Goal: Task Accomplishment & Management: Manage account settings

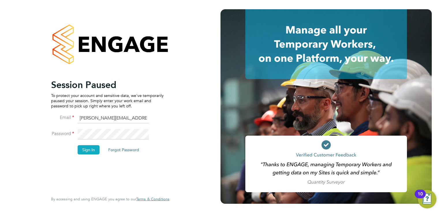
click at [83, 149] on button "Sign In" at bounding box center [89, 149] width 22 height 9
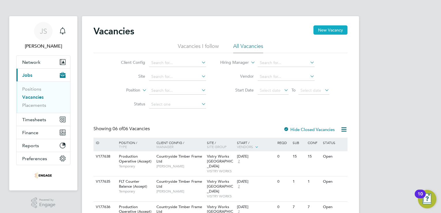
click at [331, 29] on button "New Vacancy" at bounding box center [331, 29] width 34 height 9
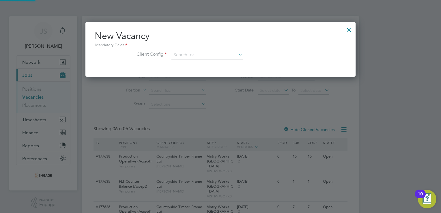
scroll to position [55, 271]
click at [349, 29] on div at bounding box center [349, 28] width 10 height 10
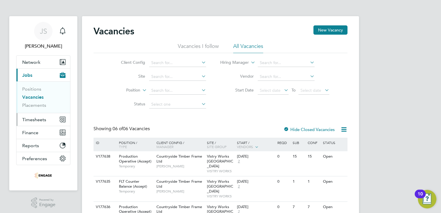
click at [36, 120] on span "Timesheets" at bounding box center [34, 119] width 24 height 5
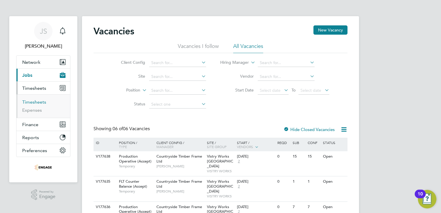
click at [39, 103] on link "Timesheets" at bounding box center [34, 101] width 24 height 5
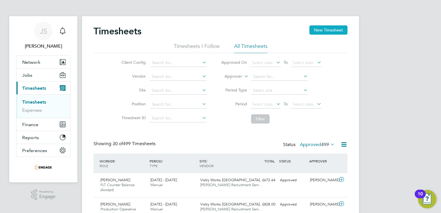
click at [330, 31] on button "New Timesheet" at bounding box center [329, 29] width 38 height 9
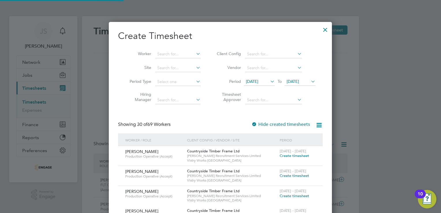
click at [256, 81] on span "[DATE]" at bounding box center [252, 81] width 12 height 5
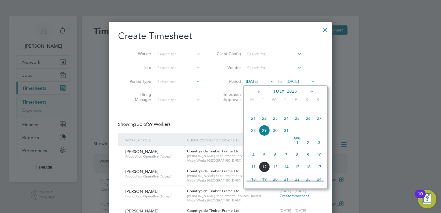
drag, startPoint x: 255, startPoint y: 164, endPoint x: 280, endPoint y: 135, distance: 39.3
click at [255, 160] on span "4" at bounding box center [253, 154] width 11 height 11
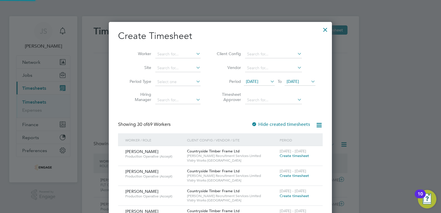
click at [299, 82] on span "[DATE]" at bounding box center [293, 81] width 12 height 5
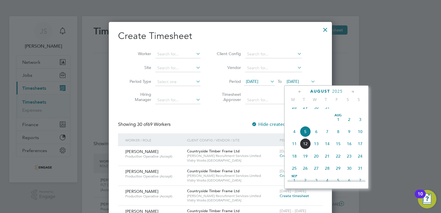
click at [363, 137] on span "10" at bounding box center [360, 131] width 11 height 11
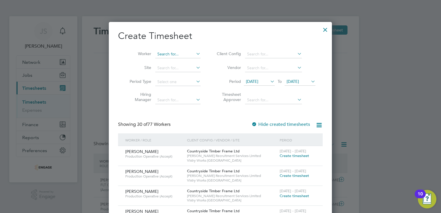
click at [164, 53] on input at bounding box center [177, 54] width 45 height 8
click at [172, 60] on li "Patr [PERSON_NAME]" at bounding box center [178, 62] width 46 height 8
type input "[PERSON_NAME]"
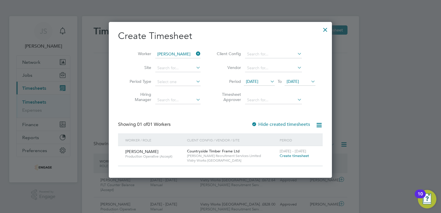
click at [290, 157] on span "Create timesheet" at bounding box center [294, 155] width 29 height 5
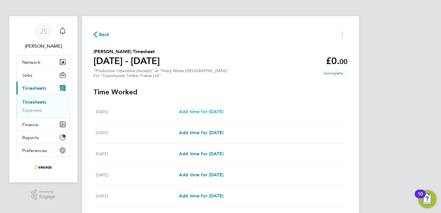
click at [209, 111] on span "Add time for [DATE]" at bounding box center [201, 111] width 44 height 5
select select "15"
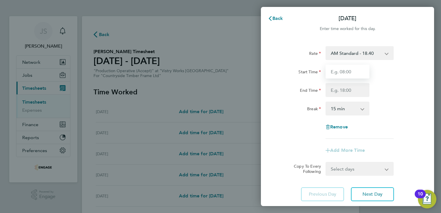
click at [340, 70] on input "Start Time" at bounding box center [348, 72] width 44 height 14
type input "06:00"
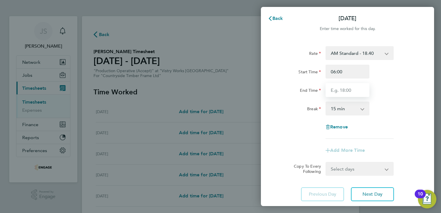
click at [334, 91] on input "End Time" at bounding box center [348, 90] width 44 height 14
type input "14:00"
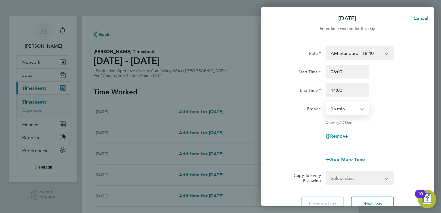
drag, startPoint x: 334, startPoint y: 109, endPoint x: 336, endPoint y: 115, distance: 6.0
click at [334, 109] on select "0 min 15 min 30 min 45 min 60 min 75 min 90 min" at bounding box center [344, 108] width 36 height 13
select select "30"
click at [326, 102] on select "0 min 15 min 30 min 45 min 60 min 75 min 90 min" at bounding box center [344, 108] width 36 height 13
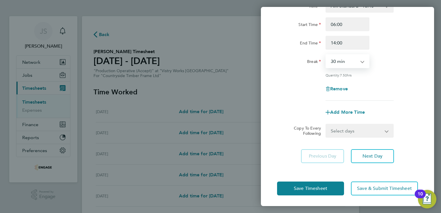
click at [349, 132] on select "Select days Day Weekday (Mon-Fri) Weekend (Sat-Sun) [DATE] [DATE] [DATE] [DATE]…" at bounding box center [356, 130] width 61 height 13
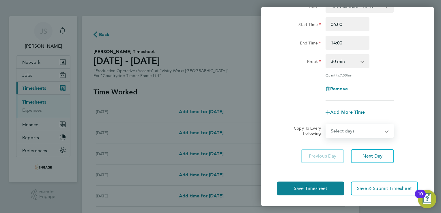
drag, startPoint x: 348, startPoint y: 130, endPoint x: 354, endPoint y: 129, distance: 6.2
click at [348, 130] on select "Select days Day Weekday (Mon-Fri) Weekend (Sat-Sun) [DATE] [DATE] [DATE] [DATE]…" at bounding box center [356, 130] width 61 height 13
select select "WEEKDAY"
click at [326, 124] on select "Select days Day Weekday (Mon-Fri) Weekend (Sat-Sun) [DATE] [DATE] [DATE] [DATE]…" at bounding box center [356, 130] width 61 height 13
select select "[DATE]"
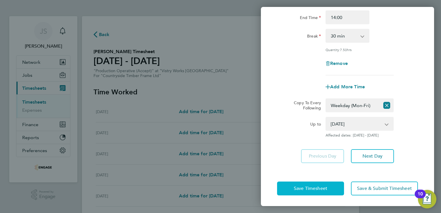
click at [300, 189] on span "Save Timesheet" at bounding box center [310, 189] width 33 height 6
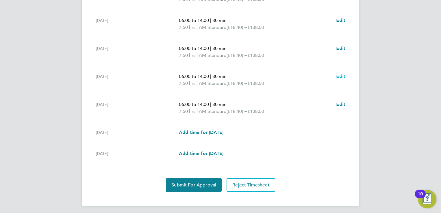
click at [338, 77] on span "Edit" at bounding box center [340, 76] width 9 height 5
select select "30"
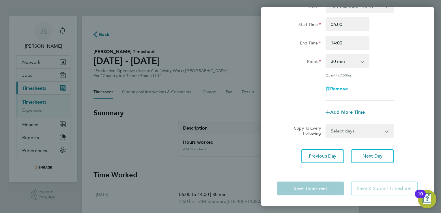
click at [339, 90] on span "Remove" at bounding box center [339, 88] width 18 height 5
select select "null"
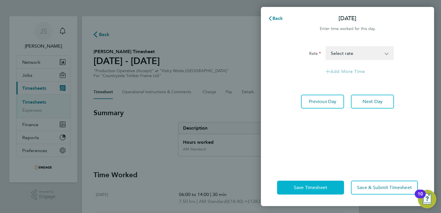
click at [302, 184] on button "Save Timesheet" at bounding box center [310, 188] width 67 height 14
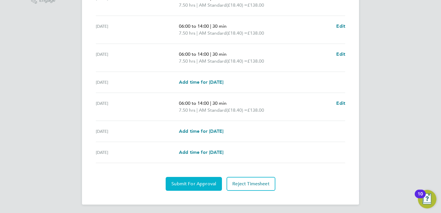
click at [199, 183] on span "Submit For Approval" at bounding box center [194, 184] width 45 height 6
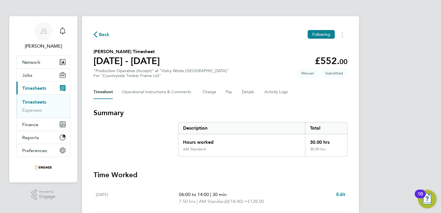
click at [103, 38] on span "Back" at bounding box center [104, 34] width 11 height 7
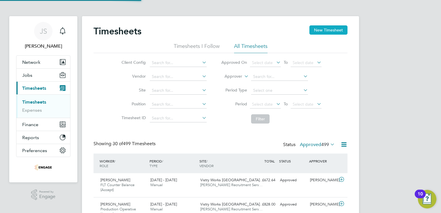
scroll to position [14, 50]
click at [329, 27] on button "New Timesheet" at bounding box center [329, 29] width 38 height 9
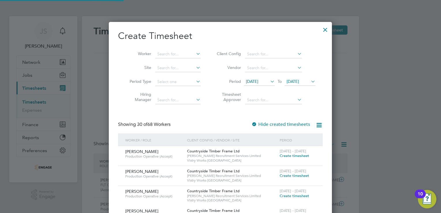
drag, startPoint x: 262, startPoint y: 82, endPoint x: 264, endPoint y: 98, distance: 15.9
click at [258, 83] on span "[DATE]" at bounding box center [252, 81] width 12 height 5
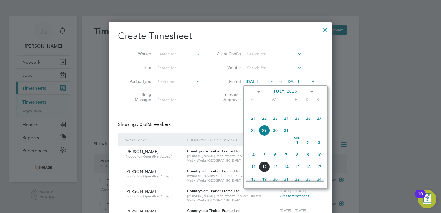
click at [254, 160] on span "4" at bounding box center [253, 154] width 11 height 11
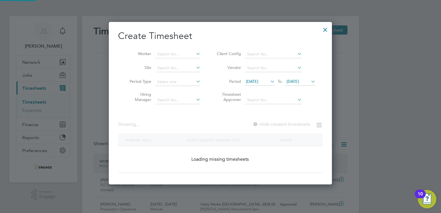
click at [299, 81] on span "[DATE]" at bounding box center [293, 81] width 12 height 5
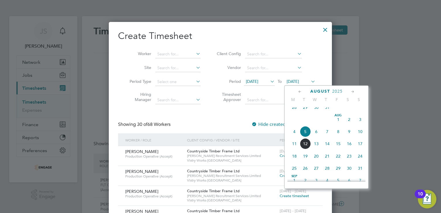
drag, startPoint x: 363, startPoint y: 138, endPoint x: 258, endPoint y: 95, distance: 113.6
click at [363, 137] on span "10" at bounding box center [360, 131] width 11 height 11
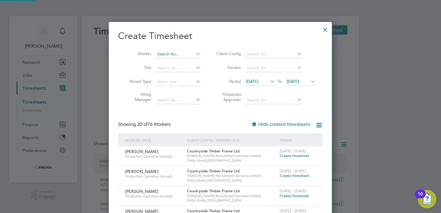
click at [169, 55] on input at bounding box center [177, 54] width 45 height 8
click at [170, 60] on li "Stu art [PERSON_NAME]" at bounding box center [178, 62] width 46 height 8
type input "[PERSON_NAME]"
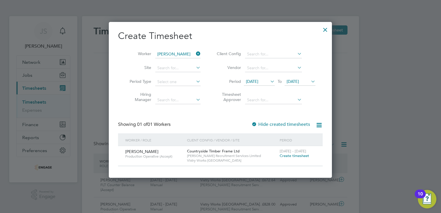
click at [295, 156] on span "Create timesheet" at bounding box center [294, 155] width 29 height 5
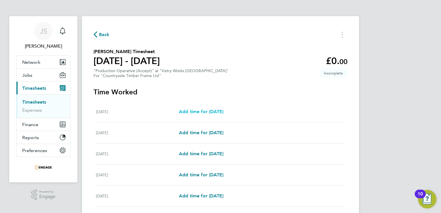
click at [212, 111] on span "Add time for [DATE]" at bounding box center [201, 111] width 44 height 5
select select "15"
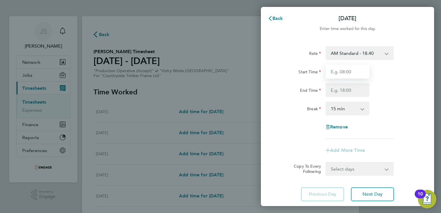
click at [341, 77] on input "Start Time" at bounding box center [348, 72] width 44 height 14
type input "06:00"
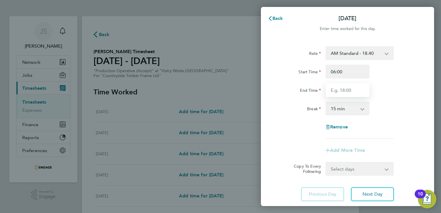
type input "14:00"
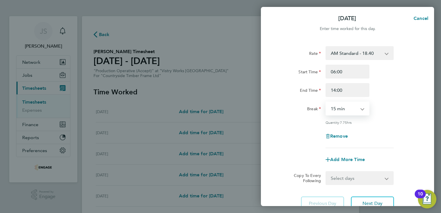
drag, startPoint x: 341, startPoint y: 109, endPoint x: 345, endPoint y: 111, distance: 5.1
click at [341, 109] on select "0 min 15 min 30 min 45 min 60 min 75 min 90 min" at bounding box center [344, 108] width 36 height 13
select select "30"
click at [326, 102] on select "0 min 15 min 30 min 45 min 60 min 75 min 90 min" at bounding box center [344, 108] width 36 height 13
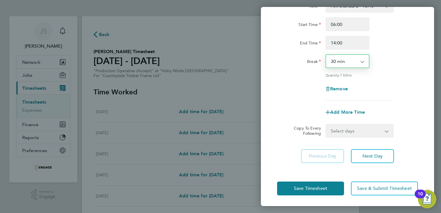
click at [345, 132] on select "Select days Day Weekday (Mon-Fri) Weekend (Sat-Sun) [DATE] [DATE] [DATE] [DATE]…" at bounding box center [356, 130] width 61 height 13
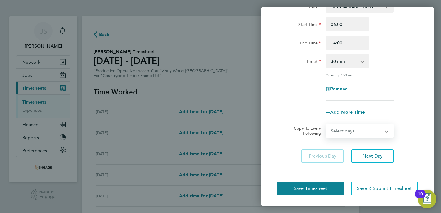
select select "WEEKDAY"
click at [326, 124] on select "Select days Day Weekday (Mon-Fri) Weekend (Sat-Sun) [DATE] [DATE] [DATE] [DATE]…" at bounding box center [356, 130] width 61 height 13
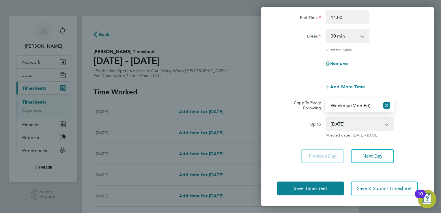
click at [356, 120] on select "[DATE] [DATE] [DATE] [DATE] [DATE] [DATE]" at bounding box center [356, 124] width 60 height 13
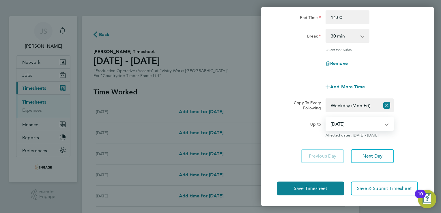
click at [353, 123] on select "[DATE] [DATE] [DATE] [DATE] [DATE] [DATE]" at bounding box center [356, 124] width 60 height 13
click at [326, 118] on select "[DATE] [DATE] [DATE] [DATE] [DATE] [DATE]" at bounding box center [356, 124] width 60 height 13
click at [352, 122] on select "[DATE] [DATE] [DATE] [DATE] [DATE] [DATE]" at bounding box center [356, 124] width 60 height 13
select select "[DATE]"
click at [326, 118] on select "[DATE] [DATE] [DATE] [DATE] [DATE] [DATE]" at bounding box center [356, 124] width 60 height 13
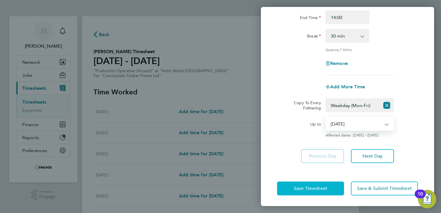
click at [308, 186] on span "Save Timesheet" at bounding box center [310, 189] width 33 height 6
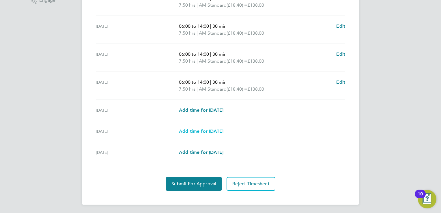
click at [208, 132] on span "Add time for [DATE]" at bounding box center [201, 131] width 44 height 5
select select "15"
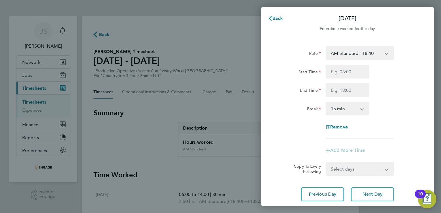
click at [345, 50] on select "AM Standard - 18.40 PM OT2 - 40.11 OT2 - 36.80 PM OT 1 - 30.08 PM Standard - 20…" at bounding box center [356, 53] width 60 height 13
select select "15"
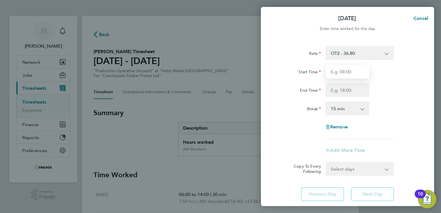
click at [340, 74] on input "Start Time" at bounding box center [348, 72] width 44 height 14
type input "06:00"
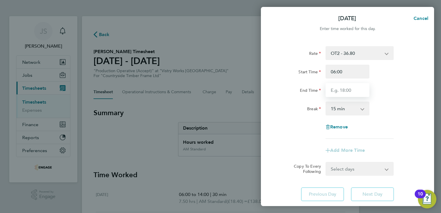
type input "14:00"
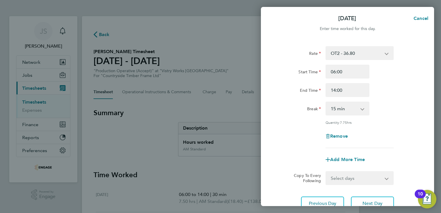
click at [338, 109] on select "0 min 15 min 30 min 45 min 60 min 75 min 90 min" at bounding box center [344, 108] width 36 height 13
select select "30"
click at [326, 102] on select "0 min 15 min 30 min 45 min 60 min 75 min 90 min" at bounding box center [344, 108] width 36 height 13
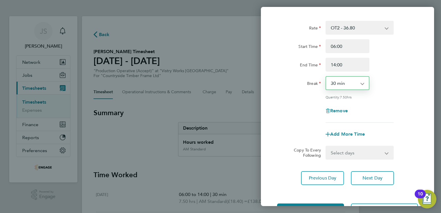
scroll to position [47, 0]
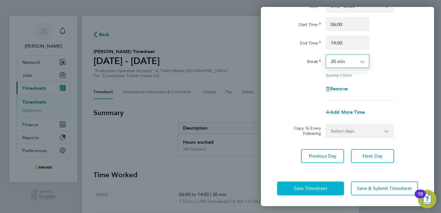
click at [306, 191] on button "Save Timesheet" at bounding box center [310, 189] width 67 height 14
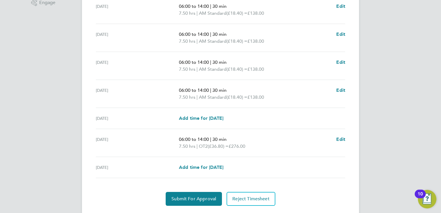
scroll to position [209, 0]
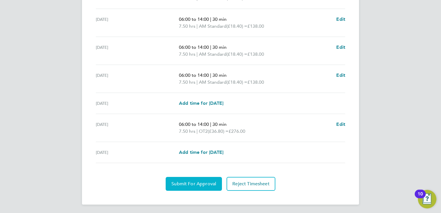
click at [191, 184] on span "Submit For Approval" at bounding box center [194, 184] width 45 height 6
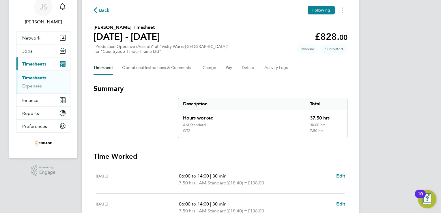
scroll to position [0, 0]
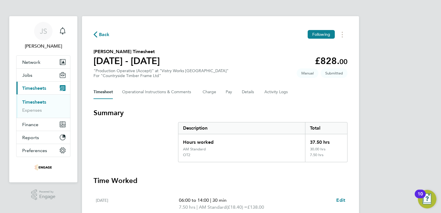
click at [106, 36] on span "Back" at bounding box center [104, 34] width 11 height 7
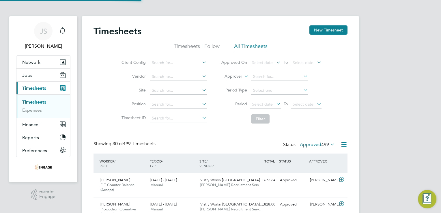
scroll to position [14, 50]
click at [331, 29] on button "New Timesheet" at bounding box center [329, 29] width 38 height 9
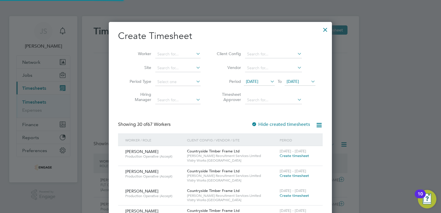
click at [250, 79] on span "[DATE]" at bounding box center [252, 81] width 12 height 5
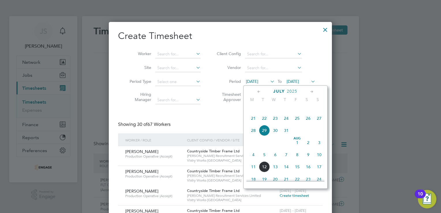
click at [253, 160] on span "4" at bounding box center [253, 154] width 11 height 11
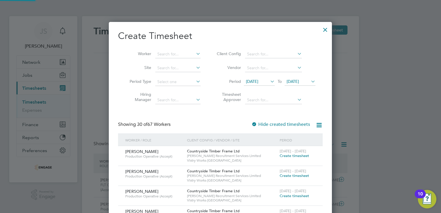
click at [299, 82] on span "[DATE]" at bounding box center [293, 81] width 12 height 5
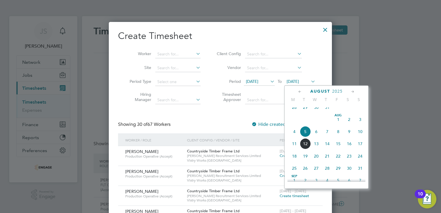
click at [362, 136] on span "10" at bounding box center [360, 131] width 11 height 11
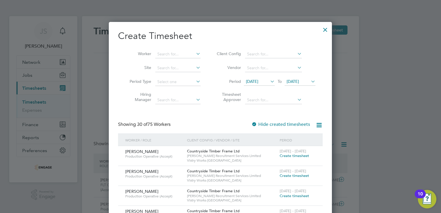
click at [162, 48] on li "Worker" at bounding box center [163, 54] width 90 height 14
click at [161, 53] on input at bounding box center [177, 54] width 45 height 8
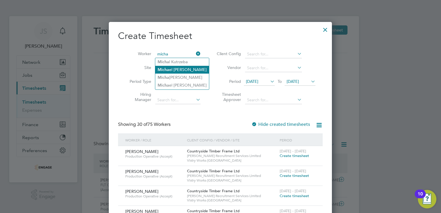
click at [170, 71] on li "Micha el [PERSON_NAME]" at bounding box center [182, 70] width 54 height 8
type input "[PERSON_NAME]"
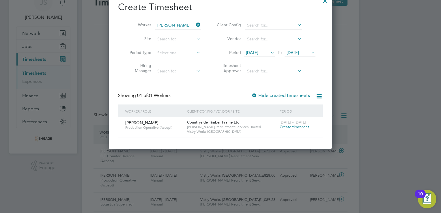
click at [287, 126] on span "Create timesheet" at bounding box center [294, 126] width 29 height 5
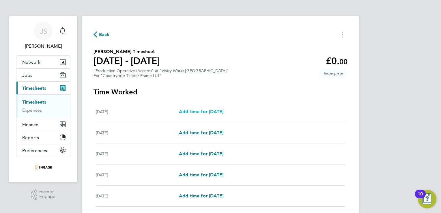
click at [208, 113] on span "Add time for [DATE]" at bounding box center [201, 111] width 44 height 5
select select "15"
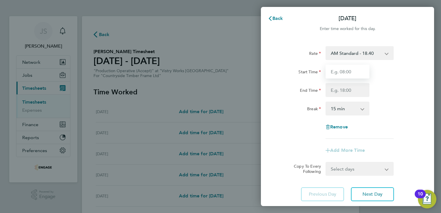
drag, startPoint x: 332, startPoint y: 75, endPoint x: 336, endPoint y: 76, distance: 4.2
click at [332, 75] on input "Start Time" at bounding box center [348, 72] width 44 height 14
type input "06:00"
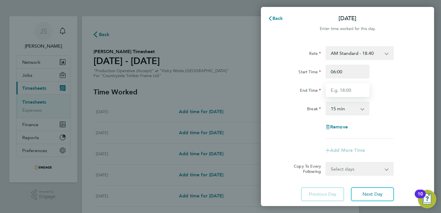
type input "14:00"
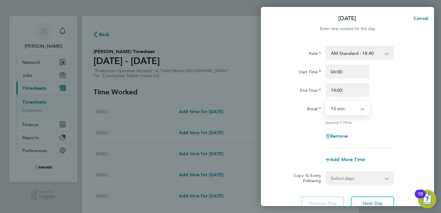
drag, startPoint x: 346, startPoint y: 105, endPoint x: 345, endPoint y: 112, distance: 7.0
click at [345, 106] on select "0 min 15 min 30 min 45 min 60 min 75 min 90 min" at bounding box center [344, 108] width 36 height 13
select select "30"
click at [326, 102] on select "0 min 15 min 30 min 45 min 60 min 75 min 90 min" at bounding box center [344, 108] width 36 height 13
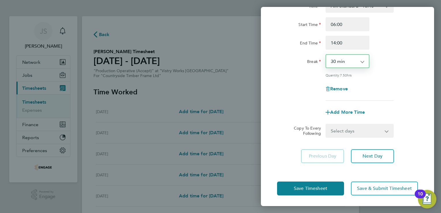
click at [353, 135] on select "Select days Day Weekday (Mon-Fri) Weekend (Sat-Sun) [DATE] [DATE] [DATE] [DATE]…" at bounding box center [356, 130] width 61 height 13
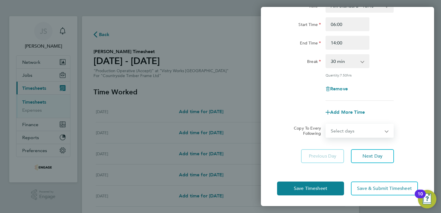
select select "WEEKDAY"
click at [326, 124] on select "Select days Day Weekday (Mon-Fri) Weekend (Sat-Sun) [DATE] [DATE] [DATE] [DATE]…" at bounding box center [356, 130] width 61 height 13
select select "[DATE]"
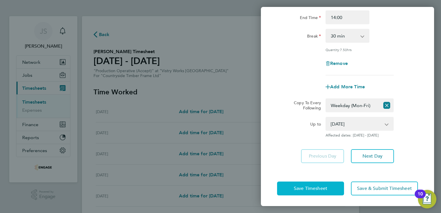
click at [305, 188] on span "Save Timesheet" at bounding box center [310, 189] width 33 height 6
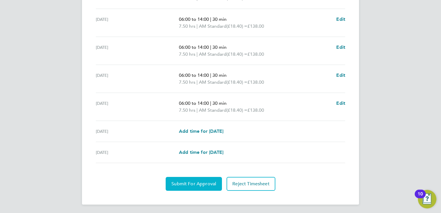
click at [198, 181] on span "Submit For Approval" at bounding box center [194, 184] width 45 height 6
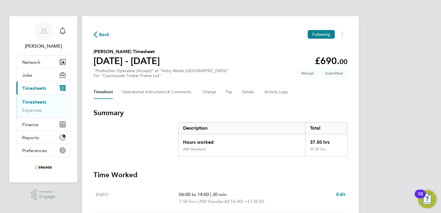
click at [100, 34] on span "Back" at bounding box center [104, 34] width 11 height 7
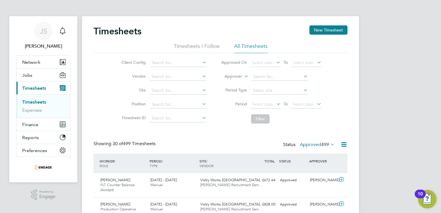
drag, startPoint x: 336, startPoint y: 27, endPoint x: 329, endPoint y: 36, distance: 10.9
click at [335, 27] on button "New Timesheet" at bounding box center [329, 29] width 38 height 9
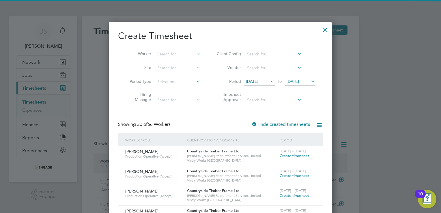
click at [252, 81] on span "[DATE]" at bounding box center [252, 81] width 12 height 5
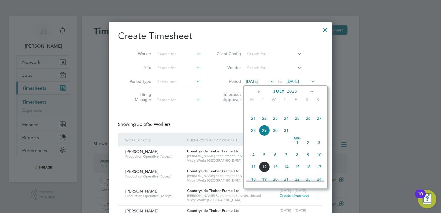
click at [255, 160] on span "4" at bounding box center [253, 154] width 11 height 11
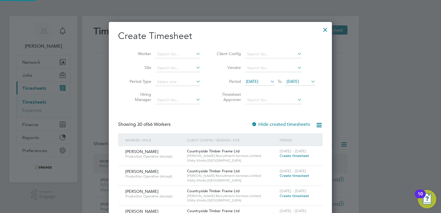
click at [291, 84] on span "[DATE]" at bounding box center [300, 82] width 31 height 8
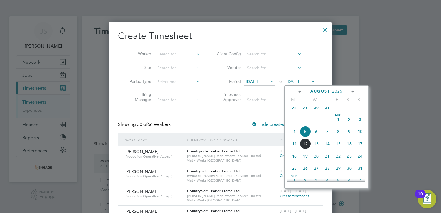
click at [360, 137] on span "10" at bounding box center [360, 131] width 11 height 11
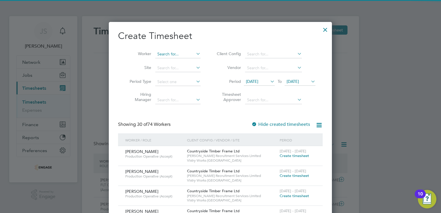
click at [163, 55] on input at bounding box center [177, 54] width 45 height 8
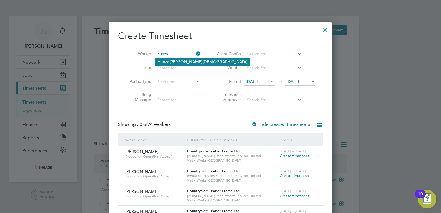
click at [183, 62] on li "Hunza [PERSON_NAME]" at bounding box center [202, 62] width 95 height 8
type input "[PERSON_NAME]"
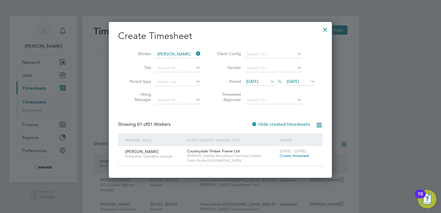
click at [290, 156] on span "Create timesheet" at bounding box center [294, 155] width 29 height 5
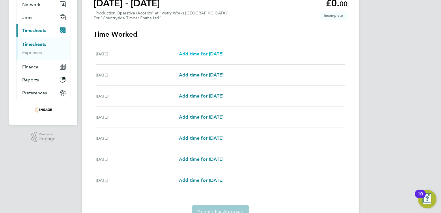
click at [206, 55] on span "Add time for [DATE]" at bounding box center [201, 53] width 44 height 5
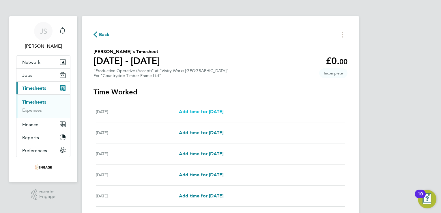
select select "15"
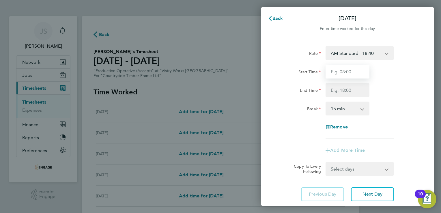
click at [350, 72] on input "Start Time" at bounding box center [348, 72] width 44 height 14
type input "06:00"
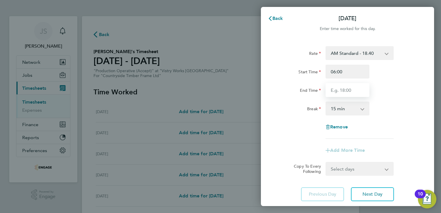
type input "14:00"
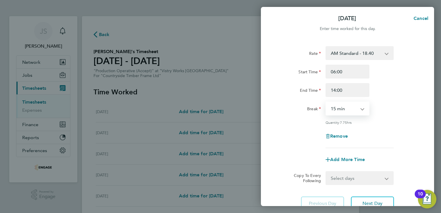
click at [341, 107] on select "0 min 15 min 30 min 45 min 60 min 75 min 90 min" at bounding box center [344, 108] width 36 height 13
select select "30"
click at [326, 102] on select "0 min 15 min 30 min 45 min 60 min 75 min 90 min" at bounding box center [344, 108] width 36 height 13
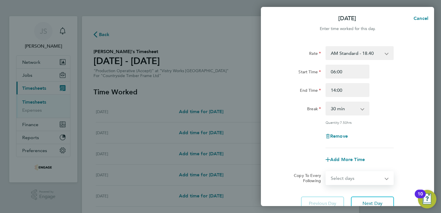
click at [342, 175] on select "Select days Day Weekday (Mon-Fri) Weekend (Sat-Sun) [DATE] [DATE] [DATE] [DATE]…" at bounding box center [356, 178] width 61 height 13
select select "WEEKDAY"
click at [326, 172] on select "Select days Day Weekday (Mon-Fri) Weekend (Sat-Sun) [DATE] [DATE] [DATE] [DATE]…" at bounding box center [356, 178] width 61 height 13
select select "[DATE]"
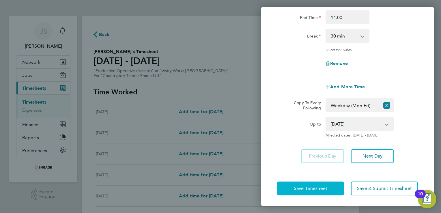
click at [307, 183] on button "Save Timesheet" at bounding box center [310, 189] width 67 height 14
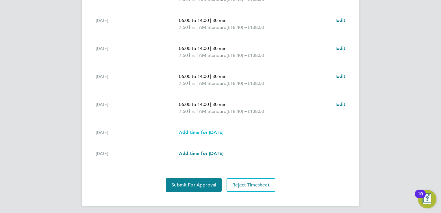
click at [198, 131] on span "Add time for [DATE]" at bounding box center [201, 132] width 44 height 5
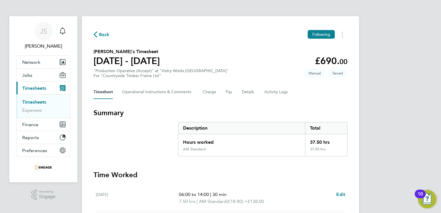
select select "15"
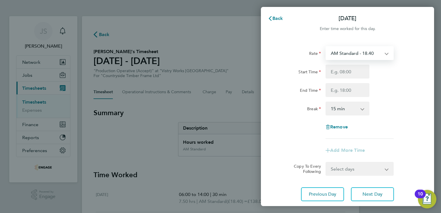
drag, startPoint x: 362, startPoint y: 49, endPoint x: 361, endPoint y: 53, distance: 3.2
click at [362, 49] on select "AM Standard - 18.40 OT 1 - 27.60 OT2 - 36.80 PM OT2 - 40.11 PM OT 1 - 30.08 PM …" at bounding box center [356, 53] width 60 height 13
select select "15"
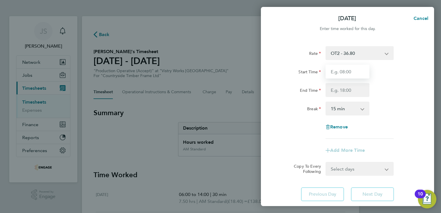
click at [340, 74] on input "Start Time" at bounding box center [348, 72] width 44 height 14
type input "06:00"
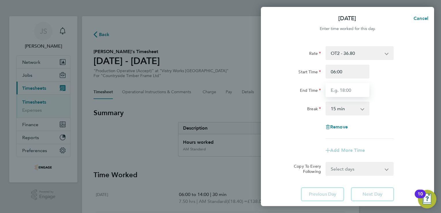
type input "14:00"
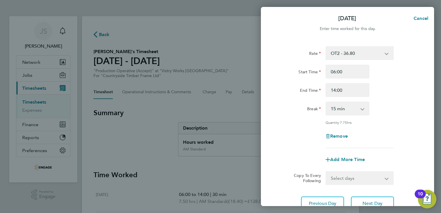
click at [343, 107] on select "0 min 15 min 30 min 45 min 60 min 75 min 90 min" at bounding box center [344, 108] width 36 height 13
select select "30"
click at [326, 102] on select "0 min 15 min 30 min 45 min 60 min 75 min 90 min" at bounding box center [344, 108] width 36 height 13
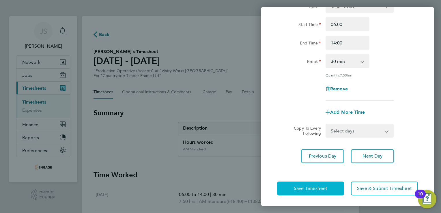
click at [304, 188] on span "Save Timesheet" at bounding box center [310, 189] width 33 height 6
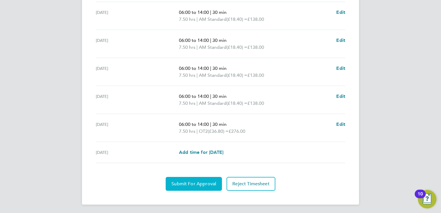
click at [179, 182] on span "Submit For Approval" at bounding box center [194, 184] width 45 height 6
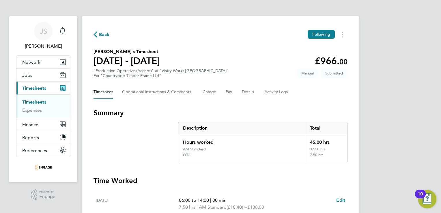
click at [97, 35] on icon "button" at bounding box center [96, 34] width 4 height 6
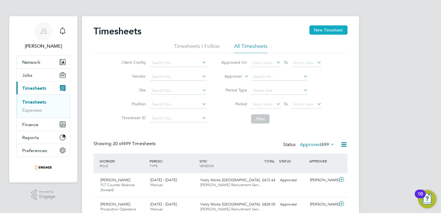
click at [343, 29] on button "New Timesheet" at bounding box center [329, 29] width 38 height 9
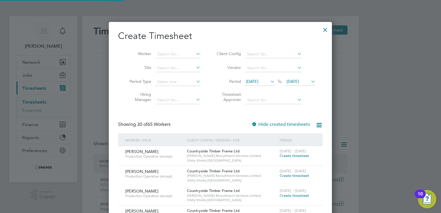
click at [252, 80] on span "[DATE]" at bounding box center [252, 81] width 12 height 5
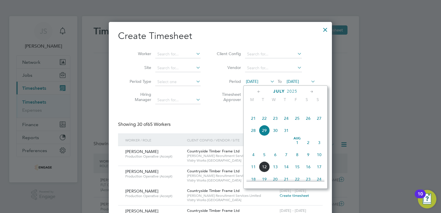
drag, startPoint x: 254, startPoint y: 162, endPoint x: 290, endPoint y: 111, distance: 62.2
click at [254, 160] on span "4" at bounding box center [253, 154] width 11 height 11
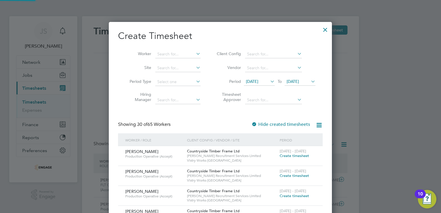
click at [298, 83] on span "[DATE]" at bounding box center [293, 81] width 12 height 5
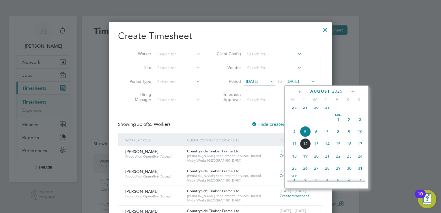
click at [362, 137] on span "10" at bounding box center [360, 131] width 11 height 11
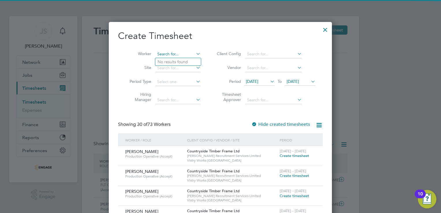
click at [170, 56] on input at bounding box center [177, 54] width 45 height 8
click at [176, 59] on li "Hunz ala [PERSON_NAME]" at bounding box center [178, 62] width 47 height 8
type input "[PERSON_NAME]"
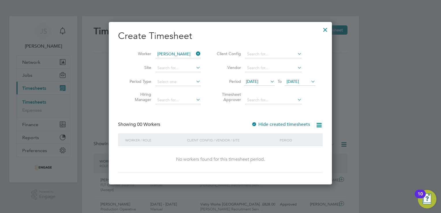
click at [277, 122] on label "Hide created timesheets" at bounding box center [281, 125] width 59 height 6
click at [277, 123] on label "Hide created timesheets" at bounding box center [281, 125] width 59 height 6
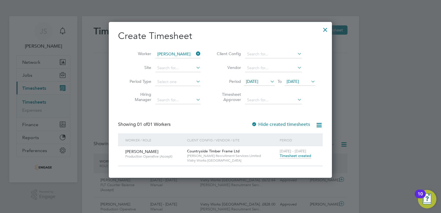
click at [195, 54] on icon at bounding box center [195, 54] width 0 height 8
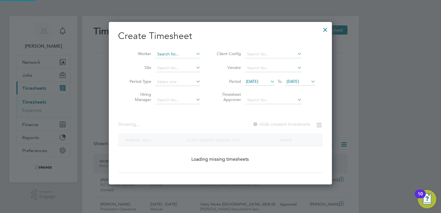
click at [181, 54] on input at bounding box center [177, 54] width 45 height 8
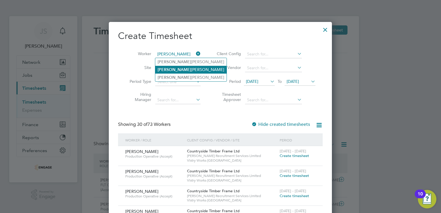
click at [180, 73] on li "[PERSON_NAME]" at bounding box center [190, 70] width 71 height 8
type input "[PERSON_NAME]"
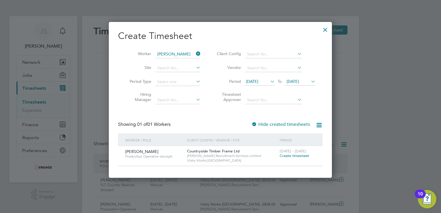
click at [289, 156] on span "Create timesheet" at bounding box center [294, 155] width 29 height 5
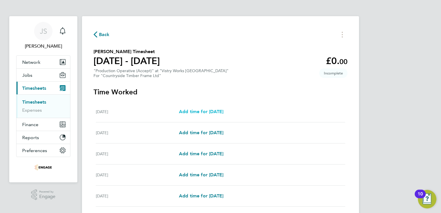
click at [206, 110] on span "Add time for [DATE]" at bounding box center [201, 111] width 44 height 5
select select "15"
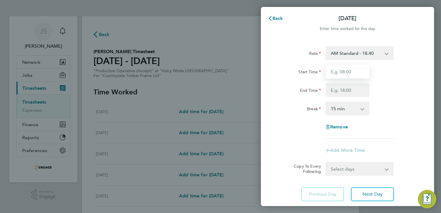
click at [361, 75] on input "Start Time" at bounding box center [348, 72] width 44 height 14
type input "06:00"
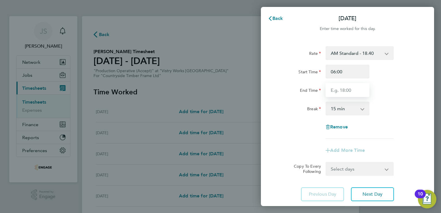
type input "14:00"
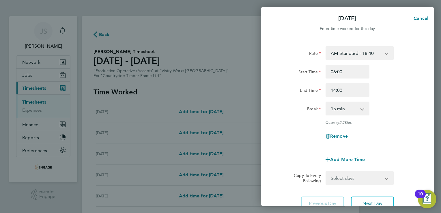
click at [342, 110] on select "0 min 15 min 30 min 45 min 60 min 75 min 90 min" at bounding box center [344, 108] width 36 height 13
click at [339, 112] on select "0 min 15 min 30 min 45 min 60 min 75 min 90 min" at bounding box center [344, 108] width 36 height 13
select select "30"
click at [326, 102] on select "0 min 15 min 30 min 45 min 60 min 75 min 90 min" at bounding box center [344, 108] width 36 height 13
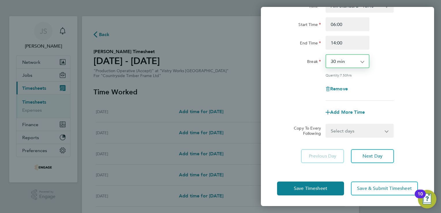
click at [349, 133] on select "Select days Day Weekday (Mon-Fri) Weekend (Sat-Sun) [DATE] [DATE] [DATE] [DATE]…" at bounding box center [356, 130] width 61 height 13
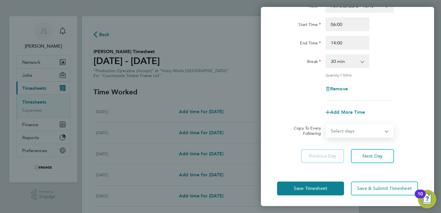
click at [349, 128] on select "Select days Day Weekday (Mon-Fri) Weekend (Sat-Sun) [DATE] [DATE] [DATE] [DATE]…" at bounding box center [356, 130] width 61 height 13
select select "WEEKDAY"
click at [326, 124] on select "Select days Day Weekday (Mon-Fri) Weekend (Sat-Sun) [DATE] [DATE] [DATE] [DATE]…" at bounding box center [356, 130] width 61 height 13
select select "[DATE]"
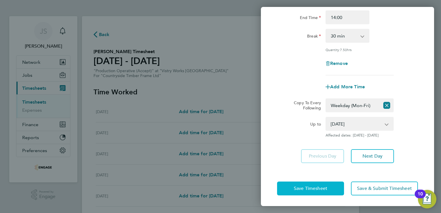
click at [299, 190] on span "Save Timesheet" at bounding box center [310, 189] width 33 height 6
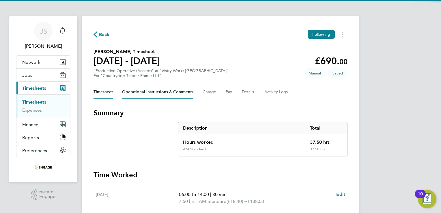
click at [190, 95] on Comments-tab "Operational Instructions & Comments" at bounding box center [157, 92] width 71 height 14
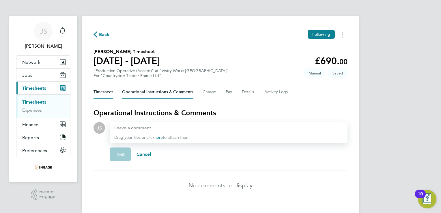
click at [105, 94] on button "Timesheet" at bounding box center [103, 92] width 19 height 14
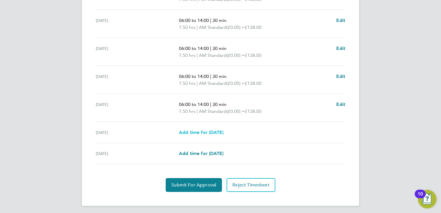
click at [224, 133] on span "Add time for [DATE]" at bounding box center [201, 132] width 44 height 5
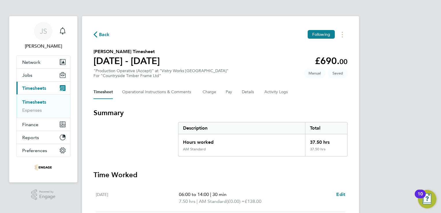
select select "15"
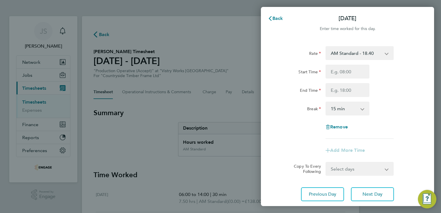
click at [359, 55] on select "AM Standard - 18.40 PM OT2 - 40.11 OT 1 - 27.60 PM Standard - 20.06 PM OT 1 - 3…" at bounding box center [356, 53] width 60 height 13
select select "15"
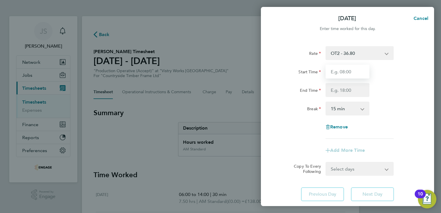
drag, startPoint x: 334, startPoint y: 72, endPoint x: 336, endPoint y: 79, distance: 7.6
click at [334, 72] on input "Start Time" at bounding box center [348, 72] width 44 height 14
type input "06:00"
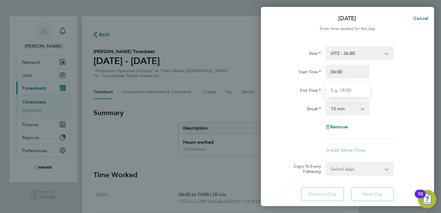
type input "14:00"
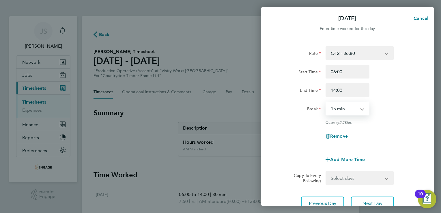
drag, startPoint x: 333, startPoint y: 107, endPoint x: 339, endPoint y: 111, distance: 7.6
click at [333, 107] on select "0 min 15 min 30 min 45 min 60 min 75 min 90 min" at bounding box center [344, 108] width 36 height 13
select select "30"
click at [326, 102] on select "0 min 15 min 30 min 45 min 60 min 75 min 90 min" at bounding box center [344, 108] width 36 height 13
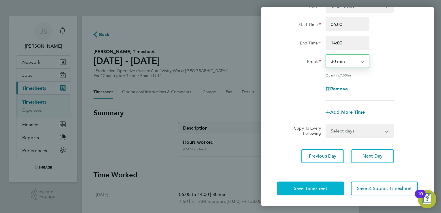
click at [303, 190] on span "Save Timesheet" at bounding box center [310, 189] width 33 height 6
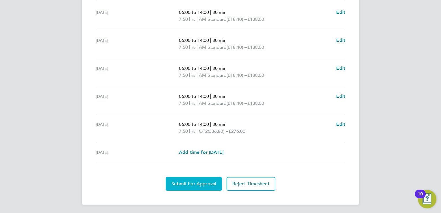
click at [198, 185] on span "Submit For Approval" at bounding box center [194, 184] width 45 height 6
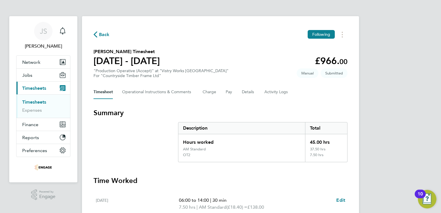
click at [104, 36] on span "Back" at bounding box center [104, 34] width 11 height 7
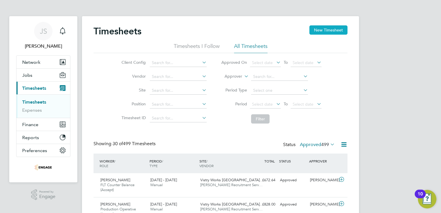
click at [340, 31] on button "New Timesheet" at bounding box center [329, 29] width 38 height 9
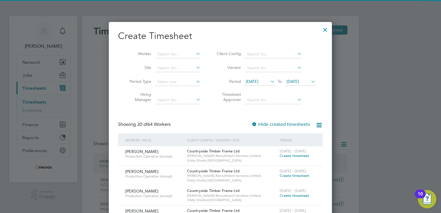
click at [258, 82] on span "[DATE]" at bounding box center [252, 81] width 12 height 5
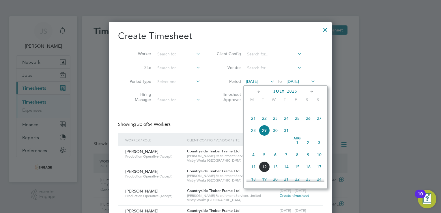
click at [255, 160] on span "4" at bounding box center [253, 154] width 11 height 11
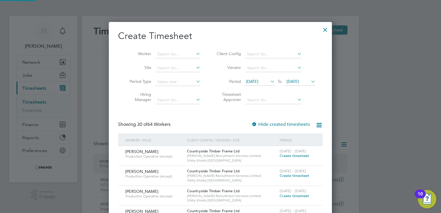
drag, startPoint x: 296, startPoint y: 82, endPoint x: 304, endPoint y: 100, distance: 19.4
click at [296, 83] on span "[DATE]" at bounding box center [293, 81] width 12 height 5
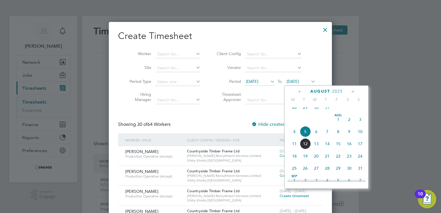
click at [360, 137] on span "10" at bounding box center [360, 131] width 11 height 11
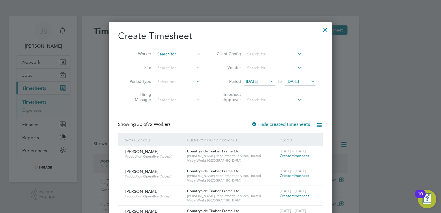
click at [161, 56] on input at bounding box center [177, 54] width 45 height 8
click at [172, 67] on li "Pawe l [PERSON_NAME]" at bounding box center [178, 70] width 46 height 8
type input "[PERSON_NAME]"
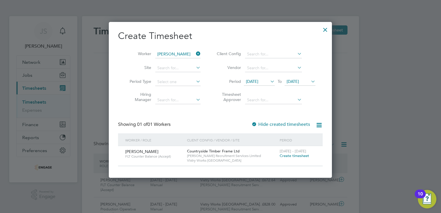
click at [298, 155] on span "Create timesheet" at bounding box center [294, 155] width 29 height 5
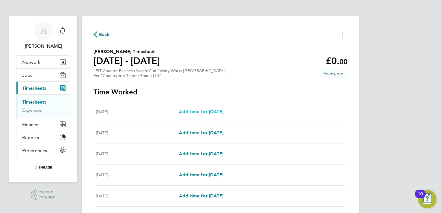
click at [196, 114] on span "Add time for [DATE]" at bounding box center [201, 111] width 44 height 5
select select "15"
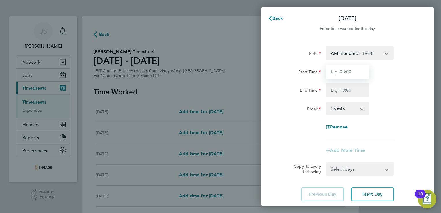
click at [341, 73] on input "Start Time" at bounding box center [348, 72] width 44 height 14
type input "06:00"
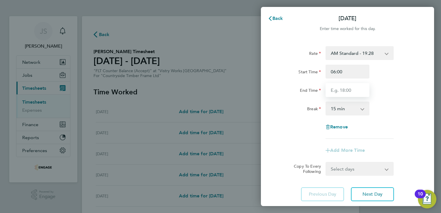
type input "14:00"
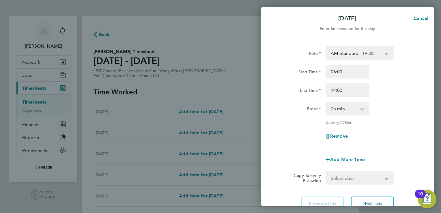
drag, startPoint x: 332, startPoint y: 110, endPoint x: 336, endPoint y: 112, distance: 4.4
click at [332, 110] on select "0 min 15 min 30 min 45 min 60 min 75 min 90 min" at bounding box center [344, 108] width 36 height 13
select select "30"
click at [326, 102] on select "0 min 15 min 30 min 45 min 60 min 75 min 90 min" at bounding box center [344, 108] width 36 height 13
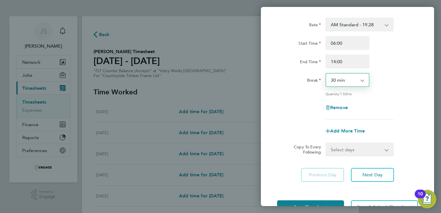
scroll to position [29, 0]
click at [286, 95] on div "Quantity: 7.50 hrs" at bounding box center [348, 93] width 146 height 5
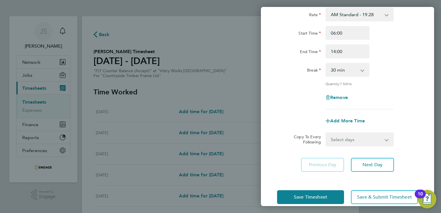
scroll to position [47, 0]
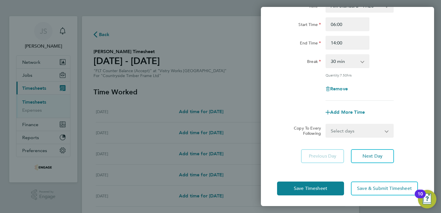
click at [368, 131] on select "Select days Day Weekday (Mon-Fri) Weekend (Sat-Sun) [DATE] [DATE] [DATE] [DATE]…" at bounding box center [356, 130] width 61 height 13
select select "WEEKDAY"
click at [326, 124] on select "Select days Day Weekday (Mon-Fri) Weekend (Sat-Sun) [DATE] [DATE] [DATE] [DATE]…" at bounding box center [356, 130] width 61 height 13
select select "[DATE]"
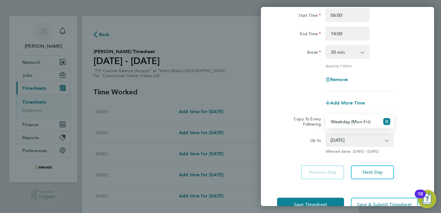
scroll to position [73, 0]
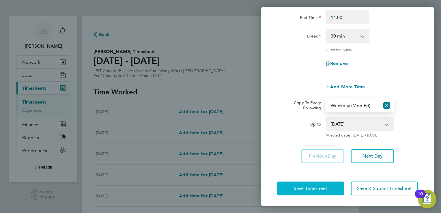
click at [300, 190] on span "Save Timesheet" at bounding box center [310, 189] width 33 height 6
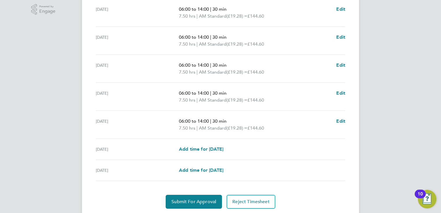
scroll to position [203, 0]
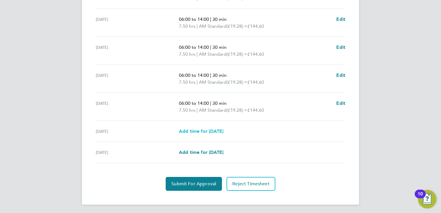
click at [207, 131] on span "Add time for [DATE]" at bounding box center [201, 131] width 44 height 5
select select "15"
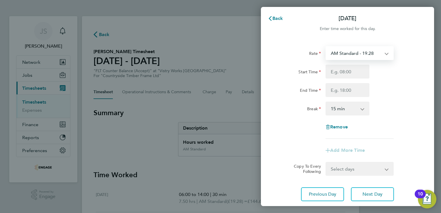
click at [349, 53] on select "AM Standard - 19.28 PM OT 2 - 42.03 PM OT 1 - 31.52 OT1 AM - 28.92 PM Standard …" at bounding box center [356, 53] width 60 height 13
select select "15"
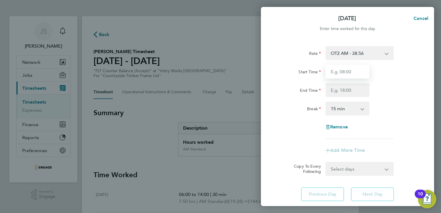
click at [334, 73] on input "Start Time" at bounding box center [348, 72] width 44 height 14
type input "06:00"
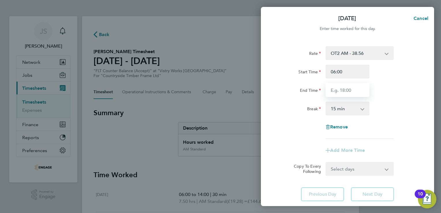
type input "14:00"
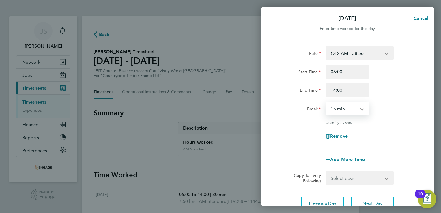
click at [332, 112] on select "0 min 15 min 30 min 45 min 60 min 75 min 90 min" at bounding box center [344, 108] width 36 height 13
select select "30"
click at [326, 102] on select "0 min 15 min 30 min 45 min 60 min 75 min 90 min" at bounding box center [344, 108] width 36 height 13
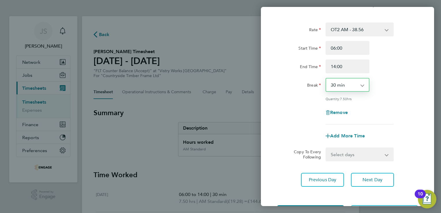
scroll to position [47, 0]
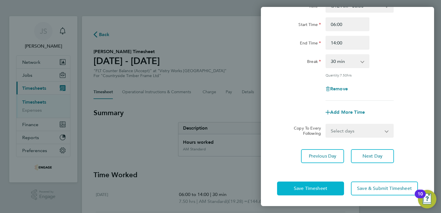
click at [308, 190] on span "Save Timesheet" at bounding box center [310, 189] width 33 height 6
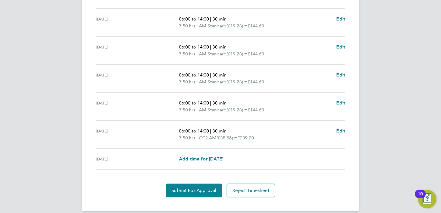
scroll to position [216, 0]
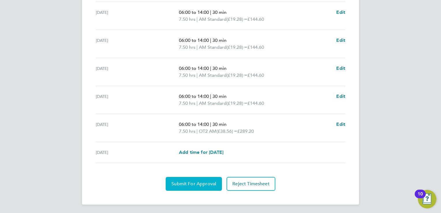
click at [192, 182] on span "Submit For Approval" at bounding box center [194, 184] width 45 height 6
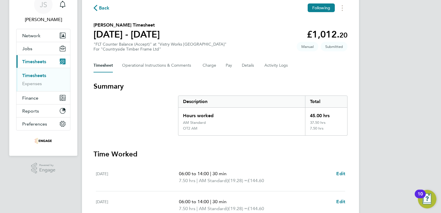
scroll to position [0, 0]
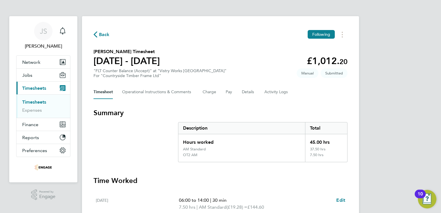
click at [105, 33] on span "Back" at bounding box center [104, 34] width 11 height 7
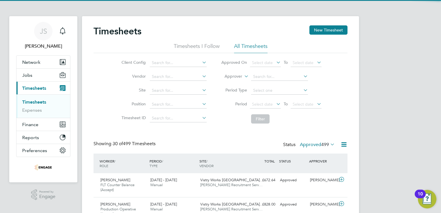
scroll to position [14, 50]
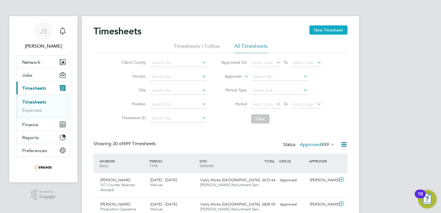
click at [331, 33] on button "New Timesheet" at bounding box center [329, 29] width 38 height 9
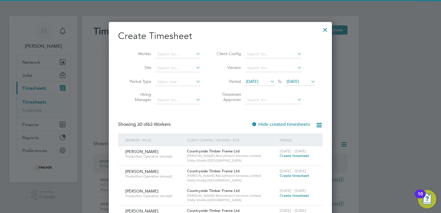
click at [257, 81] on span "[DATE]" at bounding box center [252, 81] width 12 height 5
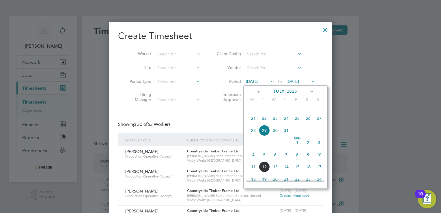
click at [256, 160] on span "4" at bounding box center [253, 154] width 11 height 11
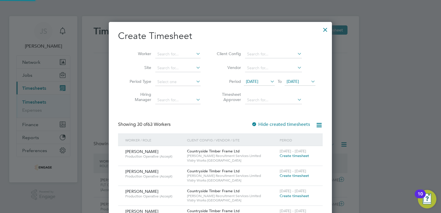
click at [297, 83] on span "[DATE]" at bounding box center [293, 81] width 12 height 5
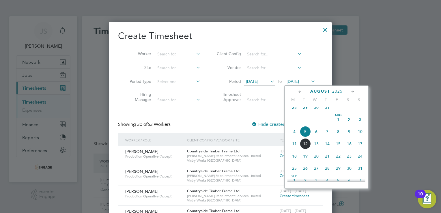
click at [360, 137] on span "10" at bounding box center [360, 131] width 11 height 11
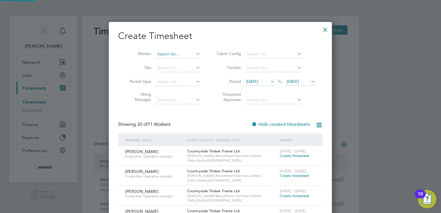
click at [172, 53] on input at bounding box center [177, 54] width 45 height 8
click at [170, 54] on input at bounding box center [177, 54] width 45 height 8
click at [173, 77] on li "[PERSON_NAME]" at bounding box center [190, 78] width 71 height 8
type input "[PERSON_NAME]"
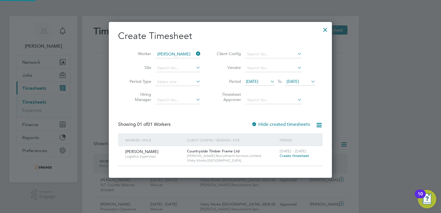
scroll to position [155, 224]
click at [289, 156] on span "Create timesheet" at bounding box center [294, 155] width 29 height 5
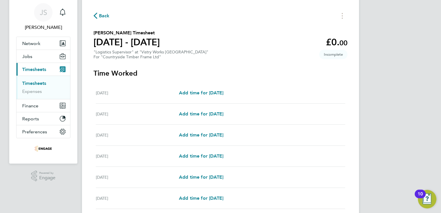
scroll to position [29, 0]
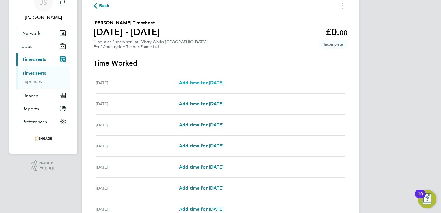
click at [202, 82] on span "Add time for [DATE]" at bounding box center [201, 82] width 44 height 5
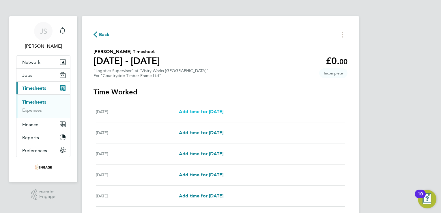
select select "15"
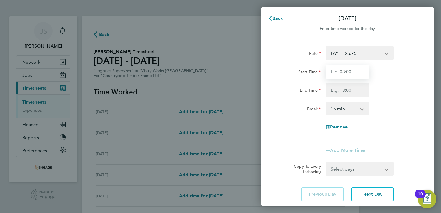
click at [342, 73] on input "Start Time" at bounding box center [348, 72] width 44 height 14
type input "06:00"
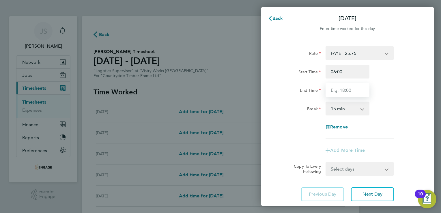
type input "14:00"
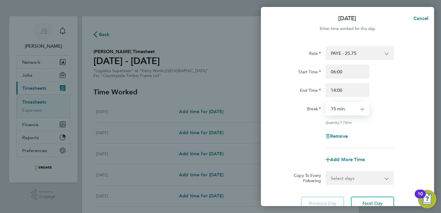
click at [340, 109] on select "0 min 15 min 30 min 45 min 60 min 75 min 90 min" at bounding box center [344, 108] width 36 height 13
select select "30"
click at [326, 102] on select "0 min 15 min 30 min 45 min 60 min 75 min 90 min" at bounding box center [344, 108] width 36 height 13
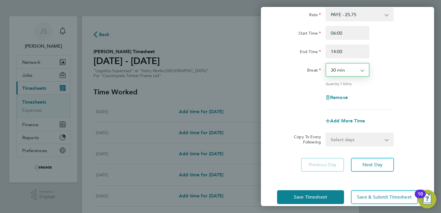
scroll to position [47, 0]
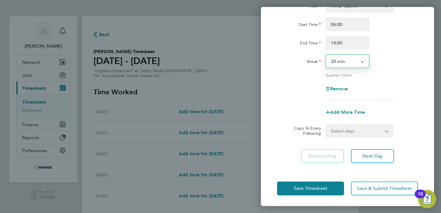
click at [347, 129] on select "Select days Day Weekday (Mon-Fri) Weekend (Sat-Sun) [DATE] [DATE] [DATE] [DATE]…" at bounding box center [356, 130] width 61 height 13
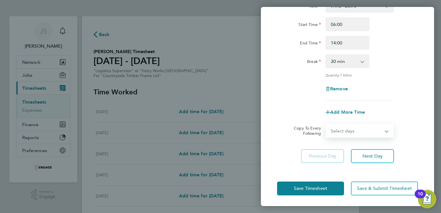
select select "WEEKDAY"
click at [326, 124] on select "Select days Day Weekday (Mon-Fri) Weekend (Sat-Sun) [DATE] [DATE] [DATE] [DATE]…" at bounding box center [356, 130] width 61 height 13
select select "[DATE]"
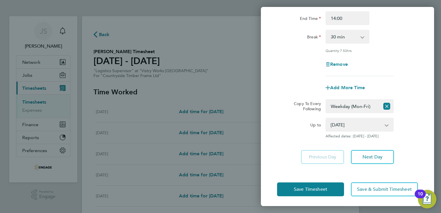
scroll to position [73, 0]
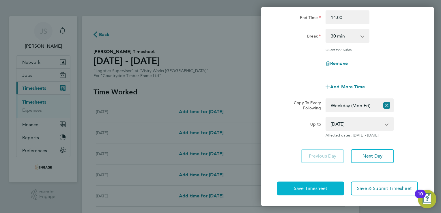
click at [306, 186] on span "Save Timesheet" at bounding box center [310, 189] width 33 height 6
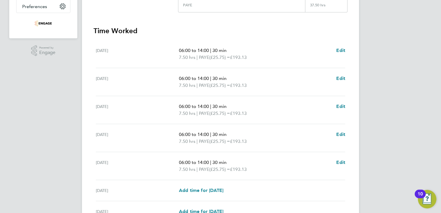
scroll to position [144, 0]
click at [342, 107] on span "Edit" at bounding box center [340, 105] width 9 height 5
select select "30"
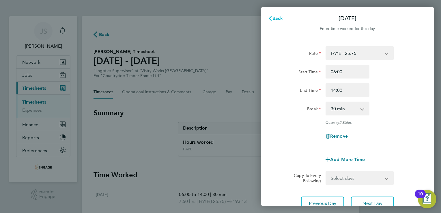
click at [273, 16] on span "Back" at bounding box center [278, 18] width 11 height 5
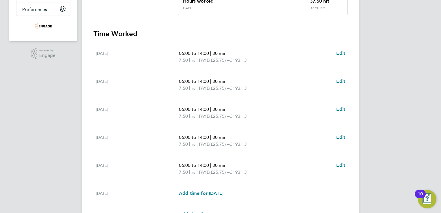
scroll to position [144, 0]
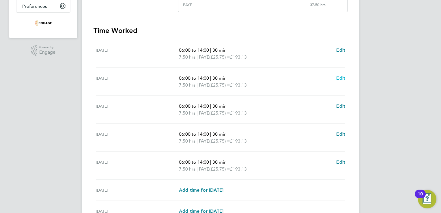
click at [342, 77] on span "Edit" at bounding box center [340, 77] width 9 height 5
select select "30"
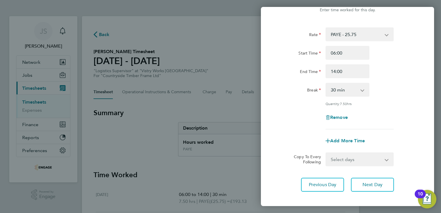
scroll to position [29, 0]
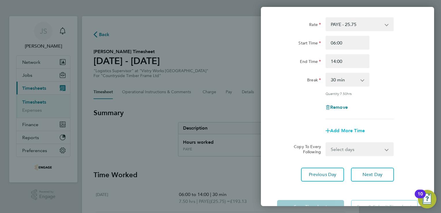
click at [346, 128] on span "Add More Time" at bounding box center [347, 130] width 35 height 5
select select "null"
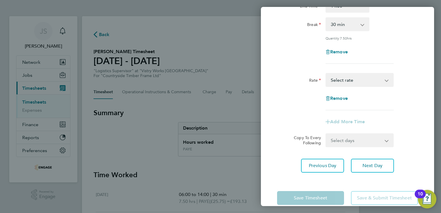
scroll to position [87, 0]
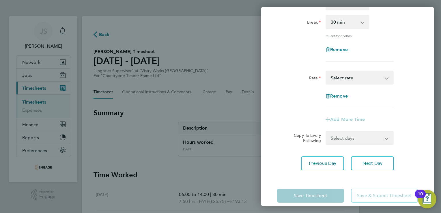
click at [345, 78] on select "PAYE - 25.75 Select rate" at bounding box center [356, 77] width 60 height 13
drag, startPoint x: 294, startPoint y: 96, endPoint x: 297, endPoint y: 93, distance: 4.3
click at [295, 95] on div "Remove" at bounding box center [348, 96] width 146 height 14
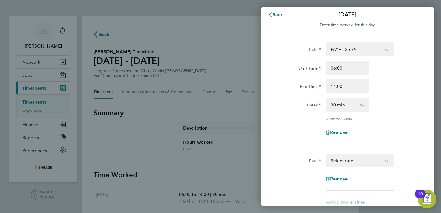
scroll to position [0, 0]
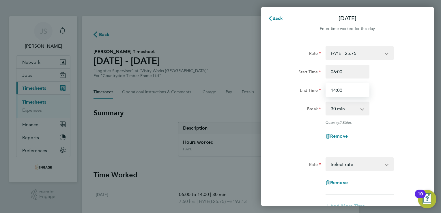
click at [340, 89] on input "14:00" at bounding box center [348, 90] width 44 height 14
drag, startPoint x: 343, startPoint y: 90, endPoint x: 338, endPoint y: 89, distance: 5.2
click at [338, 89] on input "14:00" at bounding box center [348, 90] width 44 height 14
type input "14:45"
click at [380, 99] on div "Rate PAYE - 25.75 Start Time 06:00 End Time 14:45 Break 0 min 15 min 30 min 45 …" at bounding box center [347, 97] width 141 height 102
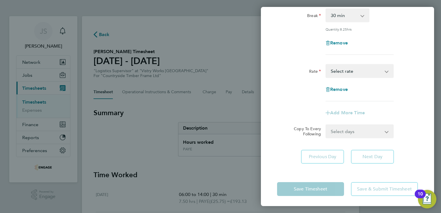
scroll to position [94, 0]
click at [284, 125] on div "Copy To Every Following Select days Day Weekday (Mon-Fri) Weekend (Sat-Sun) [DA…" at bounding box center [348, 131] width 146 height 14
drag, startPoint x: 282, startPoint y: 159, endPoint x: 284, endPoint y: 150, distance: 9.2
click at [282, 158] on div "Previous Day Next Day" at bounding box center [347, 157] width 141 height 14
click at [363, 88] on app-form-button "Remove" at bounding box center [348, 89] width 44 height 5
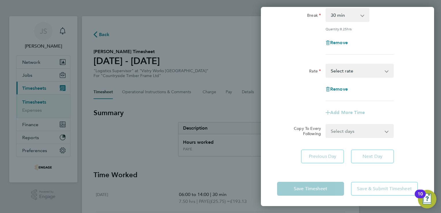
scroll to position [7, 0]
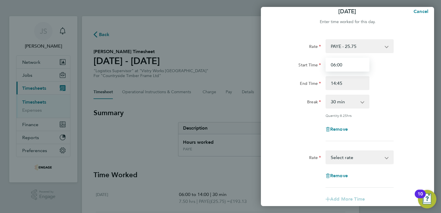
click at [350, 66] on input "06:00" at bounding box center [348, 65] width 44 height 14
click at [351, 81] on input "14:45" at bounding box center [348, 83] width 44 height 14
click at [340, 99] on select "0 min 15 min 30 min 45 min 60 min 75 min 90 min" at bounding box center [344, 101] width 36 height 13
click at [326, 95] on select "0 min 15 min 30 min 45 min 60 min 75 min 90 min" at bounding box center [344, 101] width 36 height 13
click at [290, 126] on div "Remove" at bounding box center [348, 129] width 146 height 14
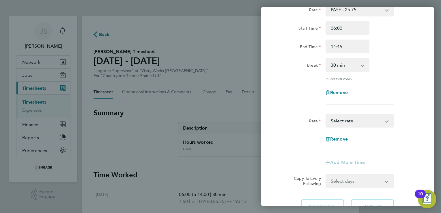
scroll to position [94, 0]
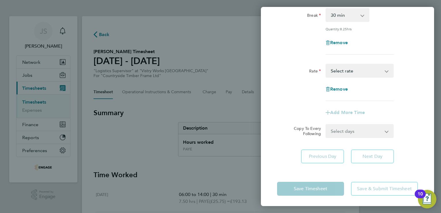
click at [308, 189] on app-form-button "Save Timesheet" at bounding box center [312, 189] width 70 height 14
click at [394, 153] on div "Previous Day Next Day" at bounding box center [347, 157] width 141 height 14
click at [376, 157] on app-form-button "Next Day" at bounding box center [371, 157] width 46 height 14
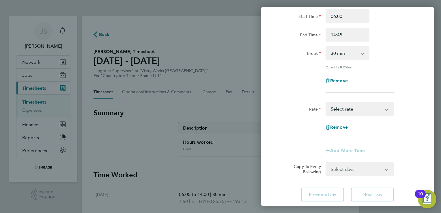
scroll to position [0, 0]
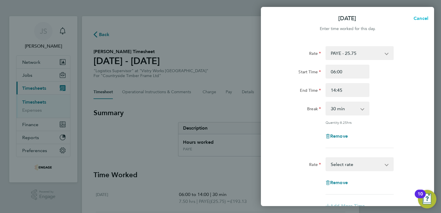
click at [420, 19] on span "Cancel" at bounding box center [420, 18] width 16 height 5
select select "30"
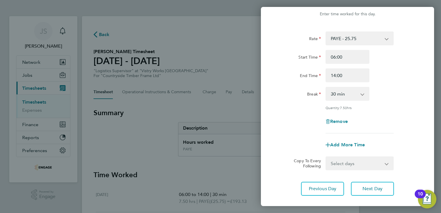
scroll to position [47, 0]
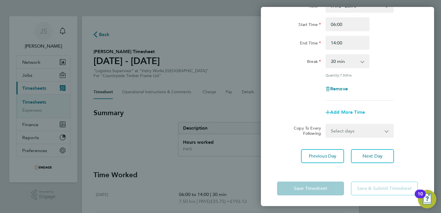
click at [344, 110] on span "Add More Time" at bounding box center [347, 111] width 35 height 5
select select "null"
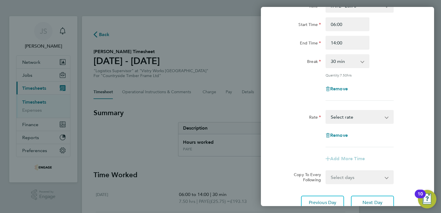
click at [340, 139] on div "Remove" at bounding box center [347, 136] width 49 height 14
click at [336, 135] on span "Remove" at bounding box center [339, 135] width 18 height 5
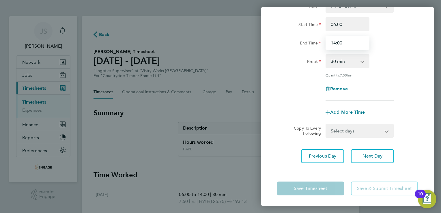
drag, startPoint x: 343, startPoint y: 43, endPoint x: 338, endPoint y: 43, distance: 5.5
click at [338, 43] on input "14:00" at bounding box center [348, 43] width 44 height 14
type input "14:45"
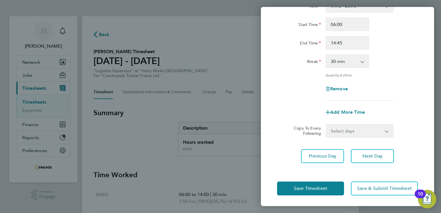
click at [402, 65] on div "Break 0 min 15 min 30 min 45 min 60 min 75 min 90 min" at bounding box center [348, 61] width 146 height 14
click at [301, 191] on button "Save Timesheet" at bounding box center [310, 189] width 67 height 14
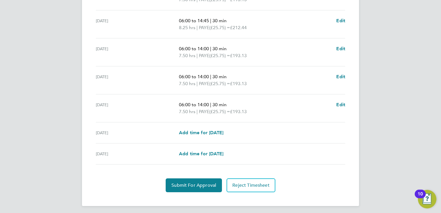
scroll to position [202, 0]
click at [210, 133] on span "Add time for [DATE]" at bounding box center [201, 132] width 44 height 5
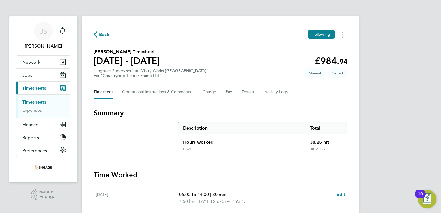
select select "15"
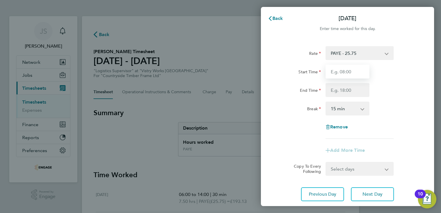
click at [338, 68] on input "Start Time" at bounding box center [348, 72] width 44 height 14
type input "06:00"
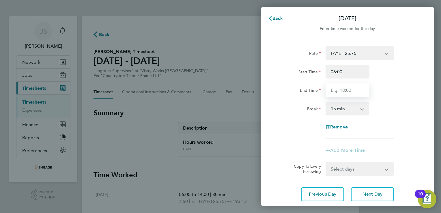
click at [330, 89] on input "End Time" at bounding box center [348, 90] width 44 height 14
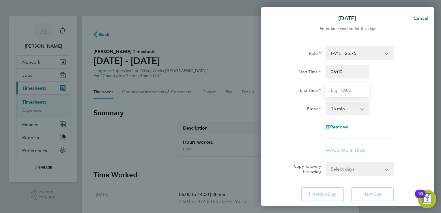
type input "14:00"
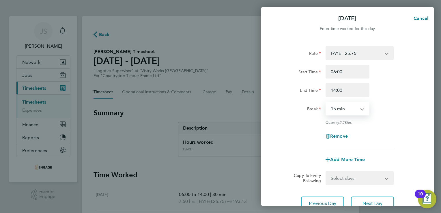
click at [343, 111] on select "0 min 15 min 30 min 45 min 60 min 75 min 90 min" at bounding box center [344, 108] width 36 height 13
select select "30"
click at [326, 102] on select "0 min 15 min 30 min 45 min 60 min 75 min 90 min" at bounding box center [344, 108] width 36 height 13
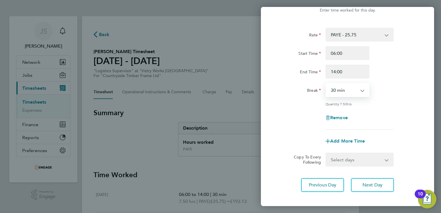
scroll to position [18, 0]
click at [334, 70] on input "14:00" at bounding box center [348, 72] width 44 height 14
click at [340, 71] on input "16:00" at bounding box center [348, 72] width 44 height 14
type input "16:30"
click at [378, 79] on div "Rate PAYE - 25.75 Start Time 06:00 End Time 16:30 Break 0 min 15 min 30 min 45 …" at bounding box center [347, 79] width 141 height 102
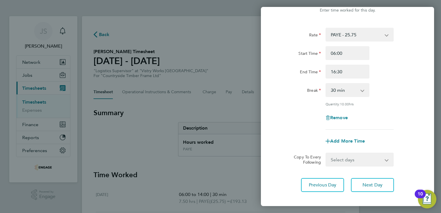
click at [272, 142] on div "Rate PAYE - 25.75 Start Time 06:00 End Time 16:30 Break 0 min 15 min 30 min 45 …" at bounding box center [347, 110] width 173 height 178
click at [313, 183] on span "Previous Day" at bounding box center [323, 185] width 28 height 6
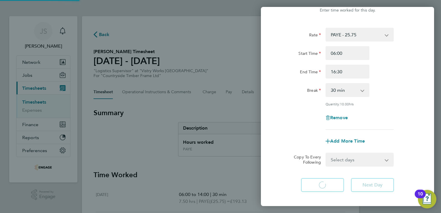
select select "30"
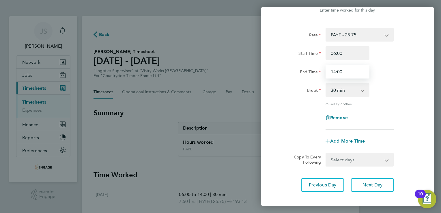
click at [335, 72] on input "14:00" at bounding box center [348, 72] width 44 height 14
click at [340, 72] on input "16:00" at bounding box center [348, 72] width 44 height 14
type input "16:30"
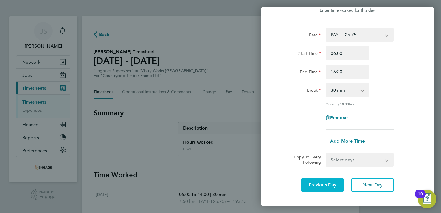
click at [319, 183] on span "Previous Day" at bounding box center [323, 185] width 28 height 6
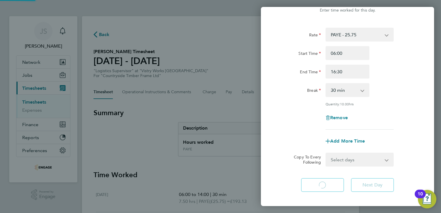
select select "30"
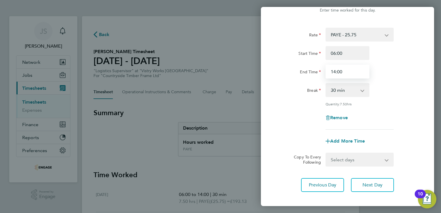
click at [335, 70] on input "14:00" at bounding box center [348, 72] width 44 height 14
click at [340, 71] on input "16:00" at bounding box center [348, 72] width 44 height 14
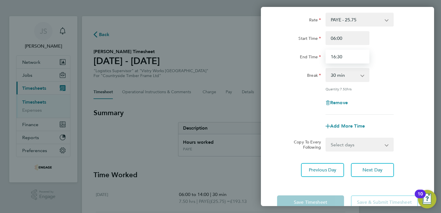
scroll to position [47, 0]
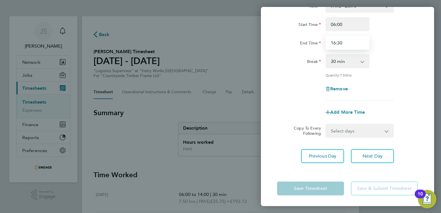
type input "16:30"
click at [282, 150] on div "Previous Day Next Day" at bounding box center [347, 156] width 141 height 14
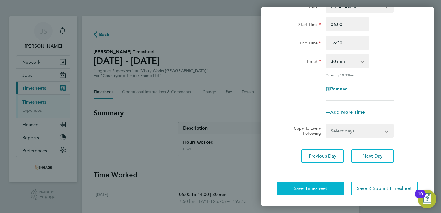
click at [304, 187] on span "Save Timesheet" at bounding box center [310, 189] width 33 height 6
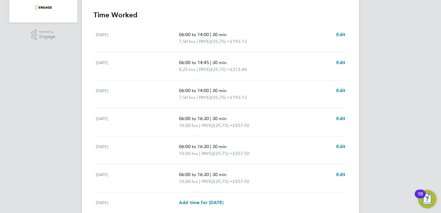
scroll to position [173, 0]
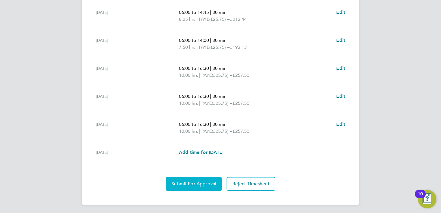
click at [199, 185] on span "Submit For Approval" at bounding box center [194, 184] width 45 height 6
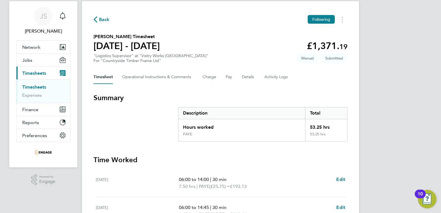
scroll to position [0, 0]
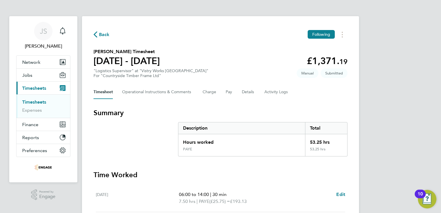
click at [106, 36] on span "Back" at bounding box center [104, 34] width 11 height 7
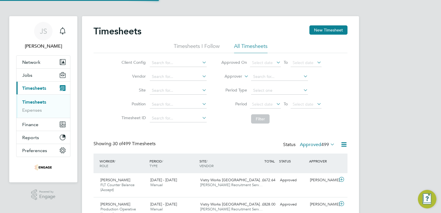
scroll to position [14, 50]
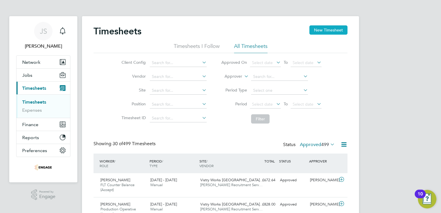
click at [325, 29] on button "New Timesheet" at bounding box center [329, 29] width 38 height 9
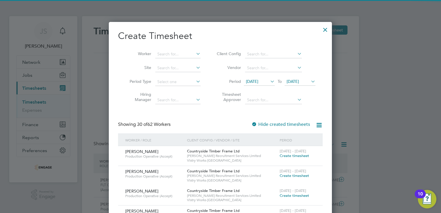
click at [252, 82] on span "[DATE]" at bounding box center [252, 81] width 12 height 5
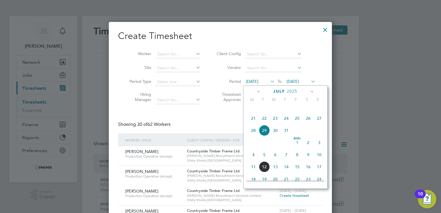
click at [253, 160] on span "4" at bounding box center [253, 154] width 11 height 11
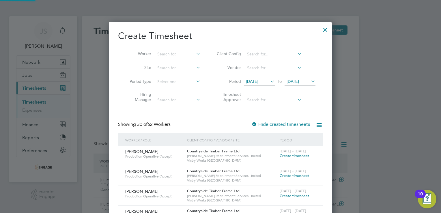
drag, startPoint x: 297, startPoint y: 78, endPoint x: 315, endPoint y: 98, distance: 27.4
click at [297, 78] on span "[DATE]" at bounding box center [300, 82] width 31 height 8
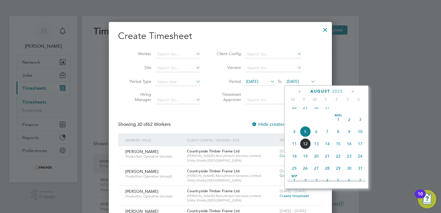
click at [360, 137] on span "10" at bounding box center [360, 131] width 11 height 11
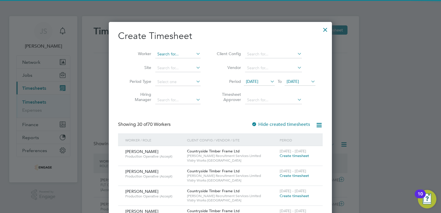
click at [171, 55] on input at bounding box center [177, 54] width 45 height 8
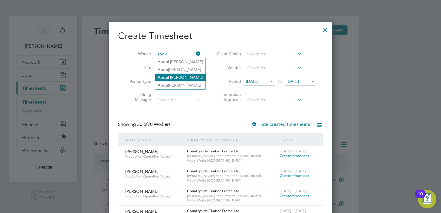
click at [176, 76] on li "[PERSON_NAME]" at bounding box center [180, 78] width 50 height 8
type input "[PERSON_NAME]"
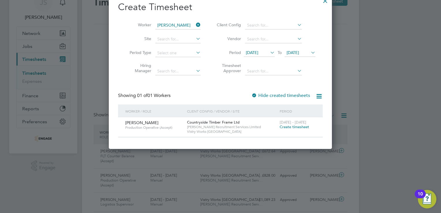
click at [300, 126] on span "Create timesheet" at bounding box center [294, 126] width 29 height 5
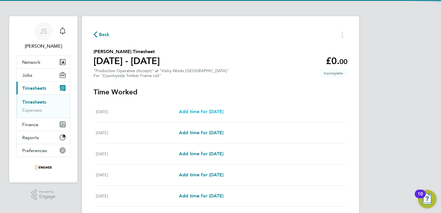
click at [224, 115] on link "Add time for [DATE]" at bounding box center [201, 111] width 44 height 7
select select "15"
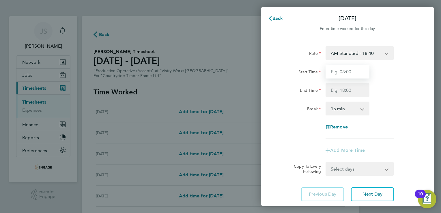
click at [346, 73] on input "Start Time" at bounding box center [348, 72] width 44 height 14
type input "06:00"
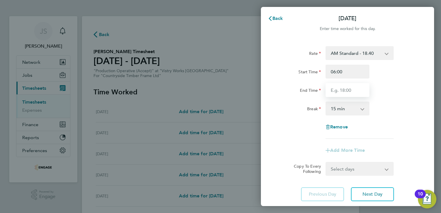
drag, startPoint x: 330, startPoint y: 88, endPoint x: 334, endPoint y: 93, distance: 6.2
click at [330, 88] on input "End Time" at bounding box center [348, 90] width 44 height 14
type input "14:00"
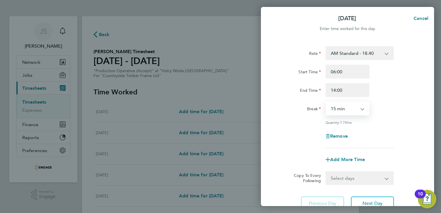
click at [338, 113] on select "0 min 15 min 30 min 45 min 60 min 75 min 90 min" at bounding box center [344, 108] width 36 height 13
select select "30"
click at [326, 102] on select "0 min 15 min 30 min 45 min 60 min 75 min 90 min" at bounding box center [344, 108] width 36 height 13
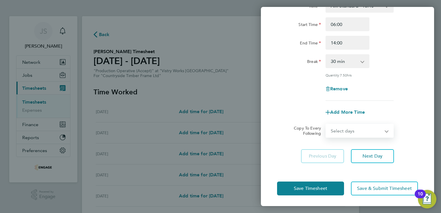
drag, startPoint x: 360, startPoint y: 127, endPoint x: 356, endPoint y: 130, distance: 4.2
click at [360, 127] on select "Select days Day Weekday (Mon-Fri) Weekend (Sat-Sun) [DATE] [DATE] [DATE] [DATE]…" at bounding box center [356, 130] width 61 height 13
select select "WEEKDAY"
click at [326, 124] on select "Select days Day Weekday (Mon-Fri) Weekend (Sat-Sun) [DATE] [DATE] [DATE] [DATE]…" at bounding box center [356, 130] width 61 height 13
select select "[DATE]"
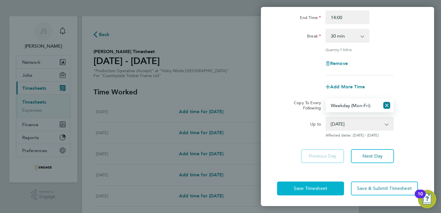
click at [307, 185] on button "Save Timesheet" at bounding box center [310, 189] width 67 height 14
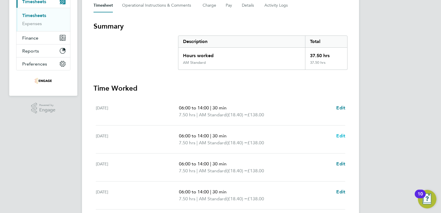
click at [338, 136] on span "Edit" at bounding box center [340, 135] width 9 height 5
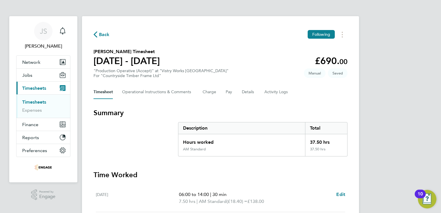
select select "30"
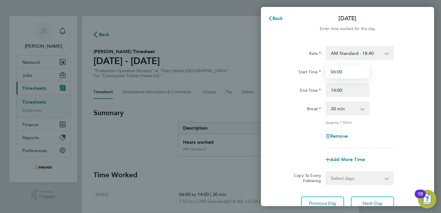
click at [335, 72] on input "06:00" at bounding box center [348, 72] width 44 height 14
click at [339, 72] on input "07:00" at bounding box center [348, 72] width 44 height 14
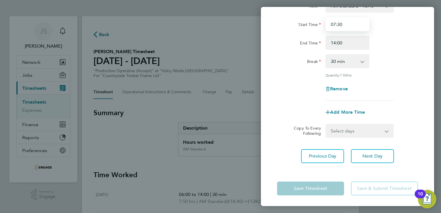
type input "07:30"
click at [283, 148] on div "Rate AM Standard - 18.40 PM Standard - 20.06 PM OT 1 - 30.08 OT 1 - 27.60 OT2 -…" at bounding box center [347, 81] width 173 height 178
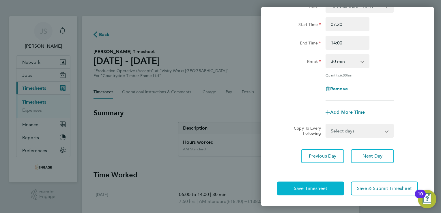
click at [296, 190] on span "Save Timesheet" at bounding box center [310, 189] width 33 height 6
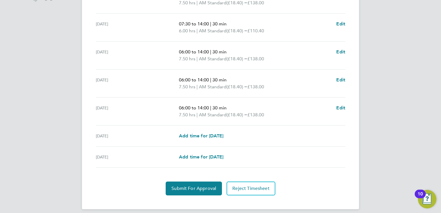
scroll to position [203, 0]
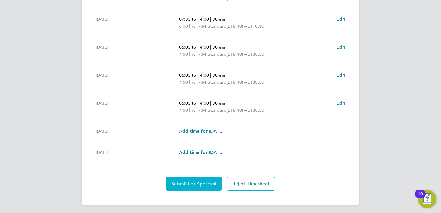
drag, startPoint x: 192, startPoint y: 183, endPoint x: 180, endPoint y: 167, distance: 19.6
click at [192, 183] on span "Submit For Approval" at bounding box center [194, 184] width 45 height 6
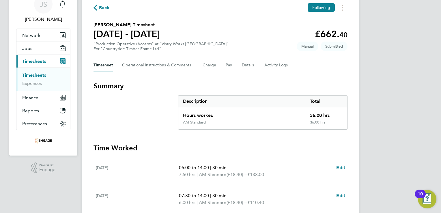
scroll to position [0, 0]
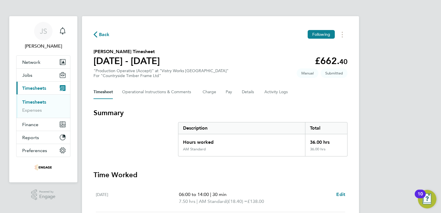
click at [104, 36] on span "Back" at bounding box center [104, 34] width 11 height 7
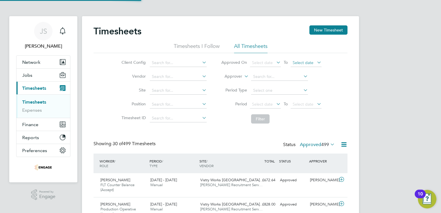
scroll to position [14, 50]
click at [336, 31] on button "New Timesheet" at bounding box center [329, 29] width 38 height 9
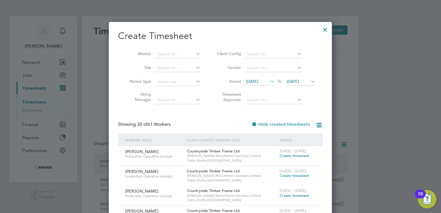
click at [258, 82] on span "[DATE]" at bounding box center [252, 81] width 12 height 5
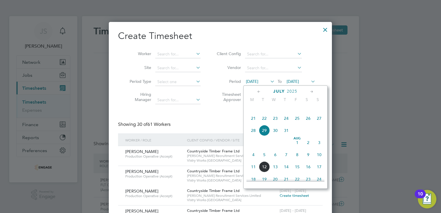
click at [255, 160] on span "4" at bounding box center [253, 154] width 11 height 11
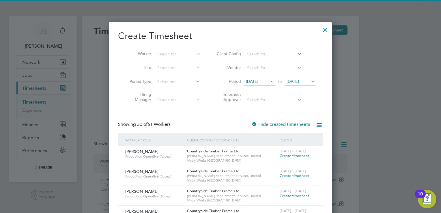
click at [292, 83] on span "[DATE]" at bounding box center [293, 81] width 12 height 5
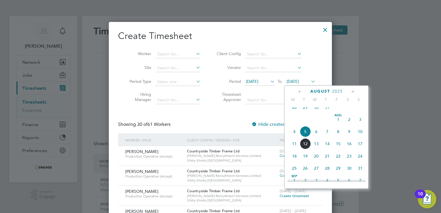
click at [362, 136] on span "10" at bounding box center [360, 131] width 11 height 11
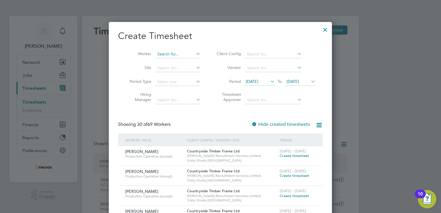
click at [163, 53] on input at bounding box center [177, 54] width 45 height 8
click at [165, 61] on li "[PERSON_NAME] [PERSON_NAME]" at bounding box center [195, 62] width 80 height 8
type input "[PERSON_NAME]"
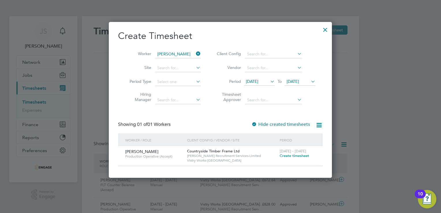
click at [289, 157] on span "Create timesheet" at bounding box center [294, 155] width 29 height 5
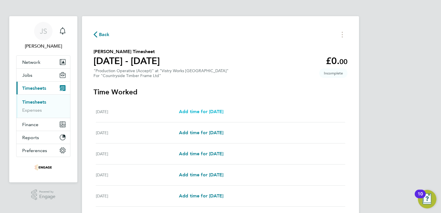
click at [204, 113] on span "Add time for [DATE]" at bounding box center [201, 111] width 44 height 5
select select "15"
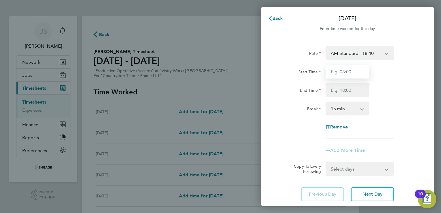
click at [341, 74] on input "Start Time" at bounding box center [348, 72] width 44 height 14
type input "06:00"
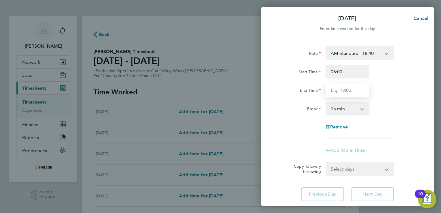
click at [338, 93] on input "End Time" at bounding box center [348, 90] width 44 height 14
type input "14:00"
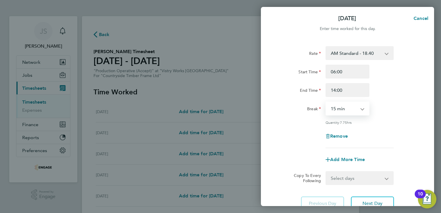
drag, startPoint x: 338, startPoint y: 109, endPoint x: 343, endPoint y: 115, distance: 7.4
click at [338, 109] on select "0 min 15 min 30 min 45 min 60 min 75 min 90 min" at bounding box center [344, 108] width 36 height 13
select select "30"
click at [326, 102] on select "0 min 15 min 30 min 45 min 60 min 75 min 90 min" at bounding box center [344, 108] width 36 height 13
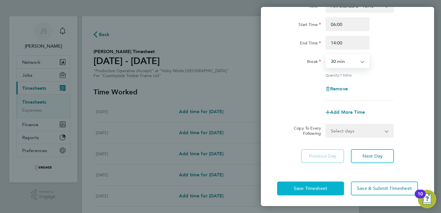
click at [307, 185] on button "Save Timesheet" at bounding box center [310, 189] width 67 height 14
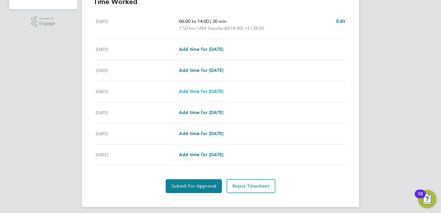
click at [206, 90] on span "Add time for [DATE]" at bounding box center [201, 91] width 44 height 5
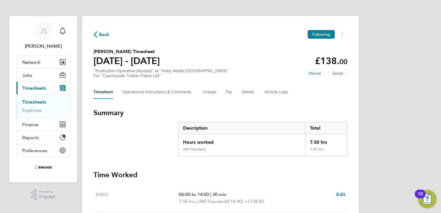
select select "15"
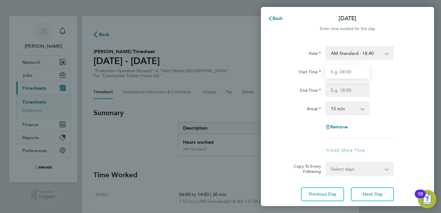
click at [337, 70] on input "Start Time" at bounding box center [348, 72] width 44 height 14
type input "06:00"
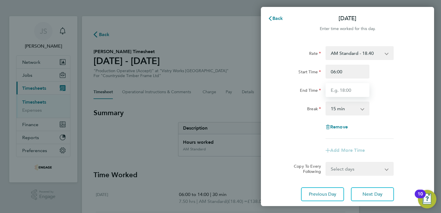
type input "14:00"
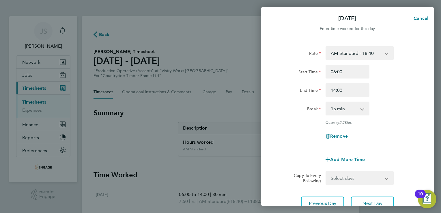
click at [339, 105] on select "0 min 15 min 30 min 45 min 60 min 75 min 90 min" at bounding box center [344, 108] width 36 height 13
select select "30"
click at [326, 102] on select "0 min 15 min 30 min 45 min 60 min 75 min 90 min" at bounding box center [344, 108] width 36 height 13
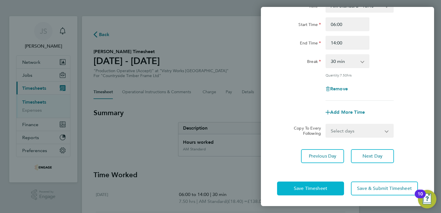
click at [299, 187] on span "Save Timesheet" at bounding box center [310, 189] width 33 height 6
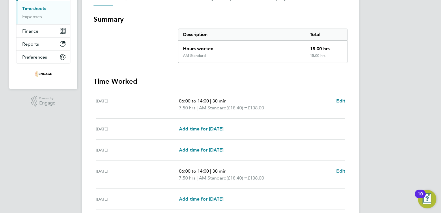
scroll to position [144, 0]
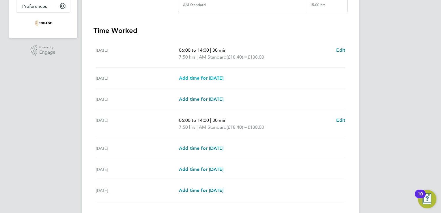
click at [209, 77] on span "Add time for [DATE]" at bounding box center [201, 77] width 44 height 5
select select "15"
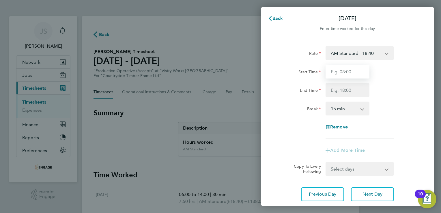
drag, startPoint x: 345, startPoint y: 68, endPoint x: 348, endPoint y: 75, distance: 8.3
click at [345, 68] on input "Start Time" at bounding box center [348, 72] width 44 height 14
type input "06:00"
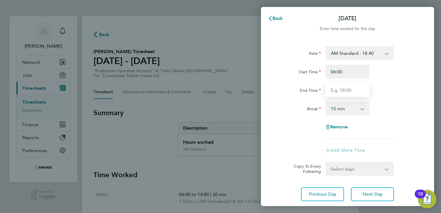
type input "14:00"
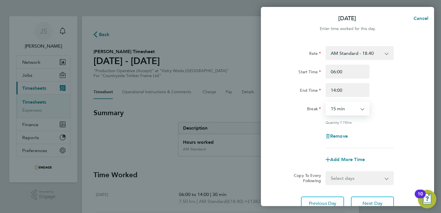
click at [347, 104] on select "0 min 15 min 30 min 45 min 60 min 75 min 90 min" at bounding box center [344, 108] width 36 height 13
drag, startPoint x: 342, startPoint y: 110, endPoint x: 343, endPoint y: 115, distance: 4.8
click at [342, 110] on select "0 min 15 min 30 min 45 min 60 min 75 min 90 min" at bounding box center [344, 108] width 36 height 13
select select "30"
click at [326, 102] on select "0 min 15 min 30 min 45 min 60 min 75 min 90 min" at bounding box center [344, 108] width 36 height 13
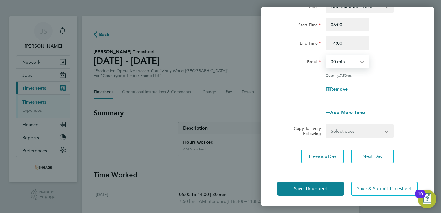
scroll to position [47, 0]
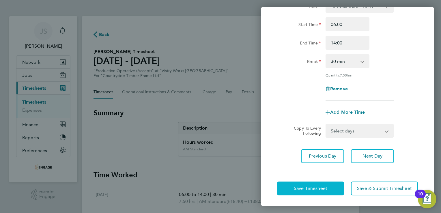
click at [305, 186] on span "Save Timesheet" at bounding box center [310, 189] width 33 height 6
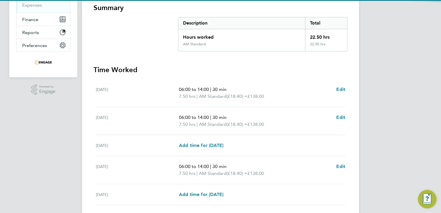
scroll to position [173, 0]
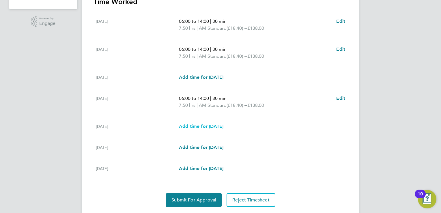
click at [207, 128] on span "Add time for [DATE]" at bounding box center [201, 126] width 44 height 5
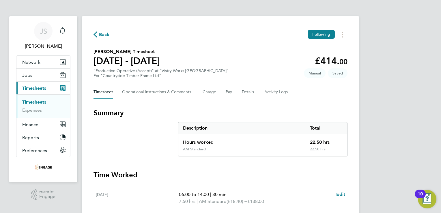
select select "15"
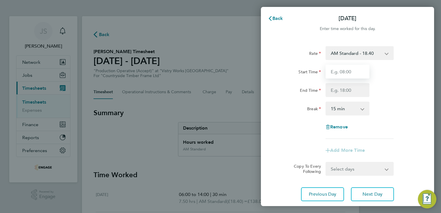
click at [356, 68] on input "Start Time" at bounding box center [348, 72] width 44 height 14
type input "06:00"
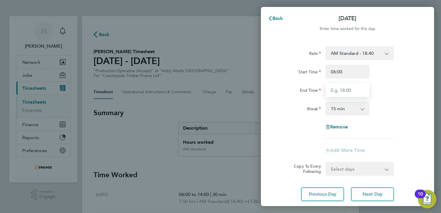
type input "14:00"
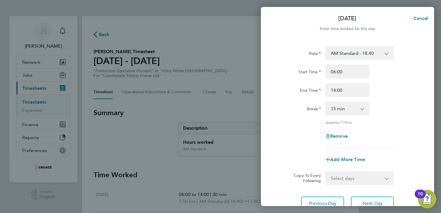
drag, startPoint x: 337, startPoint y: 109, endPoint x: 345, endPoint y: 115, distance: 9.9
click at [338, 110] on select "0 min 15 min 30 min 45 min 60 min 75 min 90 min" at bounding box center [344, 108] width 36 height 13
select select "30"
click at [326, 102] on select "0 min 15 min 30 min 45 min 60 min 75 min 90 min" at bounding box center [344, 108] width 36 height 13
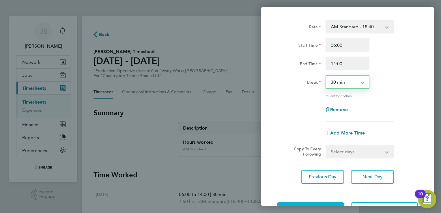
scroll to position [47, 0]
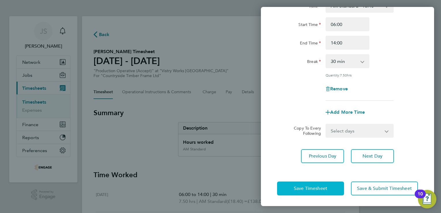
click at [315, 187] on span "Save Timesheet" at bounding box center [310, 189] width 33 height 6
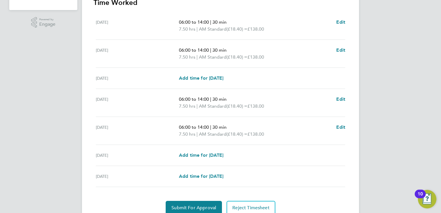
scroll to position [173, 0]
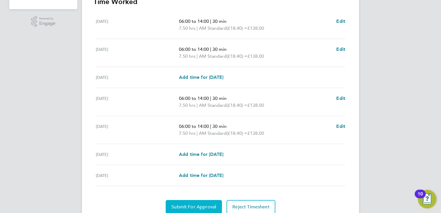
click at [186, 204] on span "Submit For Approval" at bounding box center [194, 207] width 45 height 6
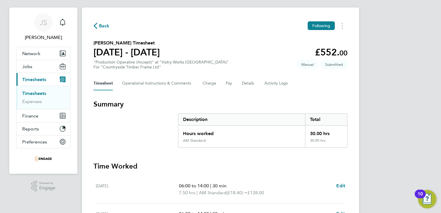
scroll to position [0, 0]
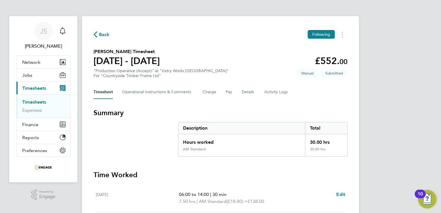
click at [105, 36] on span "Back" at bounding box center [104, 34] width 11 height 7
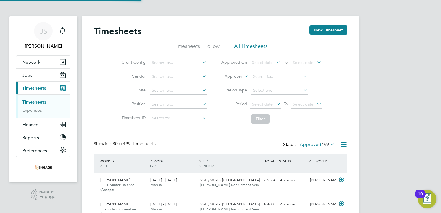
scroll to position [14, 50]
click at [325, 35] on div "Timesheets New Timesheet" at bounding box center [221, 33] width 254 height 17
click at [319, 33] on button "New Timesheet" at bounding box center [329, 29] width 38 height 9
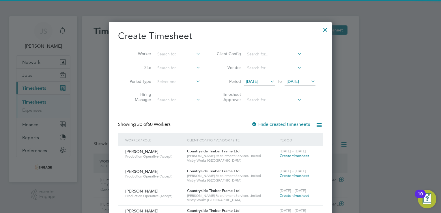
click at [254, 79] on span "[DATE]" at bounding box center [252, 81] width 12 height 5
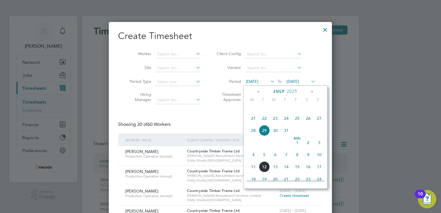
click at [253, 160] on span "4" at bounding box center [253, 154] width 11 height 11
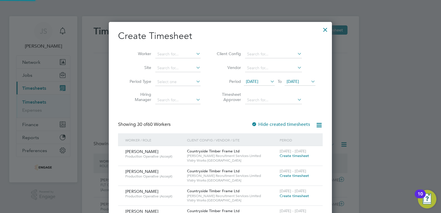
click at [299, 83] on span "[DATE]" at bounding box center [293, 81] width 12 height 5
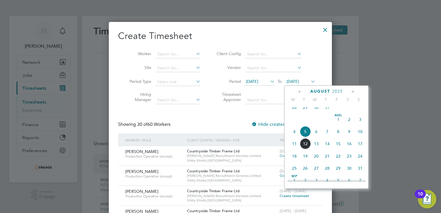
click at [359, 137] on span "10" at bounding box center [360, 131] width 11 height 11
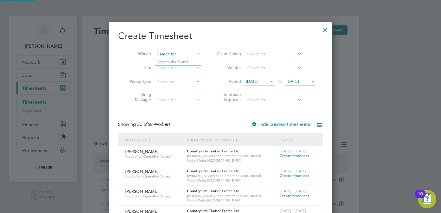
click at [163, 50] on input at bounding box center [177, 54] width 45 height 8
click at [175, 77] on li "[PERSON_NAME]" at bounding box center [180, 78] width 50 height 8
type input "[PERSON_NAME]"
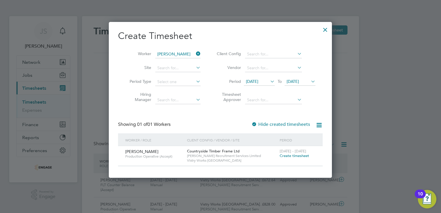
click at [297, 156] on span "Create timesheet" at bounding box center [294, 155] width 29 height 5
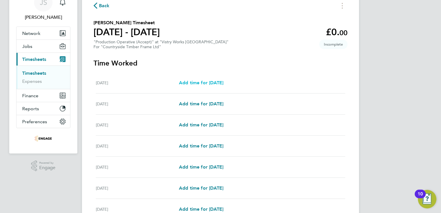
click at [200, 82] on span "Add time for [DATE]" at bounding box center [201, 82] width 44 height 5
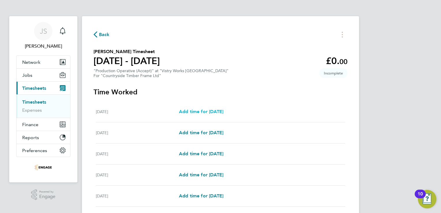
select select "15"
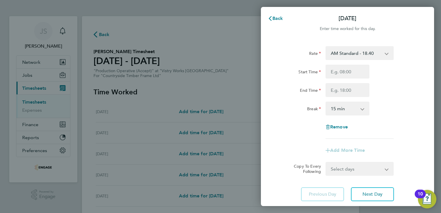
click at [365, 51] on select "AM Standard - 18.40 OT 1 - 27.60 PM OT 1 - 30.08 OT2 - 36.80 PM Standard - 20.0…" at bounding box center [356, 53] width 60 height 13
select select "15"
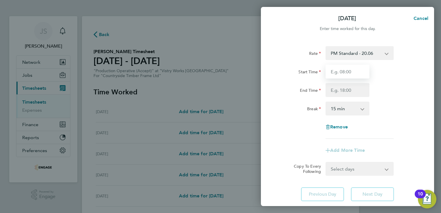
click at [340, 71] on input "Start Time" at bounding box center [348, 72] width 44 height 14
type input "14:00"
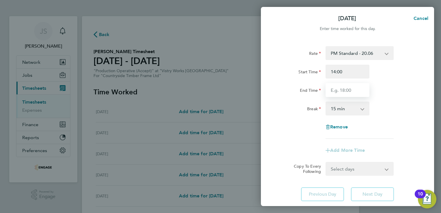
drag, startPoint x: 336, startPoint y: 91, endPoint x: 341, endPoint y: 94, distance: 5.5
click at [336, 91] on input "End Time" at bounding box center [348, 90] width 44 height 14
type input "22:30"
click at [342, 113] on select "0 min 15 min 30 min 45 min 60 min 75 min 90 min" at bounding box center [344, 108] width 36 height 13
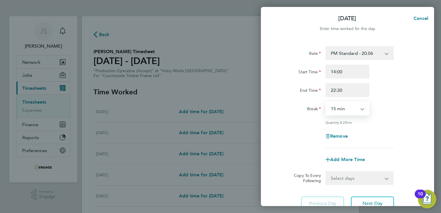
select select "30"
click at [326, 102] on select "0 min 15 min 30 min 45 min 60 min 75 min 90 min" at bounding box center [344, 108] width 36 height 13
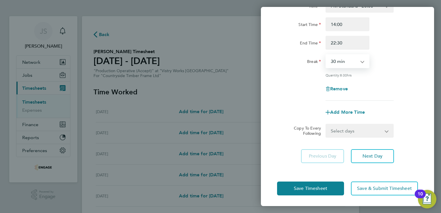
click at [359, 128] on select "Select days Day Weekday (Mon-Fri) Weekend (Sat-Sun) [DATE] [DATE] [DATE] [DATE]…" at bounding box center [356, 130] width 61 height 13
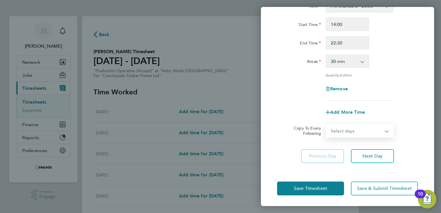
click at [347, 128] on select "Select days Day Weekday (Mon-Fri) Weekend (Sat-Sun) [DATE] [DATE] [DATE] [DATE]…" at bounding box center [356, 130] width 61 height 13
select select "WEEKDAY"
click at [326, 124] on select "Select days Day Weekday (Mon-Fri) Weekend (Sat-Sun) [DATE] [DATE] [DATE] [DATE]…" at bounding box center [356, 130] width 61 height 13
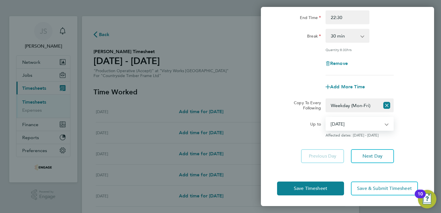
drag, startPoint x: 347, startPoint y: 118, endPoint x: 350, endPoint y: 122, distance: 4.5
click at [347, 118] on select "[DATE] [DATE] [DATE] [DATE] [DATE] [DATE]" at bounding box center [356, 124] width 60 height 13
click at [353, 125] on select "[DATE] [DATE] [DATE] [DATE] [DATE] [DATE]" at bounding box center [356, 124] width 60 height 13
click at [326, 118] on select "[DATE] [DATE] [DATE] [DATE] [DATE] [DATE]" at bounding box center [356, 124] width 60 height 13
drag, startPoint x: 351, startPoint y: 120, endPoint x: 351, endPoint y: 127, distance: 6.4
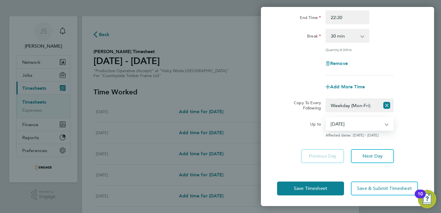
click at [351, 120] on select "[DATE] [DATE] [DATE] [DATE] [DATE] [DATE]" at bounding box center [356, 124] width 60 height 13
select select "[DATE]"
click at [326, 118] on select "[DATE] [DATE] [DATE] [DATE] [DATE] [DATE]" at bounding box center [356, 124] width 60 height 13
click at [298, 187] on span "Save Timesheet" at bounding box center [310, 189] width 33 height 6
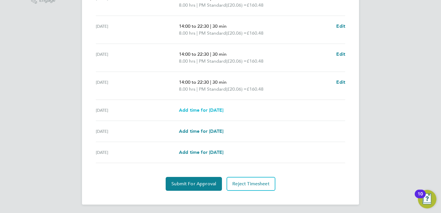
click at [212, 109] on span "Add time for [DATE]" at bounding box center [201, 109] width 44 height 5
select select "15"
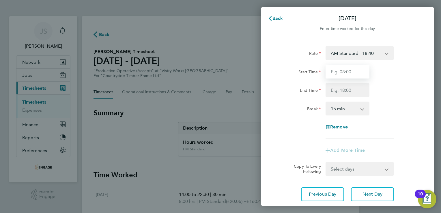
drag, startPoint x: 341, startPoint y: 73, endPoint x: 353, endPoint y: 75, distance: 12.6
click at [341, 73] on input "Start Time" at bounding box center [348, 72] width 44 height 14
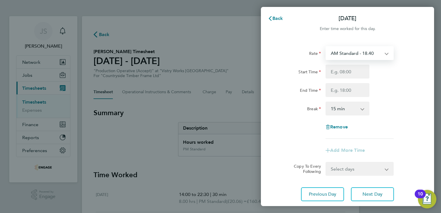
click at [347, 52] on select "AM Standard - 18.40 OT 1 - 27.60 PM OT 1 - 30.08 OT2 - 36.80 PM Standard - 20.0…" at bounding box center [356, 53] width 60 height 13
select select "15"
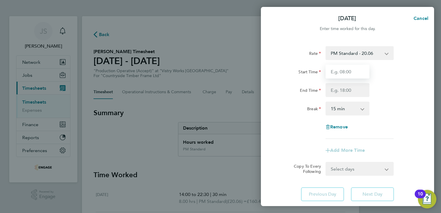
click at [340, 73] on input "Start Time" at bounding box center [348, 72] width 44 height 14
type input "14:00"
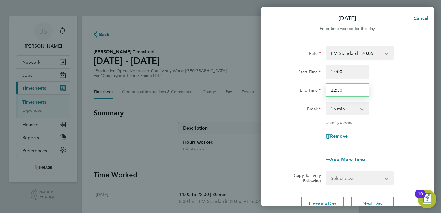
drag, startPoint x: 349, startPoint y: 90, endPoint x: 313, endPoint y: 91, distance: 35.9
click at [313, 91] on div "End Time 22:30" at bounding box center [348, 90] width 146 height 14
type input "20:00"
click at [344, 108] on select "0 min 15 min 30 min 45 min 60 min 75 min 90 min" at bounding box center [344, 108] width 36 height 13
select select "30"
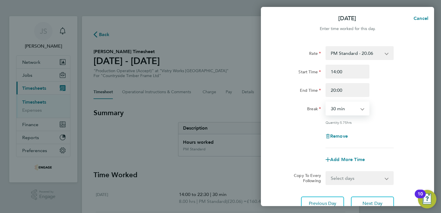
click at [326, 102] on select "0 min 15 min 30 min 45 min 60 min 75 min 90 min" at bounding box center [344, 108] width 36 height 13
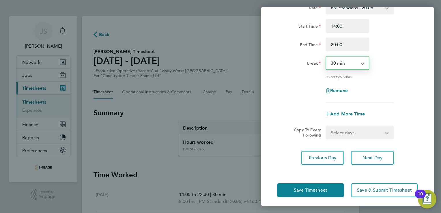
scroll to position [47, 0]
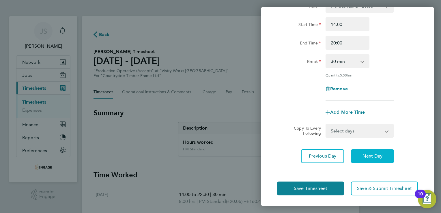
click at [377, 156] on span "Next Day" at bounding box center [373, 156] width 20 height 6
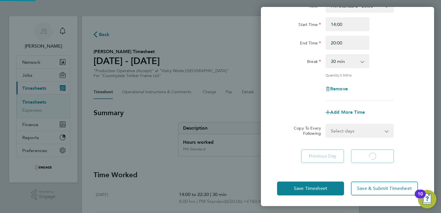
select select "15"
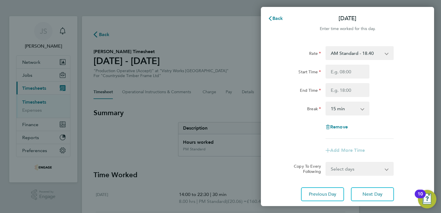
click at [352, 53] on select "AM Standard - 18.40 OT 1 - 27.60 PM OT 1 - 30.08 OT2 - 36.80 PM Standard - 20.0…" at bounding box center [356, 53] width 60 height 13
select select "15"
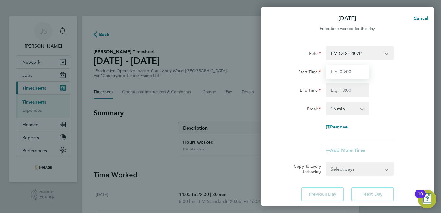
click at [342, 75] on input "Start Time" at bounding box center [348, 72] width 44 height 14
type input "07:00"
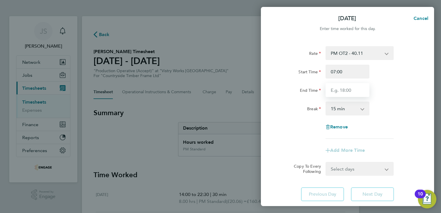
click at [337, 91] on input "End Time" at bounding box center [348, 90] width 44 height 14
type input "15:00"
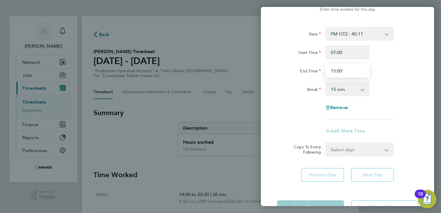
scroll to position [38, 0]
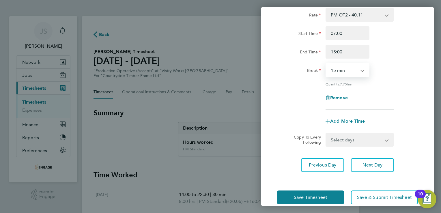
click at [340, 69] on select "0 min 15 min 30 min 45 min 60 min 75 min 90 min" at bounding box center [344, 70] width 36 height 13
select select "30"
click at [326, 64] on select "0 min 15 min 30 min 45 min 60 min 75 min 90 min" at bounding box center [344, 70] width 36 height 13
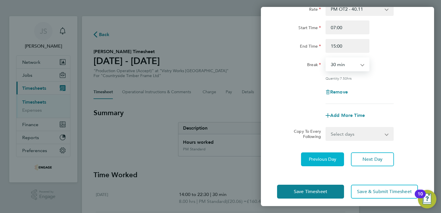
scroll to position [47, 0]
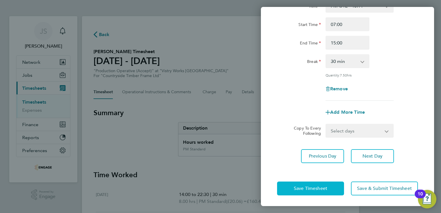
click at [311, 185] on button "Save Timesheet" at bounding box center [310, 189] width 67 height 14
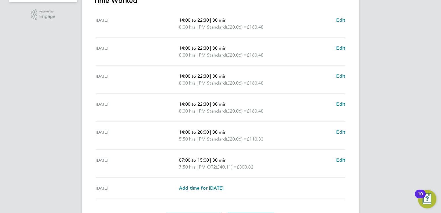
scroll to position [216, 0]
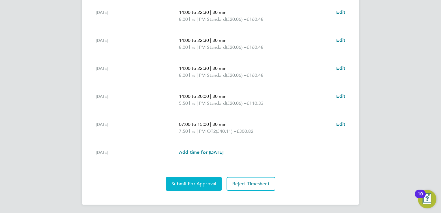
click at [197, 183] on span "Submit For Approval" at bounding box center [194, 184] width 45 height 6
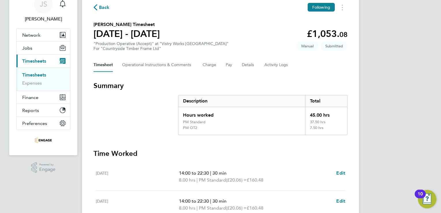
scroll to position [0, 0]
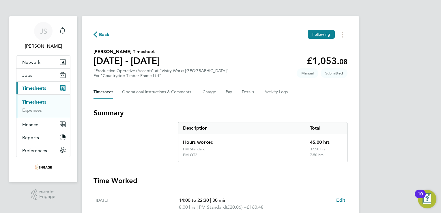
click at [107, 36] on span "Back" at bounding box center [104, 34] width 11 height 7
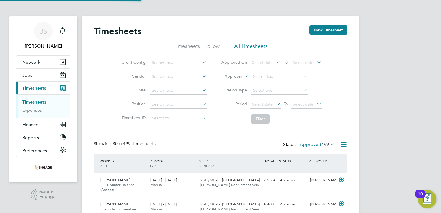
scroll to position [14, 50]
click at [330, 31] on button "New Timesheet" at bounding box center [329, 29] width 38 height 9
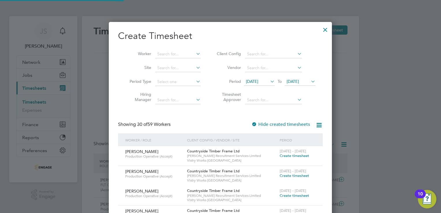
scroll to position [828, 224]
click at [176, 52] on input at bounding box center [177, 54] width 45 height 8
type input "ozi"
click at [256, 80] on span "[DATE]" at bounding box center [252, 81] width 12 height 5
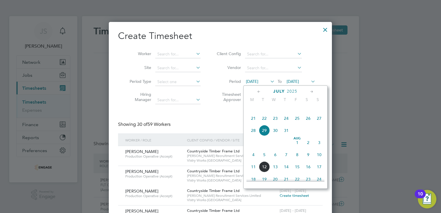
click at [257, 160] on span "4" at bounding box center [253, 154] width 11 height 11
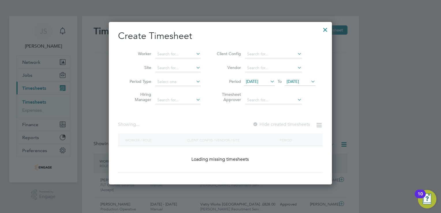
scroll to position [750, 224]
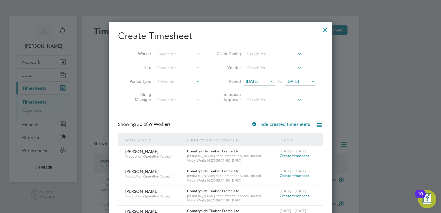
click at [290, 81] on span "[DATE]" at bounding box center [293, 81] width 12 height 5
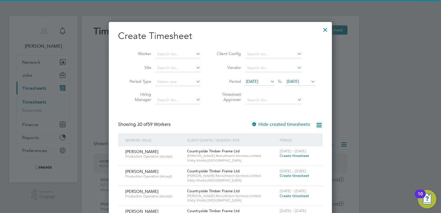
scroll to position [188, 0]
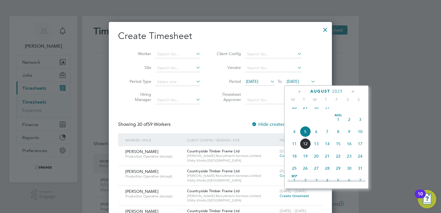
click at [360, 137] on span "10" at bounding box center [360, 131] width 11 height 11
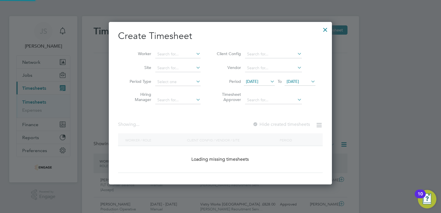
scroll to position [750, 224]
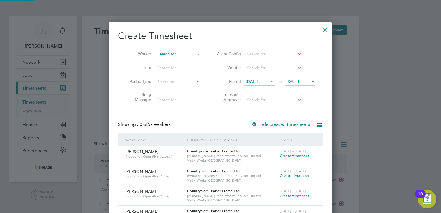
click at [168, 54] on input at bounding box center [177, 54] width 45 height 8
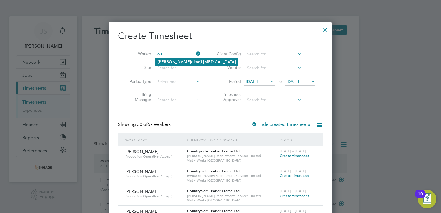
click at [176, 59] on li "[PERSON_NAME] [MEDICAL_DATA]" at bounding box center [196, 62] width 83 height 8
type input "[PERSON_NAME][MEDICAL_DATA]"
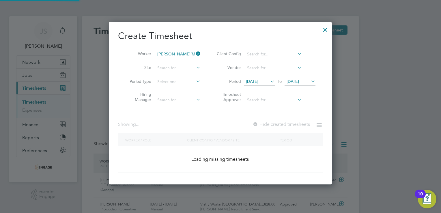
scroll to position [155, 224]
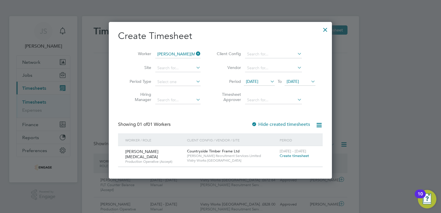
click at [296, 157] on span "Create timesheet" at bounding box center [294, 155] width 29 height 5
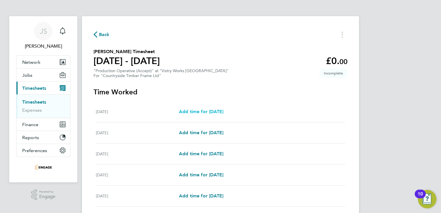
click at [196, 111] on span "Add time for [DATE]" at bounding box center [201, 111] width 44 height 5
select select "15"
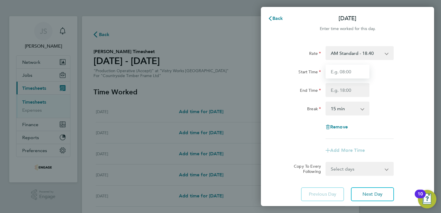
drag, startPoint x: 340, startPoint y: 73, endPoint x: 340, endPoint y: 76, distance: 3.2
click at [340, 73] on input "Start Time" at bounding box center [348, 72] width 44 height 14
type input "06:00"
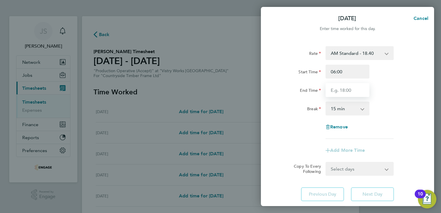
click at [340, 93] on input "End Time" at bounding box center [348, 90] width 44 height 14
type input "14:00"
click at [349, 112] on select "0 min 15 min 30 min 45 min 60 min 75 min 90 min" at bounding box center [344, 108] width 36 height 13
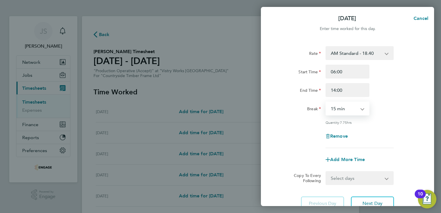
select select "30"
click at [326, 102] on select "0 min 15 min 30 min 45 min 60 min 75 min 90 min" at bounding box center [344, 108] width 36 height 13
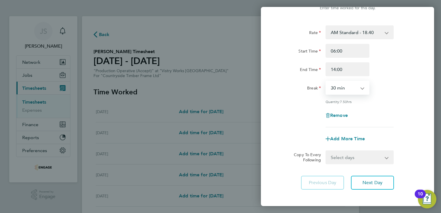
scroll to position [47, 0]
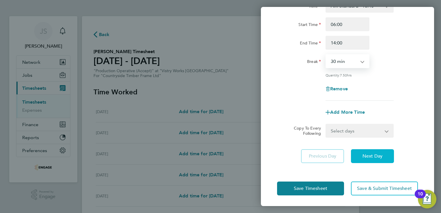
click at [371, 154] on span "Next Day" at bounding box center [373, 156] width 20 height 6
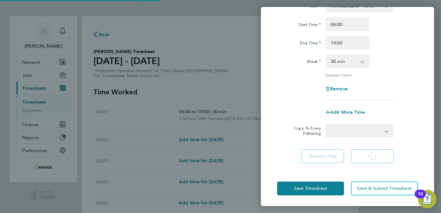
select select "15"
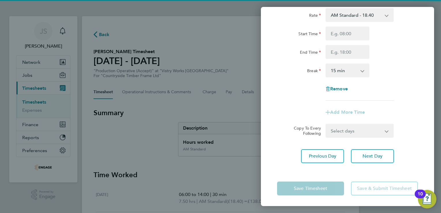
scroll to position [38, 0]
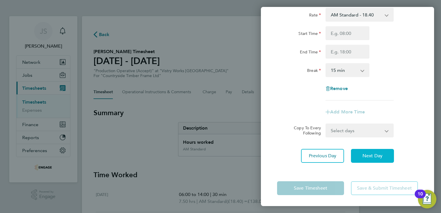
click at [365, 155] on span "Next Day" at bounding box center [373, 156] width 20 height 6
select select "15"
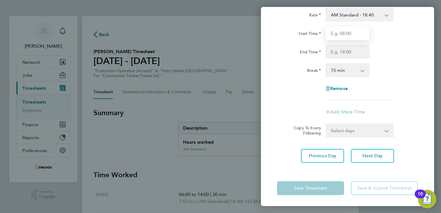
drag, startPoint x: 338, startPoint y: 32, endPoint x: 338, endPoint y: 37, distance: 5.2
click at [338, 32] on input "Start Time" at bounding box center [348, 33] width 44 height 14
type input "06:00"
type input "14:00"
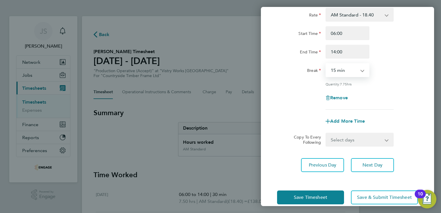
drag, startPoint x: 343, startPoint y: 68, endPoint x: 344, endPoint y: 80, distance: 12.2
click at [343, 68] on select "0 min 15 min 30 min 45 min 60 min 75 min 90 min" at bounding box center [344, 70] width 36 height 13
click at [339, 67] on select "0 min 15 min 30 min 45 min 60 min 75 min 90 min" at bounding box center [344, 70] width 36 height 13
select select "30"
click at [326, 64] on select "0 min 15 min 30 min 45 min 60 min 75 min 90 min" at bounding box center [344, 70] width 36 height 13
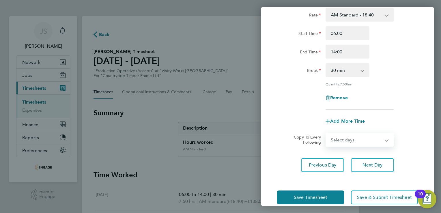
drag, startPoint x: 348, startPoint y: 142, endPoint x: 349, endPoint y: 146, distance: 3.5
click at [348, 142] on select "Select days Day Weekday (Mon-Fri) Weekend (Sat-Sun) [DATE] [DATE] [DATE] [DATE]" at bounding box center [356, 139] width 61 height 13
select select "WEEKDAY"
click at [326, 133] on select "Select days Day Weekday (Mon-Fri) Weekend (Sat-Sun) [DATE] [DATE] [DATE] [DATE]" at bounding box center [356, 139] width 61 height 13
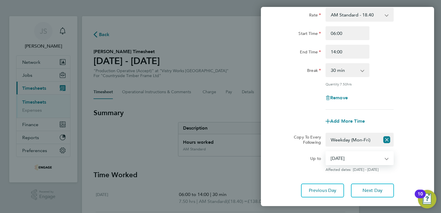
click at [345, 159] on select "[DATE] [DATE] [DATE] [DATE]" at bounding box center [356, 158] width 60 height 13
select select "[DATE]"
click at [326, 152] on select "[DATE] [DATE] [DATE] [DATE]" at bounding box center [356, 158] width 60 height 13
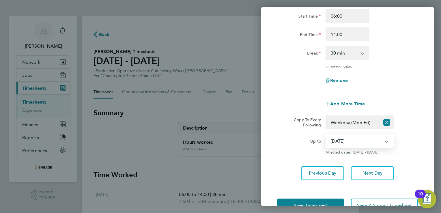
scroll to position [73, 0]
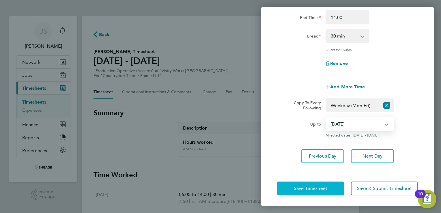
click at [310, 188] on span "Save Timesheet" at bounding box center [310, 189] width 33 height 6
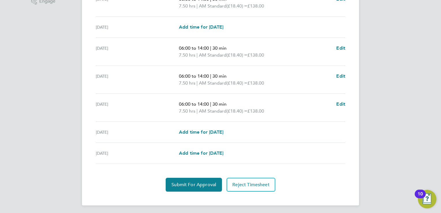
scroll to position [196, 0]
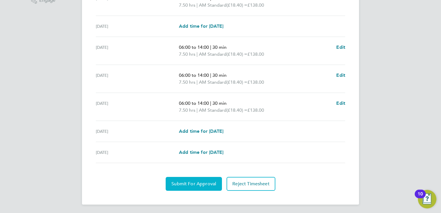
click at [192, 185] on span "Submit For Approval" at bounding box center [194, 184] width 45 height 6
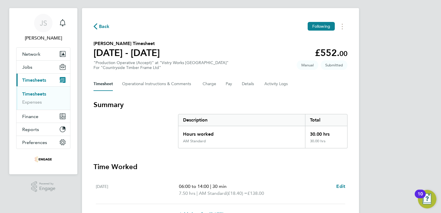
scroll to position [0, 0]
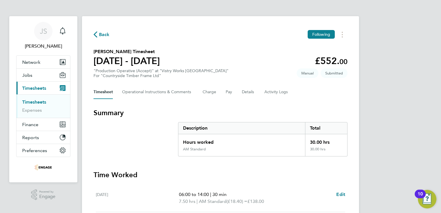
click at [101, 33] on span "Back" at bounding box center [104, 34] width 11 height 7
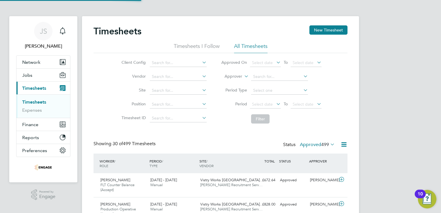
scroll to position [14, 50]
click at [332, 34] on button "New Timesheet" at bounding box center [329, 29] width 38 height 9
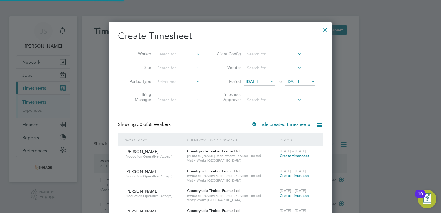
click at [258, 83] on span "[DATE]" at bounding box center [252, 81] width 12 height 5
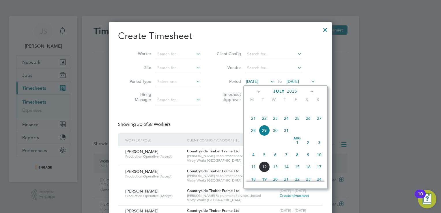
click at [253, 160] on span "4" at bounding box center [253, 154] width 11 height 11
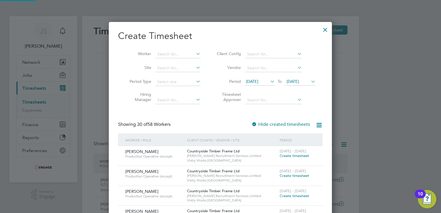
click at [299, 83] on span "[DATE]" at bounding box center [293, 81] width 12 height 5
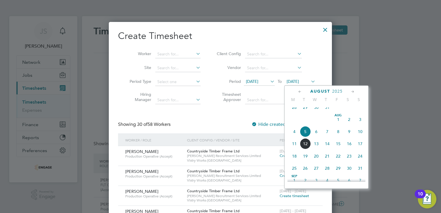
click at [362, 136] on span "10" at bounding box center [360, 131] width 11 height 11
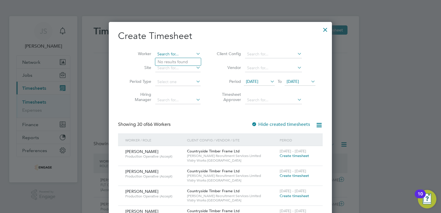
click at [183, 55] on input at bounding box center [177, 54] width 45 height 8
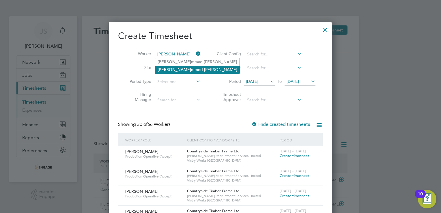
click at [182, 70] on li "[PERSON_NAME] mmed [PERSON_NAME]" at bounding box center [197, 70] width 84 height 8
type input "[PERSON_NAME]"
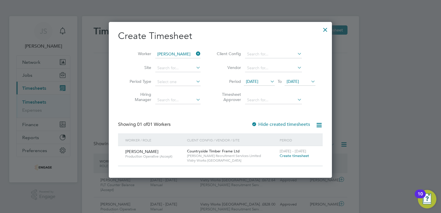
click at [292, 154] on span "Create timesheet" at bounding box center [294, 155] width 29 height 5
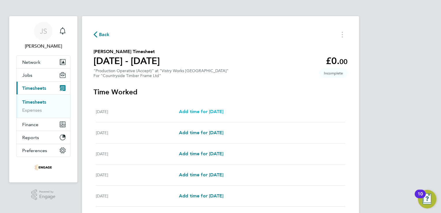
click at [206, 109] on link "Add time for [DATE]" at bounding box center [201, 111] width 44 height 7
select select "15"
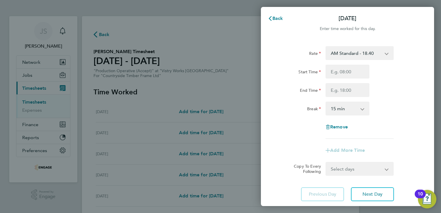
click at [349, 53] on select "AM Standard - 18.40 PM OT2 - 40.11 OT2 - 36.80 PM Standard - 20.06 OT 1 - 27.60…" at bounding box center [356, 53] width 60 height 13
click at [296, 67] on div "Start Time" at bounding box center [299, 71] width 44 height 12
click at [350, 75] on input "Start Time" at bounding box center [348, 72] width 44 height 14
type input "06:00"
type input "14:00"
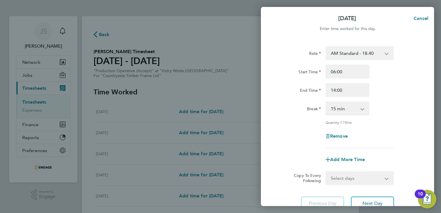
click at [343, 108] on select "0 min 15 min 30 min 45 min 60 min 75 min 90 min" at bounding box center [344, 108] width 36 height 13
select select "30"
click at [326, 102] on select "0 min 15 min 30 min 45 min 60 min 75 min 90 min" at bounding box center [344, 108] width 36 height 13
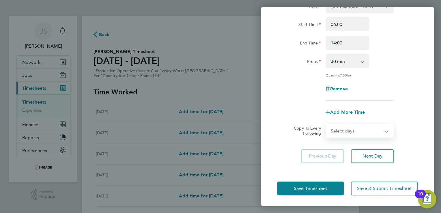
click at [343, 131] on select "Select days Day Weekday (Mon-Fri) Weekend (Sat-Sun) [DATE] [DATE] [DATE] [DATE]…" at bounding box center [356, 130] width 61 height 13
select select "WEEKDAY"
click at [326, 124] on select "Select days Day Weekday (Mon-Fri) Weekend (Sat-Sun) [DATE] [DATE] [DATE] [DATE]…" at bounding box center [356, 130] width 61 height 13
select select "[DATE]"
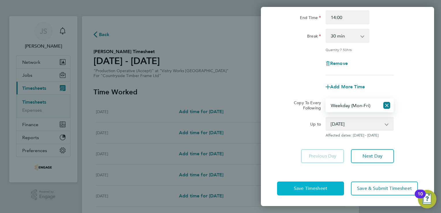
click at [306, 188] on span "Save Timesheet" at bounding box center [310, 189] width 33 height 6
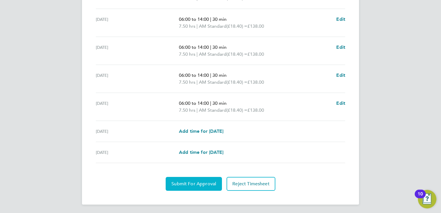
click at [190, 182] on span "Submit For Approval" at bounding box center [194, 184] width 45 height 6
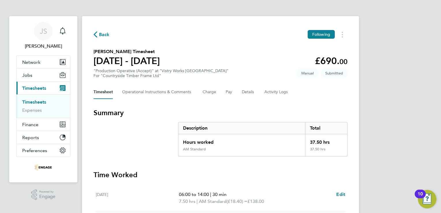
click at [99, 33] on span "Back" at bounding box center [104, 34] width 11 height 7
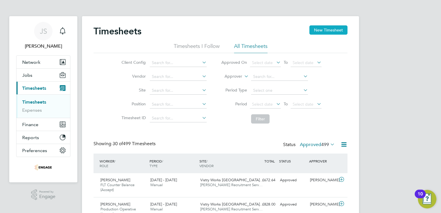
click at [338, 31] on button "New Timesheet" at bounding box center [329, 29] width 38 height 9
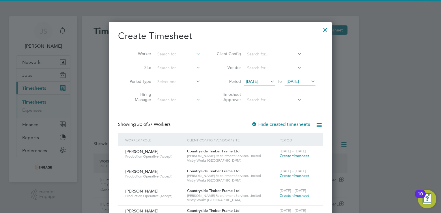
drag, startPoint x: 266, startPoint y: 81, endPoint x: 264, endPoint y: 102, distance: 20.8
click at [258, 82] on span "[DATE]" at bounding box center [252, 81] width 12 height 5
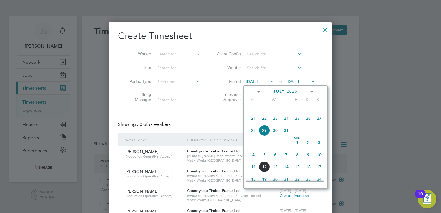
drag, startPoint x: 254, startPoint y: 160, endPoint x: 257, endPoint y: 155, distance: 5.6
click at [254, 160] on span "4" at bounding box center [253, 154] width 11 height 11
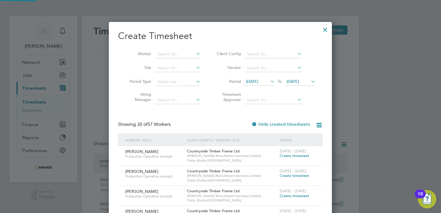
click at [294, 85] on span "[DATE]" at bounding box center [300, 82] width 31 height 8
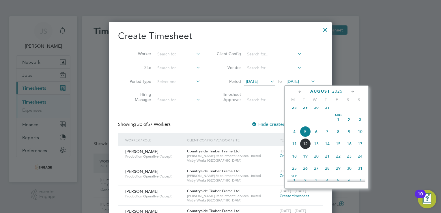
click at [360, 137] on span "10" at bounding box center [360, 131] width 11 height 11
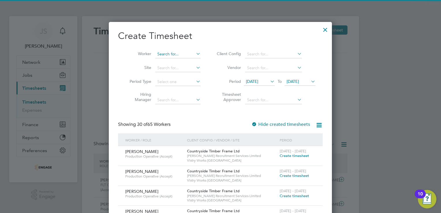
click at [165, 57] on input at bounding box center [177, 54] width 45 height 8
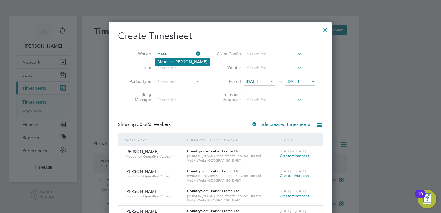
click at [167, 59] on b "Mate" at bounding box center [163, 61] width 10 height 5
type input "[PERSON_NAME]"
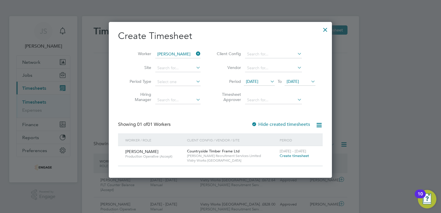
click at [293, 158] on span "Create timesheet" at bounding box center [294, 155] width 29 height 5
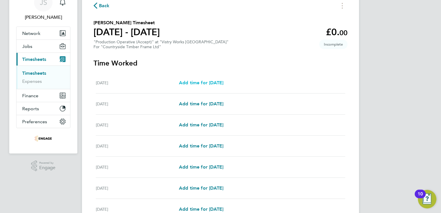
click at [202, 83] on span "Add time for [DATE]" at bounding box center [201, 82] width 44 height 5
select select "15"
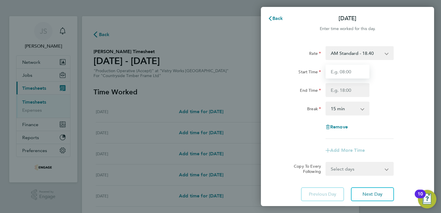
click at [342, 74] on input "Start Time" at bounding box center [348, 72] width 44 height 14
type input "08:00"
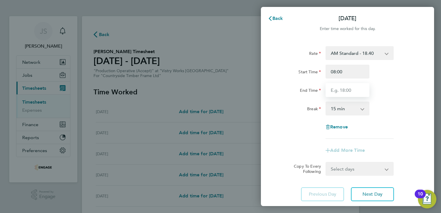
click at [336, 84] on input "End Time" at bounding box center [348, 90] width 44 height 14
type input "16:00"
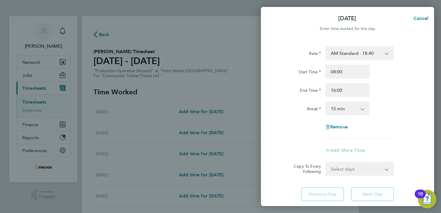
drag, startPoint x: 338, startPoint y: 105, endPoint x: 344, endPoint y: 111, distance: 7.8
click at [338, 105] on select "0 min 15 min 30 min 45 min 60 min 75 min 90 min" at bounding box center [344, 108] width 36 height 13
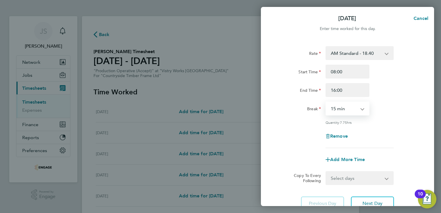
select select "30"
click at [326, 102] on select "0 min 15 min 30 min 45 min 60 min 75 min 90 min" at bounding box center [344, 108] width 36 height 13
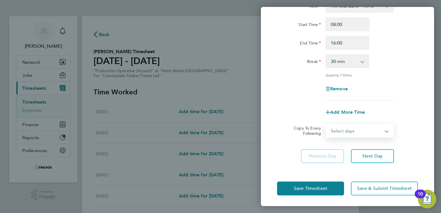
click at [356, 131] on select "Select days Day Weekday (Mon-Fri) Weekend (Sat-Sun) [DATE] [DATE] [DATE] [DATE]…" at bounding box center [356, 130] width 61 height 13
click at [347, 131] on select "Select days Day Weekday (Mon-Fri) Weekend (Sat-Sun) [DATE] [DATE] [DATE] [DATE]…" at bounding box center [356, 130] width 61 height 13
select select "TUE"
click at [326, 124] on select "Select days Day Weekday (Mon-Fri) Weekend (Sat-Sun) [DATE] [DATE] [DATE] [DATE]…" at bounding box center [356, 130] width 61 height 13
select select "[DATE]"
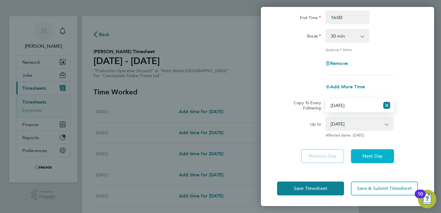
click at [374, 161] on button "Next Day" at bounding box center [372, 156] width 43 height 14
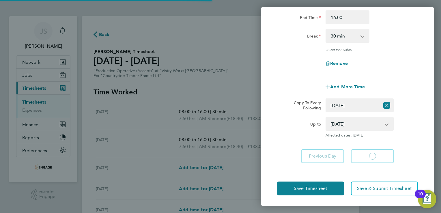
select select "30"
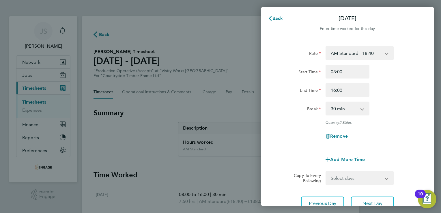
click at [158, 40] on div "Back [DATE] Enter time worked for this day. Rate AM Standard - 18.40 PM OT 1 - …" at bounding box center [220, 106] width 441 height 213
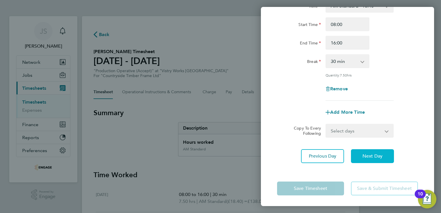
click at [379, 154] on span "Next Day" at bounding box center [373, 156] width 20 height 6
select select "15"
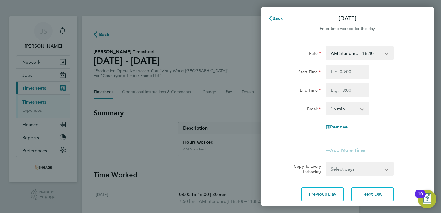
click at [352, 57] on select "AM Standard - 18.40 PM OT 1 - 30.08 OT 1 - 27.60 PM Standard - 20.06 OT2 - 36.8…" at bounding box center [356, 53] width 60 height 13
select select "15"
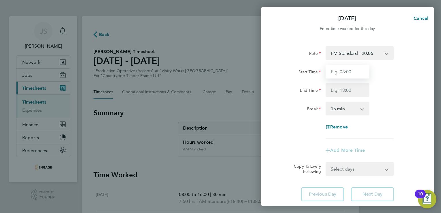
click at [339, 75] on input "Start Time" at bounding box center [348, 72] width 44 height 14
type input "16:00"
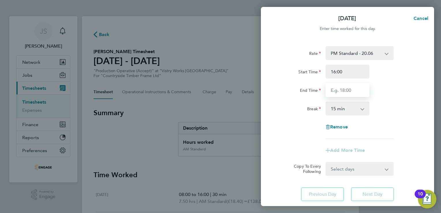
click at [347, 93] on input "End Time" at bounding box center [348, 90] width 44 height 14
type input "22:30"
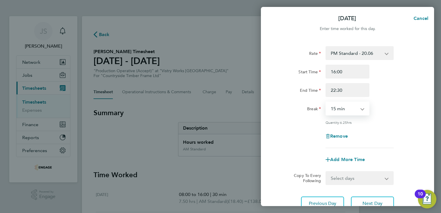
drag, startPoint x: 337, startPoint y: 111, endPoint x: 338, endPoint y: 116, distance: 4.4
click at [337, 111] on select "0 min 15 min 30 min 45 min 60 min 75 min 90 min" at bounding box center [344, 108] width 36 height 13
select select "30"
click at [326, 102] on select "0 min 15 min 30 min 45 min 60 min 75 min 90 min" at bounding box center [344, 108] width 36 height 13
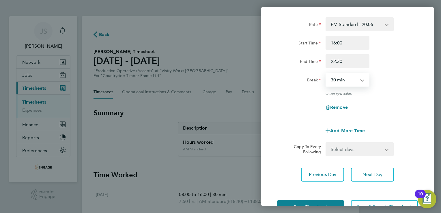
scroll to position [47, 0]
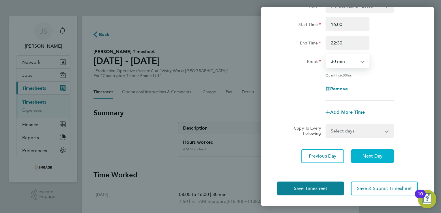
click at [372, 152] on button "Next Day" at bounding box center [372, 156] width 43 height 14
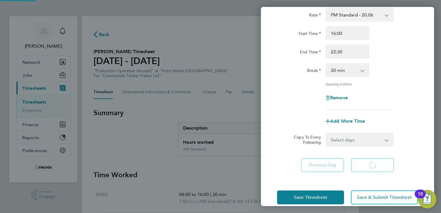
select select "15"
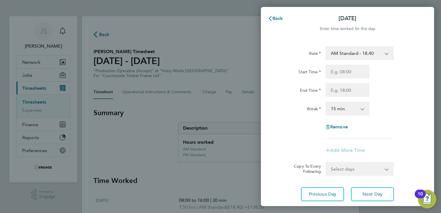
click at [349, 49] on select "AM Standard - 18.40 PM OT 1 - 30.08 OT 1 - 27.60 PM Standard - 20.06 OT2 - 36.8…" at bounding box center [356, 53] width 60 height 13
select select "15"
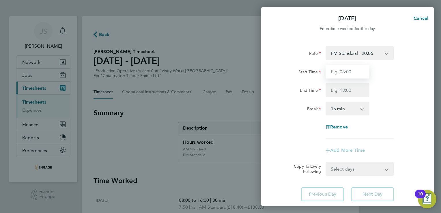
drag, startPoint x: 335, startPoint y: 73, endPoint x: 337, endPoint y: 76, distance: 3.3
click at [335, 73] on input "Start Time" at bounding box center [348, 72] width 44 height 14
type input "14:00"
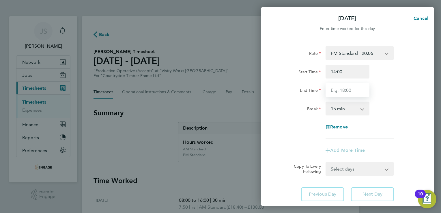
click at [336, 95] on input "End Time" at bounding box center [348, 90] width 44 height 14
type input "22:30"
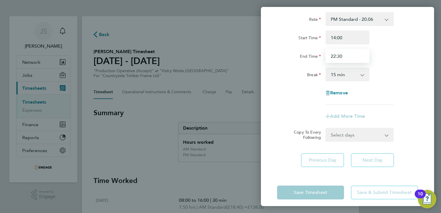
scroll to position [38, 0]
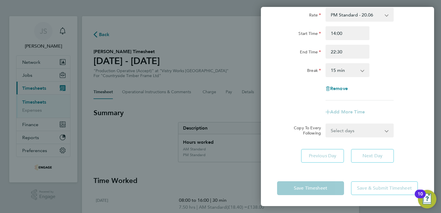
click at [344, 66] on select "0 min 15 min 30 min 45 min 60 min 75 min 90 min" at bounding box center [344, 70] width 36 height 13
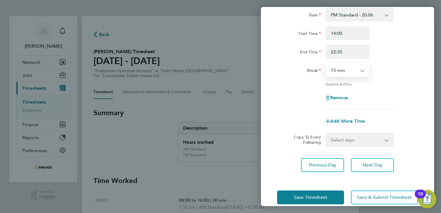
drag, startPoint x: 336, startPoint y: 72, endPoint x: 339, endPoint y: 77, distance: 6.1
click at [336, 72] on select "0 min 15 min 30 min 45 min 60 min 75 min 90 min" at bounding box center [344, 70] width 36 height 13
select select "30"
click at [326, 64] on select "0 min 15 min 30 min 45 min 60 min 75 min 90 min" at bounding box center [344, 70] width 36 height 13
click at [368, 165] on span "Next Day" at bounding box center [373, 165] width 20 height 6
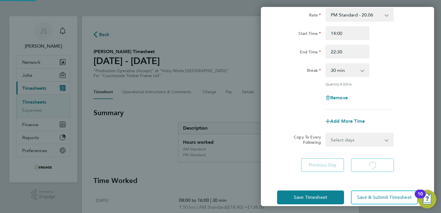
select select "15"
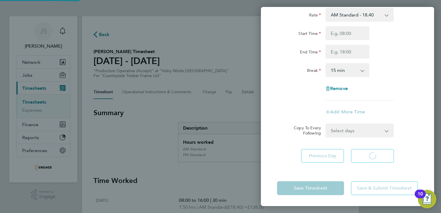
select select "15"
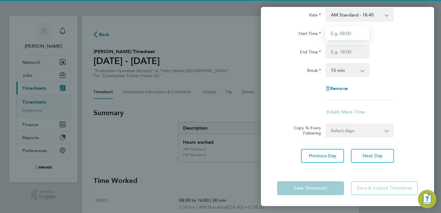
click at [335, 34] on input "Start Time" at bounding box center [348, 33] width 44 height 14
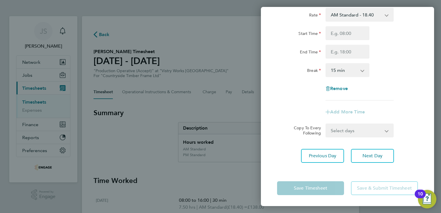
drag, startPoint x: 339, startPoint y: 16, endPoint x: 341, endPoint y: 18, distance: 3.5
click at [339, 16] on select "AM Standard - 18.40 PM OT 1 - 30.08 OT 1 - 27.60 PM Standard - 20.06 OT2 - 36.8…" at bounding box center [356, 14] width 60 height 13
select select "15"
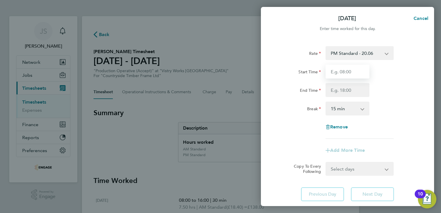
click at [336, 76] on input "Start Time" at bounding box center [348, 72] width 44 height 14
type input "14:00"
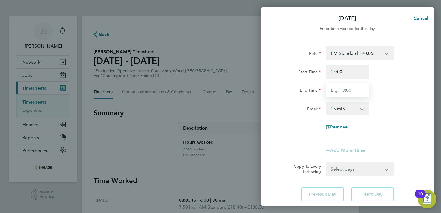
drag, startPoint x: 332, startPoint y: 90, endPoint x: 340, endPoint y: 94, distance: 9.7
click at [332, 90] on input "End Time" at bounding box center [348, 90] width 44 height 14
type input "20:00"
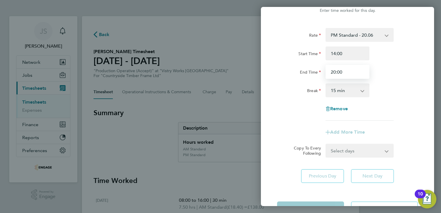
scroll to position [38, 0]
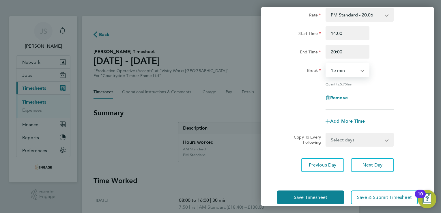
drag, startPoint x: 351, startPoint y: 64, endPoint x: 348, endPoint y: 68, distance: 5.3
click at [351, 64] on select "0 min 15 min 30 min 45 min 60 min 75 min 90 min" at bounding box center [344, 70] width 36 height 13
drag, startPoint x: 341, startPoint y: 72, endPoint x: 344, endPoint y: 74, distance: 3.5
click at [341, 72] on select "0 min 15 min 30 min 45 min 60 min 75 min 90 min" at bounding box center [344, 70] width 36 height 13
select select "30"
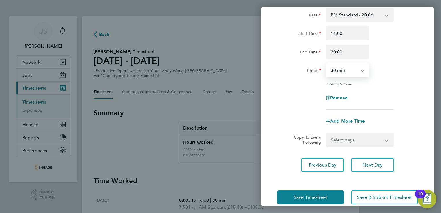
click at [326, 64] on select "0 min 15 min 30 min 45 min 60 min 75 min 90 min" at bounding box center [344, 70] width 36 height 13
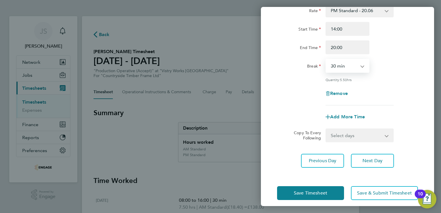
scroll to position [47, 0]
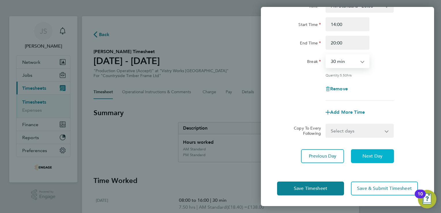
click at [377, 155] on span "Next Day" at bounding box center [373, 156] width 20 height 6
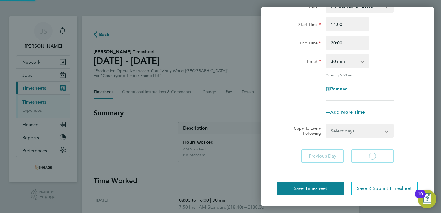
select select "15"
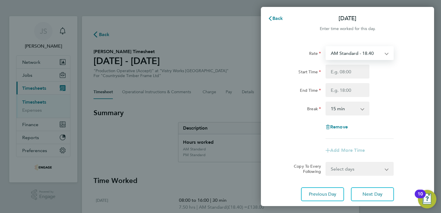
click at [342, 53] on select "AM Standard - 18.40 PM OT 1 - 30.08 OT 1 - 27.60 PM Standard - 20.06 OT2 - 36.8…" at bounding box center [356, 53] width 60 height 13
select select "15"
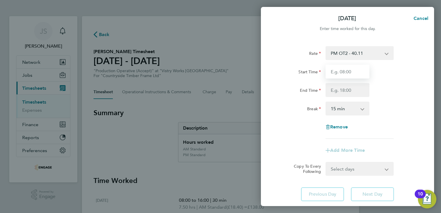
click at [332, 72] on input "Start Time" at bounding box center [348, 72] width 44 height 14
type input "07:00"
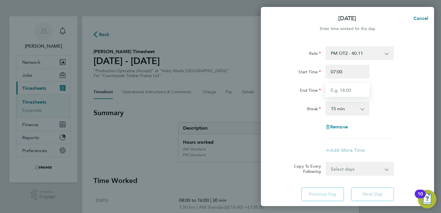
drag, startPoint x: 337, startPoint y: 88, endPoint x: 347, endPoint y: 94, distance: 11.9
click at [337, 88] on input "End Time" at bounding box center [348, 90] width 44 height 14
type input "15:00"
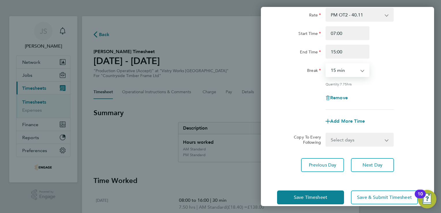
drag, startPoint x: 336, startPoint y: 70, endPoint x: 343, endPoint y: 77, distance: 10.2
click at [336, 70] on select "0 min 15 min 30 min 45 min 60 min 75 min 90 min" at bounding box center [344, 70] width 36 height 13
select select "30"
click at [326, 64] on select "0 min 15 min 30 min 45 min 60 min 75 min 90 min" at bounding box center [344, 70] width 36 height 13
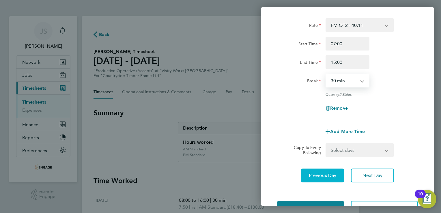
scroll to position [47, 0]
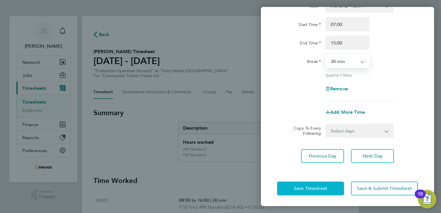
click at [312, 186] on span "Save Timesheet" at bounding box center [310, 189] width 33 height 6
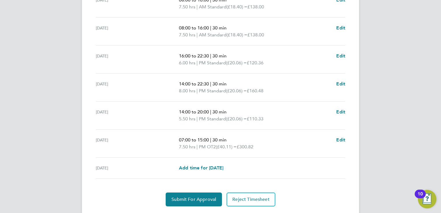
scroll to position [222, 0]
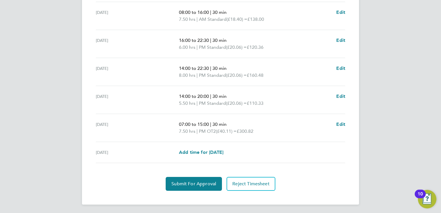
click at [192, 190] on div "Back Following [PERSON_NAME] Timesheet [DATE] - [DATE] £968. 00 "Production Ope…" at bounding box center [220, -1] width 277 height 410
click at [189, 185] on span "Submit For Approval" at bounding box center [194, 184] width 45 height 6
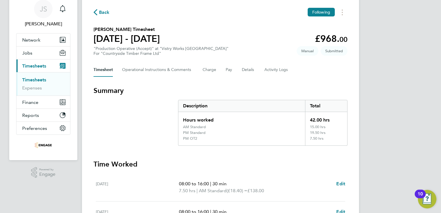
scroll to position [0, 0]
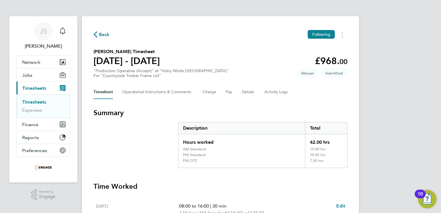
click at [100, 34] on span "Back" at bounding box center [104, 34] width 11 height 7
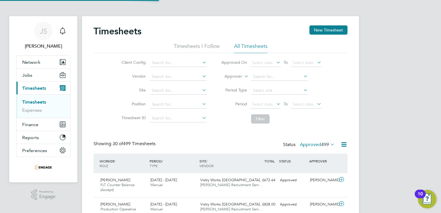
scroll to position [14, 50]
click at [327, 31] on button "New Timesheet" at bounding box center [329, 29] width 38 height 9
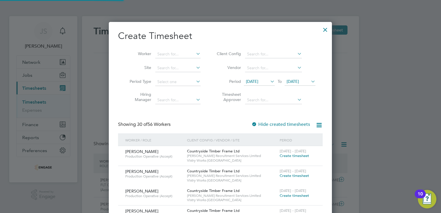
click at [258, 81] on span "[DATE]" at bounding box center [252, 81] width 12 height 5
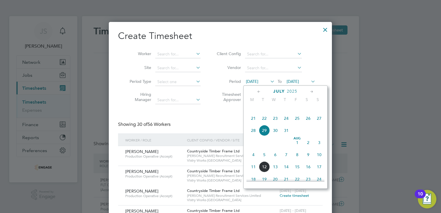
click at [253, 160] on span "4" at bounding box center [253, 154] width 11 height 11
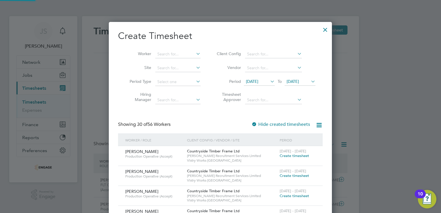
drag, startPoint x: 295, startPoint y: 84, endPoint x: 301, endPoint y: 90, distance: 9.4
click at [295, 84] on span "[DATE]" at bounding box center [300, 82] width 31 height 8
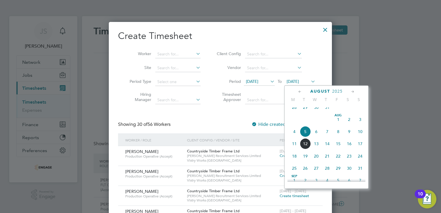
click at [362, 137] on span "10" at bounding box center [360, 131] width 11 height 11
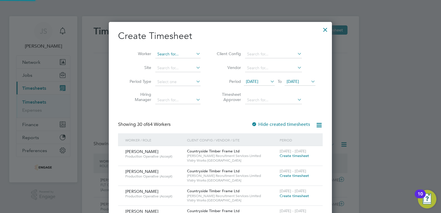
click at [164, 54] on input at bounding box center [177, 54] width 45 height 8
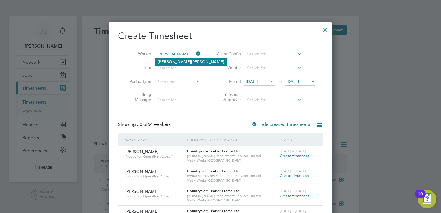
click at [176, 62] on li "[PERSON_NAME]" at bounding box center [190, 62] width 71 height 8
type input "[PERSON_NAME]"
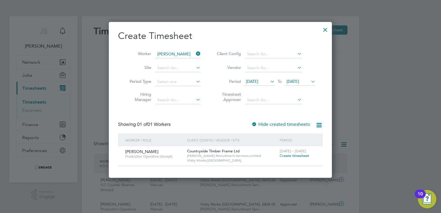
click at [284, 157] on span "Create timesheet" at bounding box center [294, 155] width 29 height 5
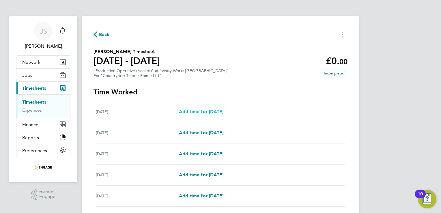
click at [196, 111] on span "Add time for [DATE]" at bounding box center [201, 111] width 44 height 5
select select "15"
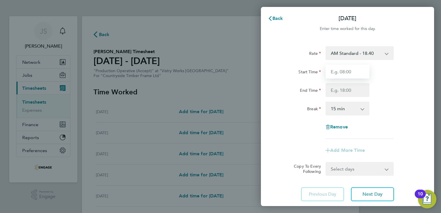
drag, startPoint x: 336, startPoint y: 69, endPoint x: 339, endPoint y: 74, distance: 5.3
click at [337, 69] on input "Start Time" at bounding box center [348, 72] width 44 height 14
type input "06:00"
click at [332, 79] on div "Start Time 06:00 End Time" at bounding box center [348, 81] width 146 height 32
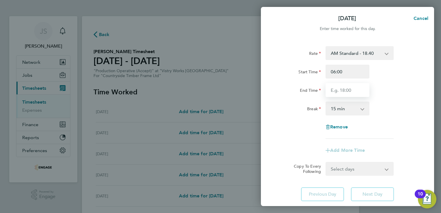
drag, startPoint x: 334, startPoint y: 88, endPoint x: 340, endPoint y: 94, distance: 8.4
click at [335, 89] on input "End Time" at bounding box center [348, 90] width 44 height 14
type input "14:00"
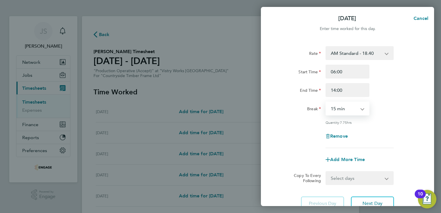
drag, startPoint x: 331, startPoint y: 108, endPoint x: 346, endPoint y: 116, distance: 16.8
click at [331, 108] on select "0 min 15 min 30 min 45 min 60 min 75 min 90 min" at bounding box center [344, 108] width 36 height 13
select select "30"
click at [326, 102] on select "0 min 15 min 30 min 45 min 60 min 75 min 90 min" at bounding box center [344, 108] width 36 height 13
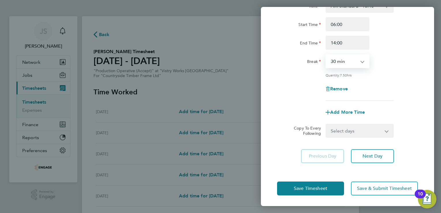
click at [354, 131] on select "Select days Day Weekday (Mon-Fri) Weekend (Sat-Sun) [DATE] [DATE] [DATE] [DATE]…" at bounding box center [356, 130] width 61 height 13
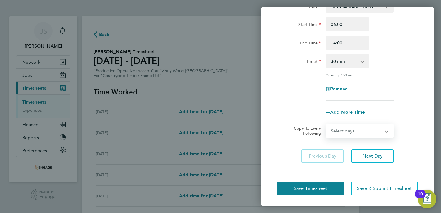
select select "WEEKDAY"
click at [326, 124] on select "Select days Day Weekday (Mon-Fri) Weekend (Sat-Sun) [DATE] [DATE] [DATE] [DATE]…" at bounding box center [356, 130] width 61 height 13
select select "[DATE]"
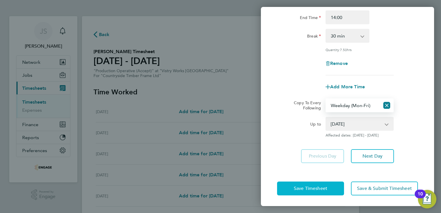
click at [316, 183] on button "Save Timesheet" at bounding box center [310, 189] width 67 height 14
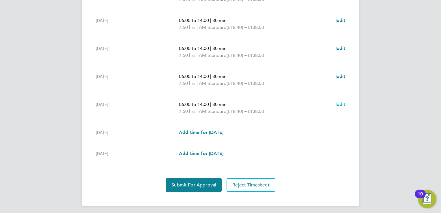
click at [342, 106] on span "Edit" at bounding box center [340, 104] width 9 height 5
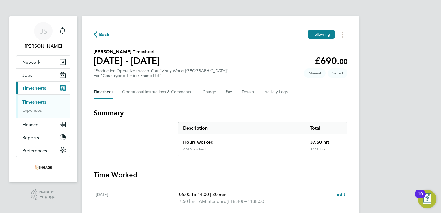
select select "30"
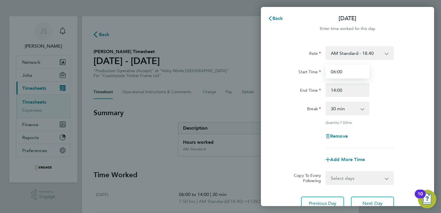
click at [335, 74] on input "06:00" at bounding box center [348, 72] width 44 height 14
drag, startPoint x: 344, startPoint y: 71, endPoint x: 338, endPoint y: 71, distance: 5.5
click at [338, 71] on input "07:00" at bounding box center [348, 72] width 44 height 14
type input "07:15"
click at [386, 85] on div "End Time 14:00" at bounding box center [348, 90] width 146 height 14
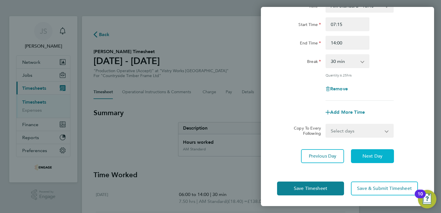
click at [374, 157] on span "Next Day" at bounding box center [373, 156] width 20 height 6
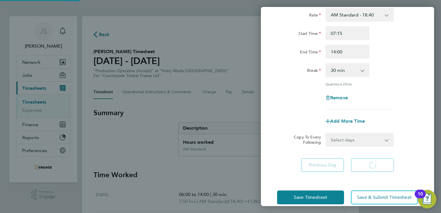
select select "15"
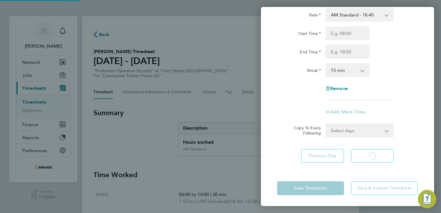
select select "15"
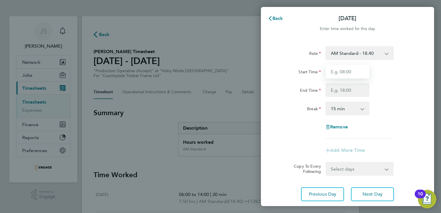
click at [345, 71] on input "Start Time" at bounding box center [348, 72] width 44 height 14
type input "06:00"
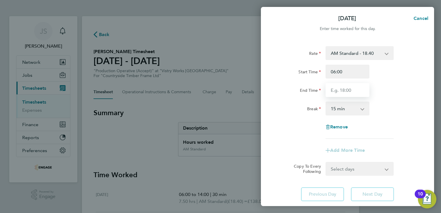
click at [340, 90] on input "End Time" at bounding box center [348, 90] width 44 height 14
type input "07:15"
click at [351, 110] on select "0 min 15 min 30 min 45 min 60 min 75 min 90 min" at bounding box center [344, 108] width 36 height 13
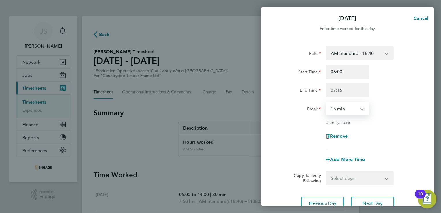
select select "0"
click at [326, 102] on select "0 min 15 min 30 min 45 min 60 min" at bounding box center [344, 108] width 36 height 13
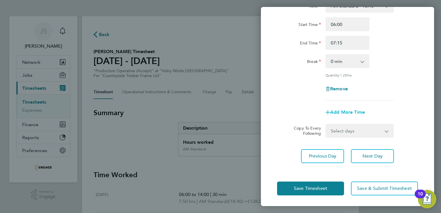
click at [354, 111] on span "Add More Time" at bounding box center [347, 111] width 35 height 5
select select "null"
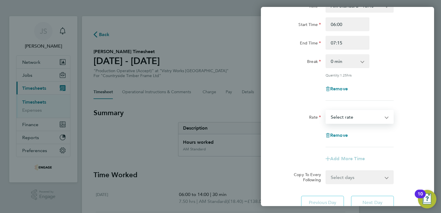
click at [345, 117] on select "AM Standard - 18.40 OT 1 - 27.60 PM OT2 - 40.11 PM OT 1 - 30.08 PM Standard - 2…" at bounding box center [356, 117] width 60 height 13
select select "15"
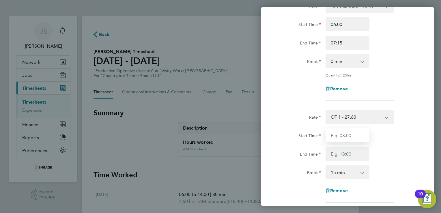
click at [341, 135] on input "Start Time" at bounding box center [348, 136] width 44 height 14
type input "07:15"
click at [337, 152] on input "End Time" at bounding box center [348, 154] width 44 height 14
type input "12:00"
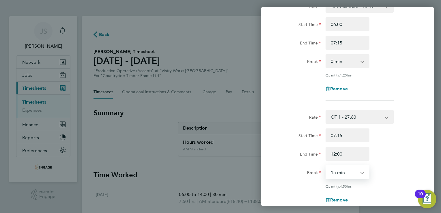
drag, startPoint x: 343, startPoint y: 172, endPoint x: 348, endPoint y: 164, distance: 8.7
click at [343, 172] on select "0 min 15 min 30 min 45 min 60 min 75 min 90 min" at bounding box center [344, 172] width 36 height 13
click at [326, 166] on select "0 min 15 min 30 min 45 min 60 min 75 min 90 min" at bounding box center [344, 172] width 36 height 13
drag, startPoint x: 340, startPoint y: 172, endPoint x: 340, endPoint y: 166, distance: 5.8
click at [340, 171] on select "0 min 15 min 30 min 45 min 60 min 75 min 90 min" at bounding box center [344, 172] width 36 height 13
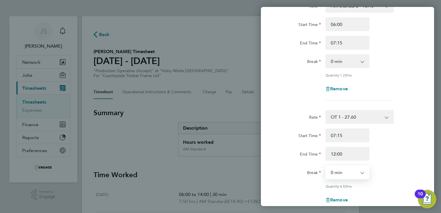
click at [326, 166] on select "0 min 15 min 30 min 45 min 60 min 75 min 90 min" at bounding box center [344, 172] width 36 height 13
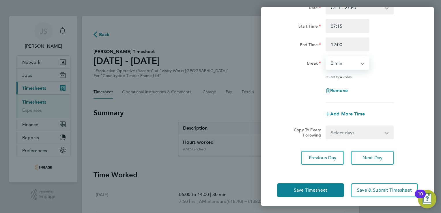
scroll to position [158, 0]
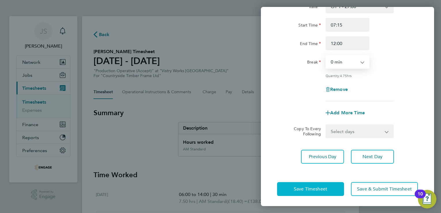
click at [319, 184] on button "Save Timesheet" at bounding box center [310, 189] width 67 height 14
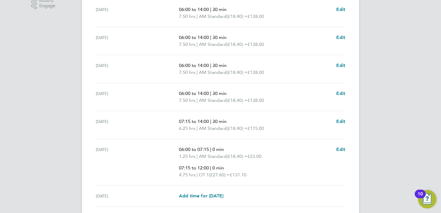
scroll to position [202, 0]
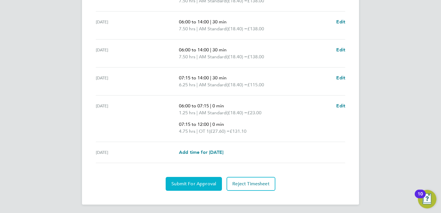
click at [182, 184] on span "Submit For Approval" at bounding box center [194, 184] width 45 height 6
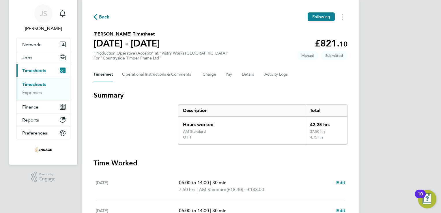
scroll to position [0, 0]
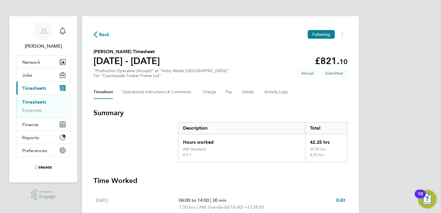
click at [107, 34] on span "Back" at bounding box center [104, 34] width 11 height 7
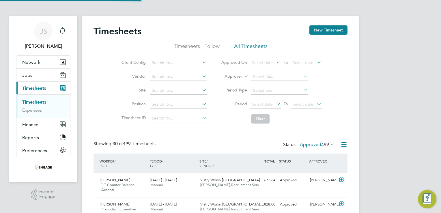
scroll to position [14, 50]
click at [326, 33] on button "New Timesheet" at bounding box center [329, 29] width 38 height 9
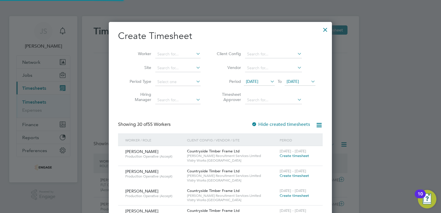
click at [255, 80] on span "[DATE]" at bounding box center [252, 81] width 12 height 5
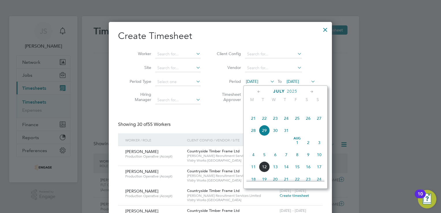
click at [256, 160] on span "4" at bounding box center [253, 154] width 11 height 11
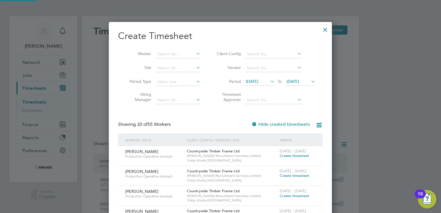
click at [297, 82] on span "[DATE]" at bounding box center [293, 81] width 12 height 5
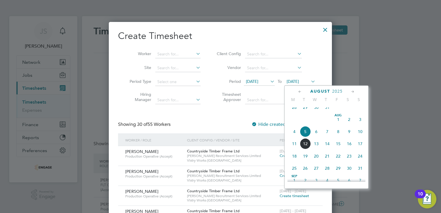
click at [362, 136] on span "10" at bounding box center [360, 131] width 11 height 11
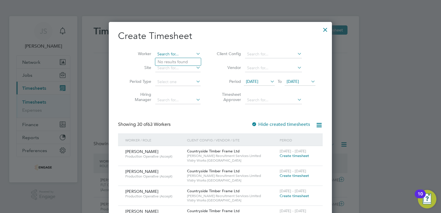
click at [167, 54] on input at bounding box center [177, 54] width 45 height 8
click at [170, 61] on li "[PERSON_NAME]" at bounding box center [178, 62] width 46 height 8
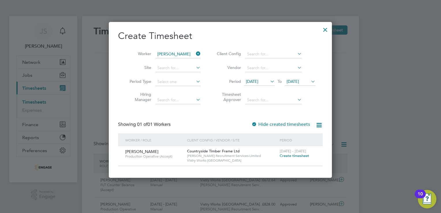
click at [297, 154] on span "Create timesheet" at bounding box center [294, 155] width 29 height 5
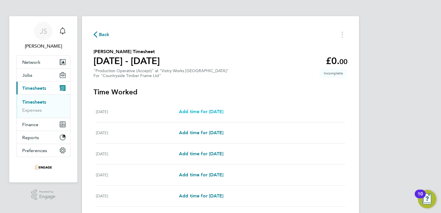
click at [202, 111] on span "Add time for [DATE]" at bounding box center [201, 111] width 44 height 5
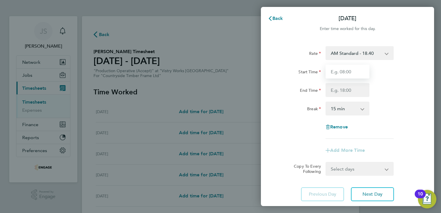
click at [352, 72] on input "Start Time" at bounding box center [348, 72] width 44 height 14
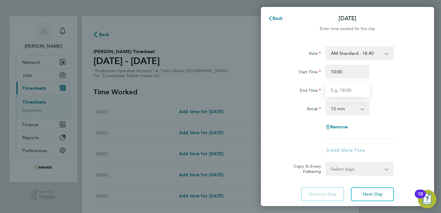
click at [334, 92] on input "End Time" at bounding box center [348, 90] width 44 height 14
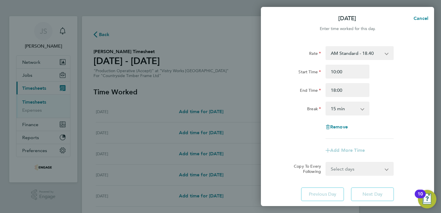
click at [332, 111] on select "0 min 15 min 30 min 45 min 60 min 75 min 90 min" at bounding box center [344, 108] width 36 height 13
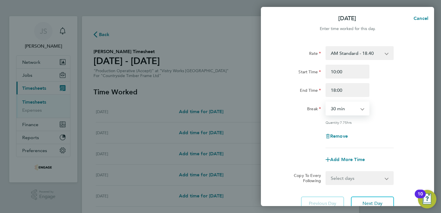
click at [326, 102] on select "0 min 15 min 30 min 45 min 60 min 75 min 90 min" at bounding box center [344, 108] width 36 height 13
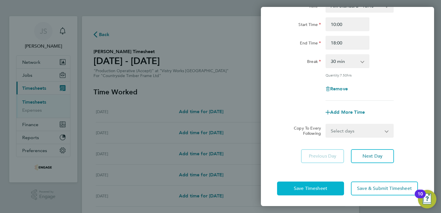
click at [303, 187] on span "Save Timesheet" at bounding box center [310, 189] width 33 height 6
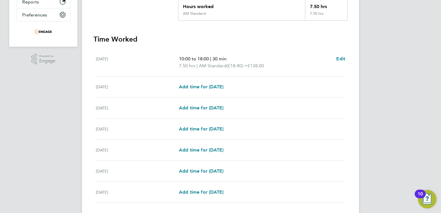
scroll to position [144, 0]
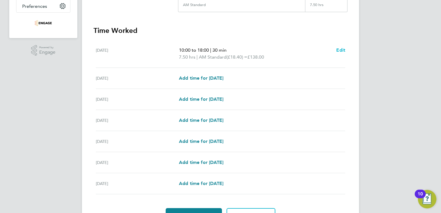
click at [341, 48] on span "Edit" at bounding box center [340, 49] width 9 height 5
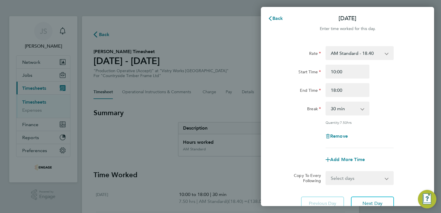
click at [345, 50] on select "AM Standard - 18.40 OT 1 - 27.60 PM OT2 - 40.11 PM OT 1 - 30.08 PM Standard - 2…" at bounding box center [356, 53] width 60 height 13
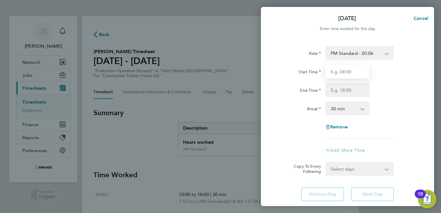
drag, startPoint x: 333, startPoint y: 72, endPoint x: 318, endPoint y: 64, distance: 17.4
click at [333, 72] on input "Start Time" at bounding box center [348, 72] width 44 height 14
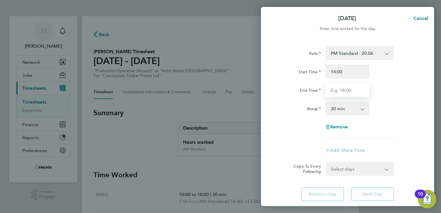
drag, startPoint x: 340, startPoint y: 88, endPoint x: 342, endPoint y: 94, distance: 6.1
click at [340, 88] on input "End Time" at bounding box center [348, 90] width 44 height 14
drag, startPoint x: 341, startPoint y: 105, endPoint x: 341, endPoint y: 110, distance: 4.6
click at [341, 105] on select "0 min 15 min 30 min 45 min 60 min 75 min 90 min" at bounding box center [344, 108] width 36 height 13
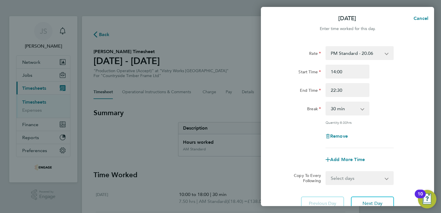
click at [394, 110] on div "Break 0 min 15 min 30 min 45 min 60 min 75 min 90 min" at bounding box center [348, 109] width 146 height 14
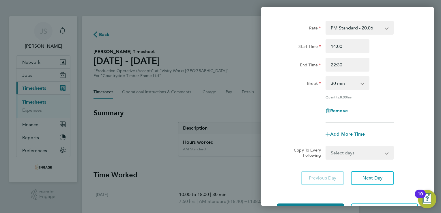
scroll to position [47, 0]
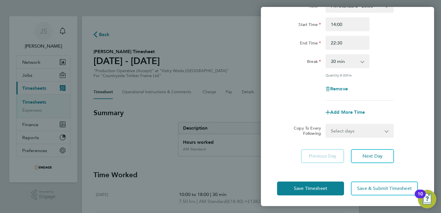
click at [345, 129] on select "Select days Day Weekday (Mon-Fri) Weekend (Sat-Sun) [DATE] [DATE] [DATE] [DATE]…" at bounding box center [356, 130] width 61 height 13
click at [326, 124] on select "Select days Day Weekday (Mon-Fri) Weekend (Sat-Sun) [DATE] [DATE] [DATE] [DATE]…" at bounding box center [356, 130] width 61 height 13
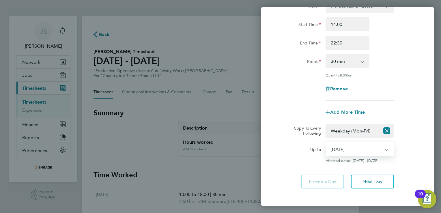
click at [346, 155] on select "[DATE] [DATE] [DATE] [DATE] [DATE] [DATE]" at bounding box center [356, 149] width 60 height 13
click at [326, 143] on select "[DATE] [DATE] [DATE] [DATE] [DATE] [DATE]" at bounding box center [356, 149] width 60 height 13
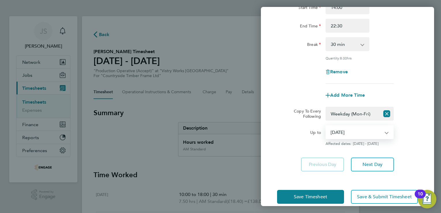
scroll to position [73, 0]
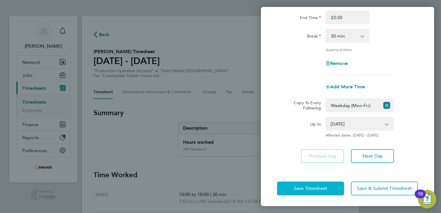
click at [313, 186] on span "Save Timesheet" at bounding box center [310, 189] width 33 height 6
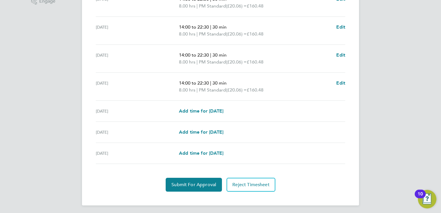
scroll to position [196, 0]
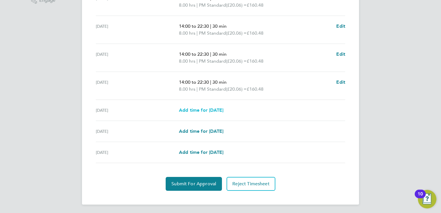
click at [204, 110] on span "Add time for [DATE]" at bounding box center [201, 109] width 44 height 5
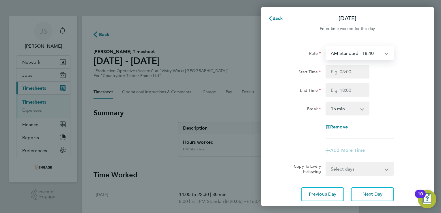
drag, startPoint x: 350, startPoint y: 50, endPoint x: 356, endPoint y: 54, distance: 7.3
click at [350, 51] on select "AM Standard - 18.40 OT 1 - 27.60 PM OT2 - 40.11 PM OT 1 - 30.08 PM Standard - 2…" at bounding box center [356, 53] width 60 height 13
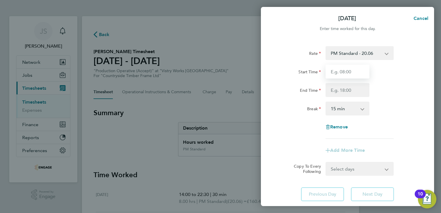
click at [342, 71] on input "Start Time" at bounding box center [348, 72] width 44 height 14
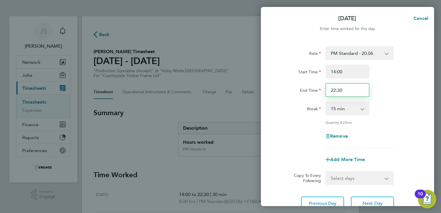
drag, startPoint x: 346, startPoint y: 88, endPoint x: 312, endPoint y: 88, distance: 33.5
click at [312, 88] on div "End Time 22:30" at bounding box center [348, 90] width 146 height 14
drag, startPoint x: 333, startPoint y: 109, endPoint x: 338, endPoint y: 111, distance: 5.3
click at [333, 109] on select "0 min 15 min 30 min 45 min 60 min 75 min 90 min" at bounding box center [344, 108] width 36 height 13
click at [326, 102] on select "0 min 15 min 30 min 45 min 60 min 75 min 90 min" at bounding box center [344, 108] width 36 height 13
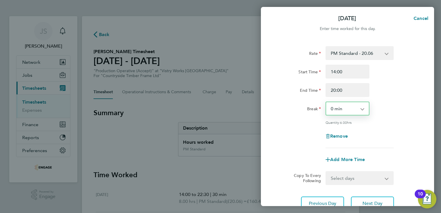
drag, startPoint x: 340, startPoint y: 111, endPoint x: 342, endPoint y: 115, distance: 4.8
click at [340, 111] on select "0 min 15 min 30 min 45 min 60 min 75 min 90 min" at bounding box center [344, 108] width 36 height 13
click at [326, 102] on select "0 min 15 min 30 min 45 min 60 min 75 min 90 min" at bounding box center [344, 108] width 36 height 13
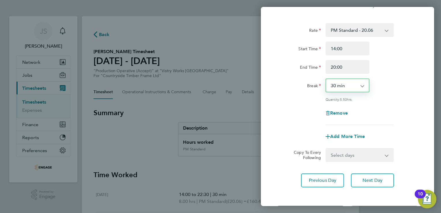
scroll to position [47, 0]
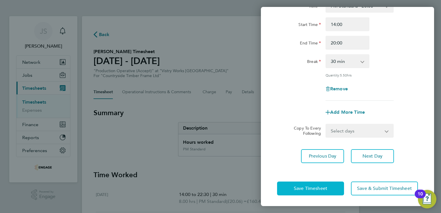
click at [310, 186] on span "Save Timesheet" at bounding box center [310, 189] width 33 height 6
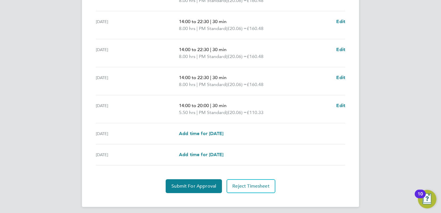
scroll to position [202, 0]
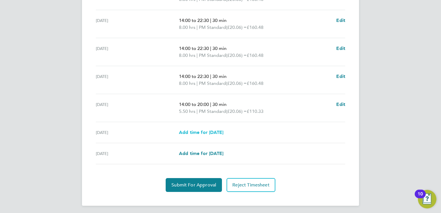
click at [218, 132] on span "Add time for [DATE]" at bounding box center [201, 132] width 44 height 5
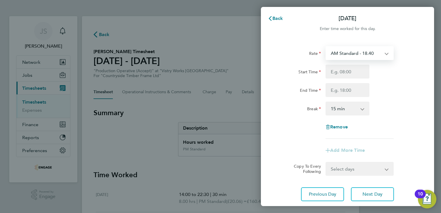
click at [344, 55] on select "AM Standard - 18.40 OT 1 - 27.60 PM OT2 - 40.11 PM OT 1 - 30.08 PM Standard - 2…" at bounding box center [356, 53] width 60 height 13
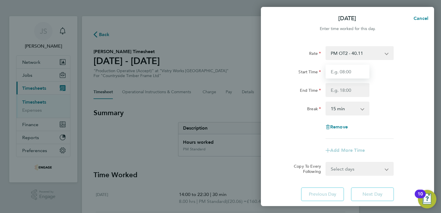
click at [335, 73] on input "Start Time" at bounding box center [348, 72] width 44 height 14
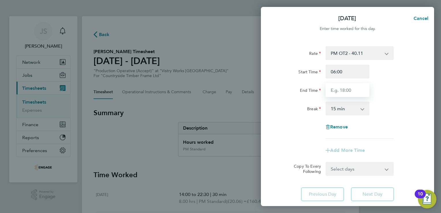
click at [339, 88] on input "End Time" at bounding box center [348, 90] width 44 height 14
click at [343, 109] on select "0 min 15 min 30 min 45 min 60 min 75 min 90 min" at bounding box center [344, 108] width 36 height 13
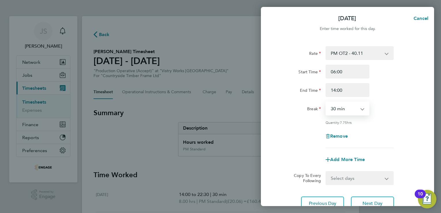
click at [326, 102] on select "0 min 15 min 30 min 45 min 60 min 75 min 90 min" at bounding box center [344, 108] width 36 height 13
click at [308, 122] on div "Quantity: 7.50 hrs" at bounding box center [348, 122] width 146 height 5
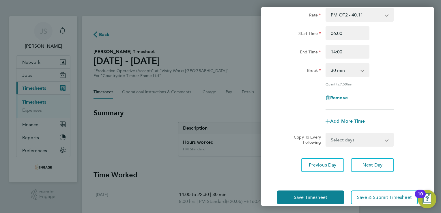
scroll to position [47, 0]
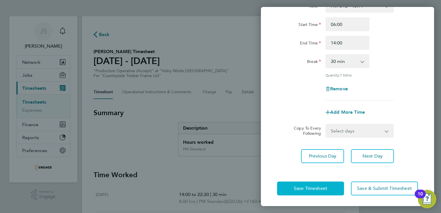
click at [312, 189] on span "Save Timesheet" at bounding box center [310, 189] width 33 height 6
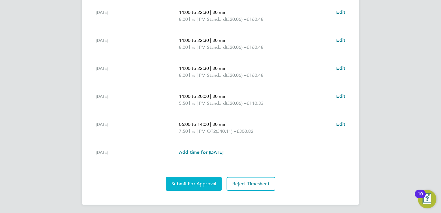
click at [176, 184] on span "Submit For Approval" at bounding box center [194, 184] width 45 height 6
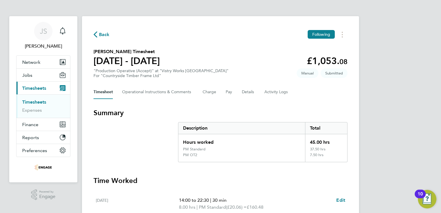
click at [103, 36] on span "Back" at bounding box center [104, 34] width 11 height 7
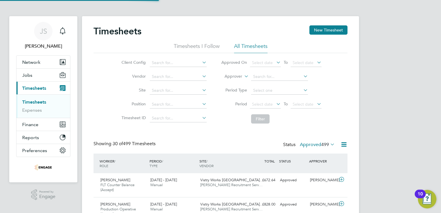
scroll to position [14, 50]
click at [336, 29] on button "New Timesheet" at bounding box center [329, 29] width 38 height 9
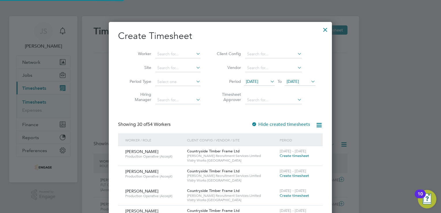
click at [258, 81] on span "[DATE]" at bounding box center [252, 81] width 12 height 5
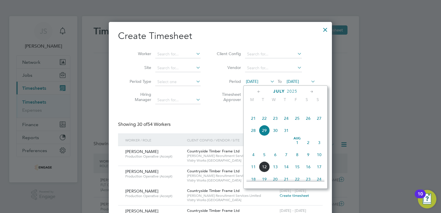
click at [255, 159] on span "4" at bounding box center [253, 154] width 11 height 11
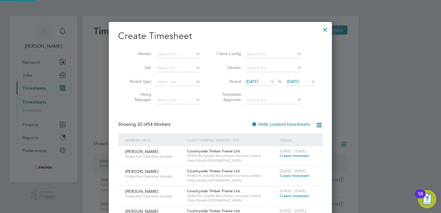
click at [294, 80] on span "[DATE]" at bounding box center [293, 81] width 12 height 5
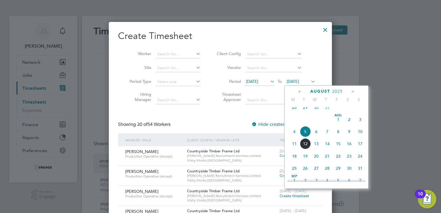
click at [360, 137] on span "10" at bounding box center [360, 131] width 11 height 11
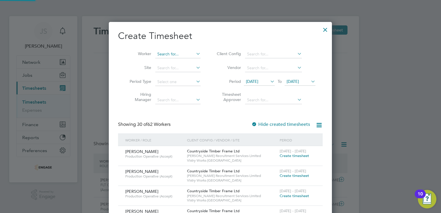
click at [163, 55] on input at bounding box center [177, 54] width 45 height 8
click at [174, 60] on li "Shwe [PERSON_NAME]" at bounding box center [179, 62] width 48 height 8
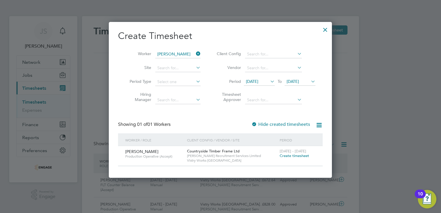
click at [292, 157] on span "Create timesheet" at bounding box center [294, 155] width 29 height 5
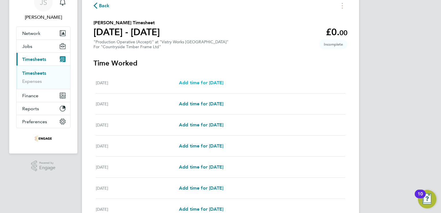
click at [202, 83] on span "Add time for [DATE]" at bounding box center [201, 82] width 44 height 5
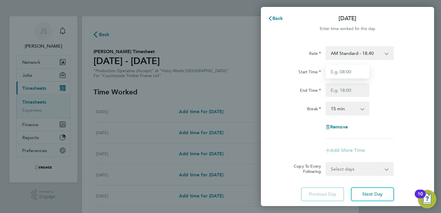
click at [339, 74] on input "Start Time" at bounding box center [348, 72] width 44 height 14
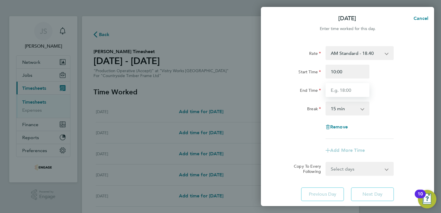
drag, startPoint x: 332, startPoint y: 89, endPoint x: 342, endPoint y: 94, distance: 11.5
click at [332, 89] on input "End Time" at bounding box center [348, 90] width 44 height 14
click at [336, 109] on select "0 min 15 min 30 min 45 min 60 min 75 min 90 min" at bounding box center [344, 108] width 36 height 13
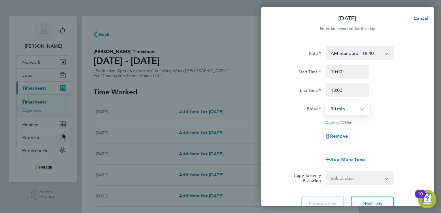
click at [326, 102] on select "0 min 15 min 30 min 45 min 60 min 75 min 90 min" at bounding box center [344, 108] width 36 height 13
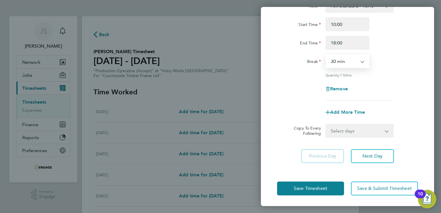
click at [377, 131] on select "Select days Day Weekday (Mon-Fri) Weekend (Sat-Sun) [DATE] [DATE] [DATE] [DATE]…" at bounding box center [356, 130] width 61 height 13
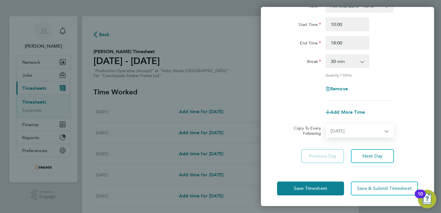
click at [326, 124] on select "Select days Day Weekday (Mon-Fri) Weekend (Sat-Sun) [DATE] [DATE] [DATE] [DATE]…" at bounding box center [356, 130] width 61 height 13
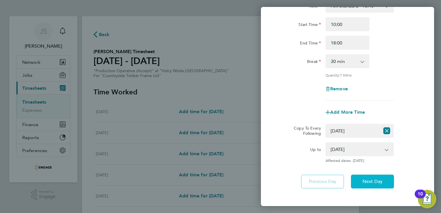
click at [372, 181] on span "Next Day" at bounding box center [373, 182] width 20 height 6
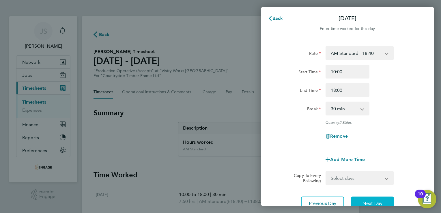
click at [373, 201] on span "Next Day" at bounding box center [373, 204] width 20 height 6
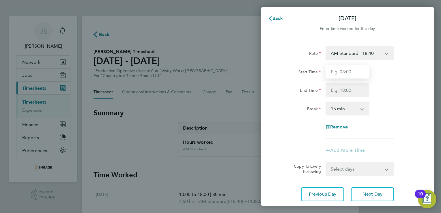
click at [336, 73] on input "Start Time" at bounding box center [348, 72] width 44 height 14
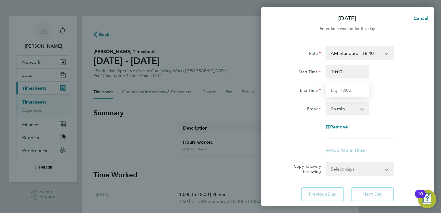
drag, startPoint x: 335, startPoint y: 91, endPoint x: 339, endPoint y: 93, distance: 4.1
click at [335, 91] on input "End Time" at bounding box center [348, 90] width 44 height 14
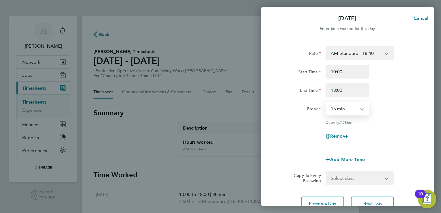
drag, startPoint x: 338, startPoint y: 108, endPoint x: 345, endPoint y: 116, distance: 10.8
click at [338, 108] on select "0 min 15 min 30 min 45 min 60 min 75 min 90 min" at bounding box center [344, 108] width 36 height 13
click at [326, 102] on select "0 min 15 min 30 min 45 min 60 min 75 min 90 min" at bounding box center [344, 108] width 36 height 13
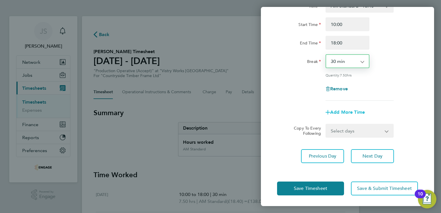
click at [346, 111] on span "Add More Time" at bounding box center [347, 111] width 35 height 5
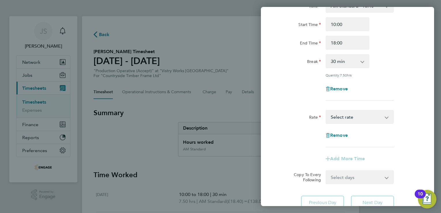
click at [342, 118] on select "PM Standard - 20.06 PM OT 1 - 30.08 PM OT2 - 40.11 OT 1 - 27.60 OT2 - 36.80 AM …" at bounding box center [356, 117] width 60 height 13
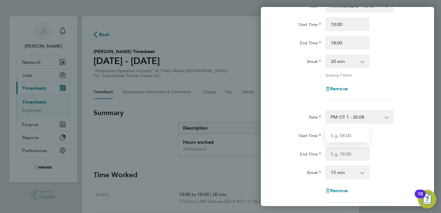
click at [337, 135] on input "Start Time" at bounding box center [348, 136] width 44 height 14
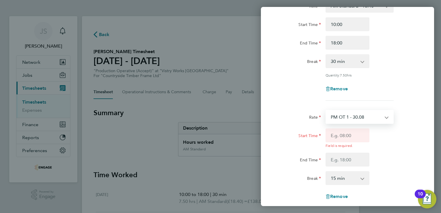
click at [356, 119] on select "PM OT 1 - 30.08 PM Standard - 20.06 PM OT2 - 40.11 OT 1 - 27.60 OT2 - 36.80 AM …" at bounding box center [356, 117] width 60 height 13
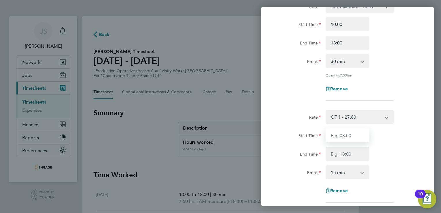
click at [336, 135] on input "Start Time" at bounding box center [348, 136] width 44 height 14
click at [341, 153] on input "End Time" at bounding box center [348, 154] width 44 height 14
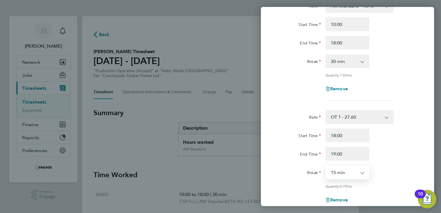
click at [345, 172] on select "0 min 15 min 30 min 45 min" at bounding box center [344, 172] width 36 height 13
click at [326, 166] on select "0 min 15 min 30 min 45 min" at bounding box center [344, 172] width 36 height 13
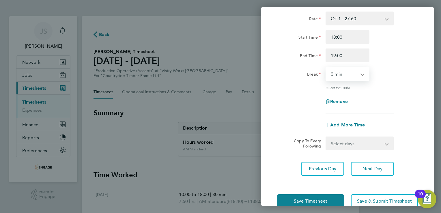
scroll to position [158, 0]
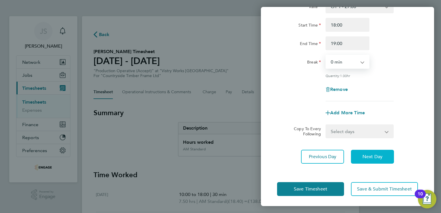
click at [382, 154] on span "Next Day" at bounding box center [373, 157] width 20 height 6
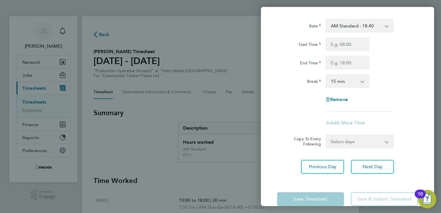
scroll to position [10, 0]
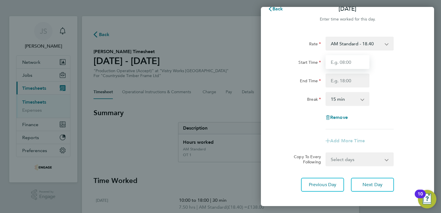
click at [355, 61] on input "Start Time" at bounding box center [348, 62] width 44 height 14
click at [348, 42] on select "AM Standard - 18.40 PM Standard - 20.06 PM OT 1 - 30.08 PM OT2 - 40.11 OT 1 - 2…" at bounding box center [356, 43] width 60 height 13
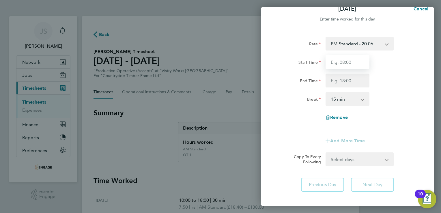
click at [337, 59] on input "Start Time" at bounding box center [348, 62] width 44 height 14
click at [340, 56] on input "14" at bounding box center [348, 62] width 44 height 14
click at [339, 80] on input "End Time" at bounding box center [348, 81] width 44 height 14
click at [338, 98] on select "0 min 15 min 30 min 45 min 60 min 75 min 90 min" at bounding box center [344, 99] width 36 height 13
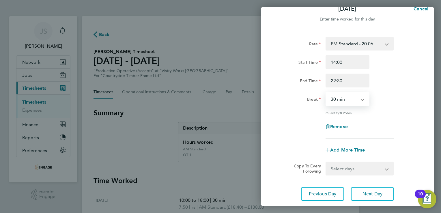
click at [326, 93] on select "0 min 15 min 30 min 45 min 60 min 75 min 90 min" at bounding box center [344, 99] width 36 height 13
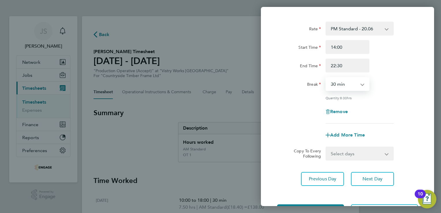
scroll to position [38, 0]
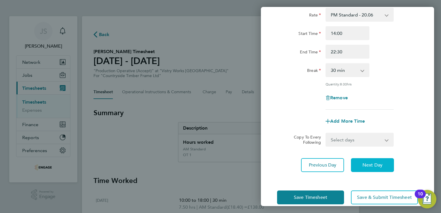
click at [385, 165] on button "Next Day" at bounding box center [372, 165] width 43 height 14
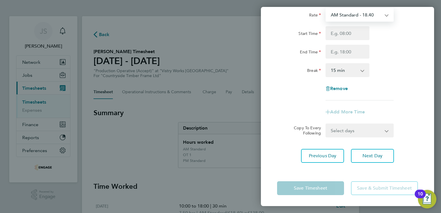
drag, startPoint x: 344, startPoint y: 15, endPoint x: 344, endPoint y: 20, distance: 5.2
click at [344, 15] on select "AM Standard - 18.40 PM Standard - 20.06 PM OT 1 - 30.08 PM OT2 - 40.11 OT 1 - 2…" at bounding box center [356, 14] width 60 height 13
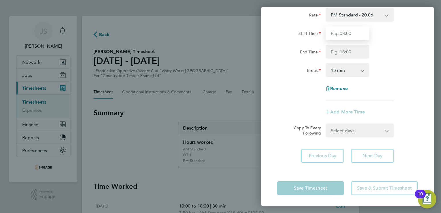
click at [335, 30] on input "Start Time" at bounding box center [348, 33] width 44 height 14
